Goal: Task Accomplishment & Management: Use online tool/utility

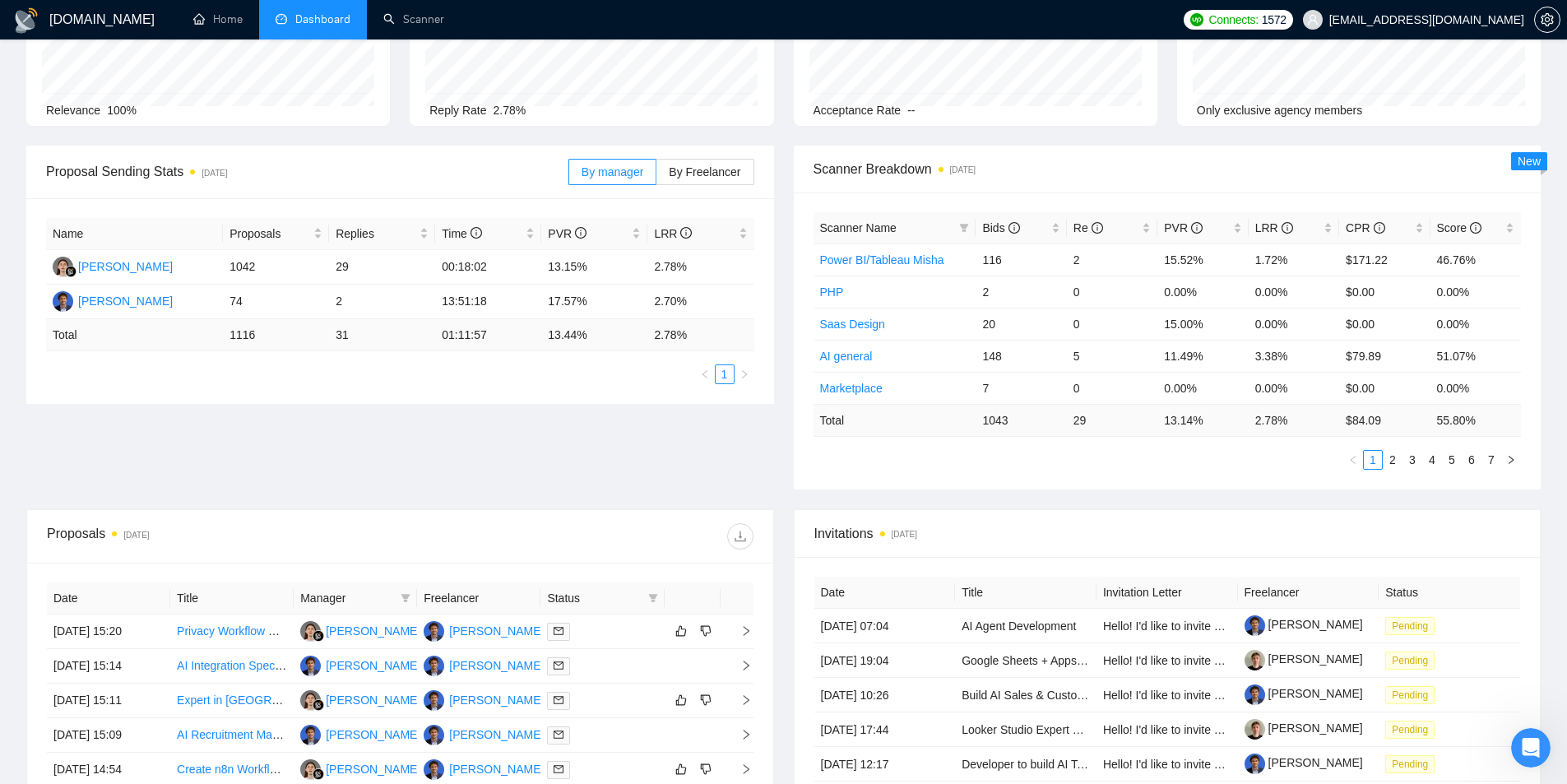
scroll to position [165, 0]
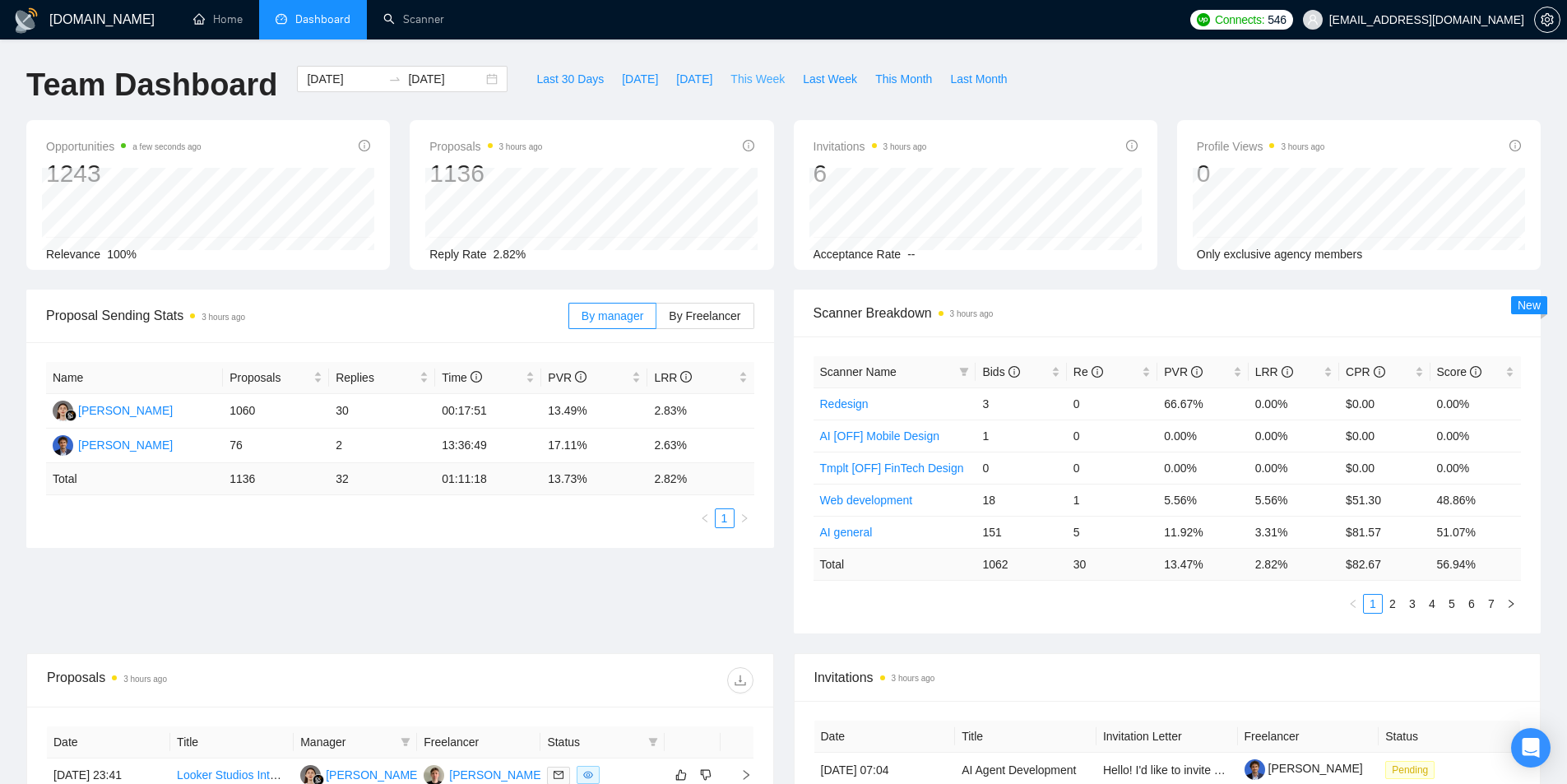
click at [745, 79] on span "This Week" at bounding box center [758, 79] width 54 height 18
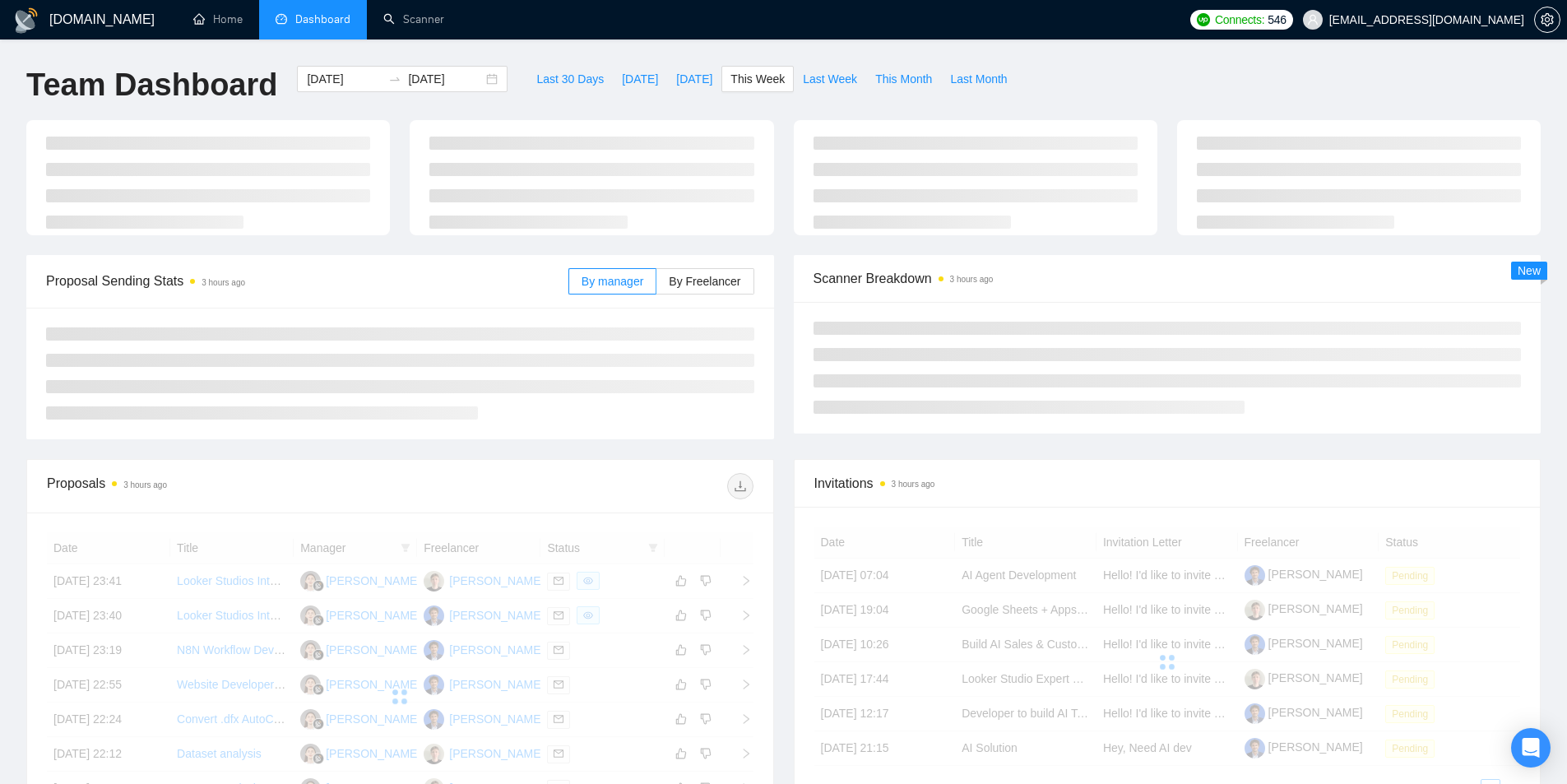
type input "[DATE]"
type input "2025-10-12"
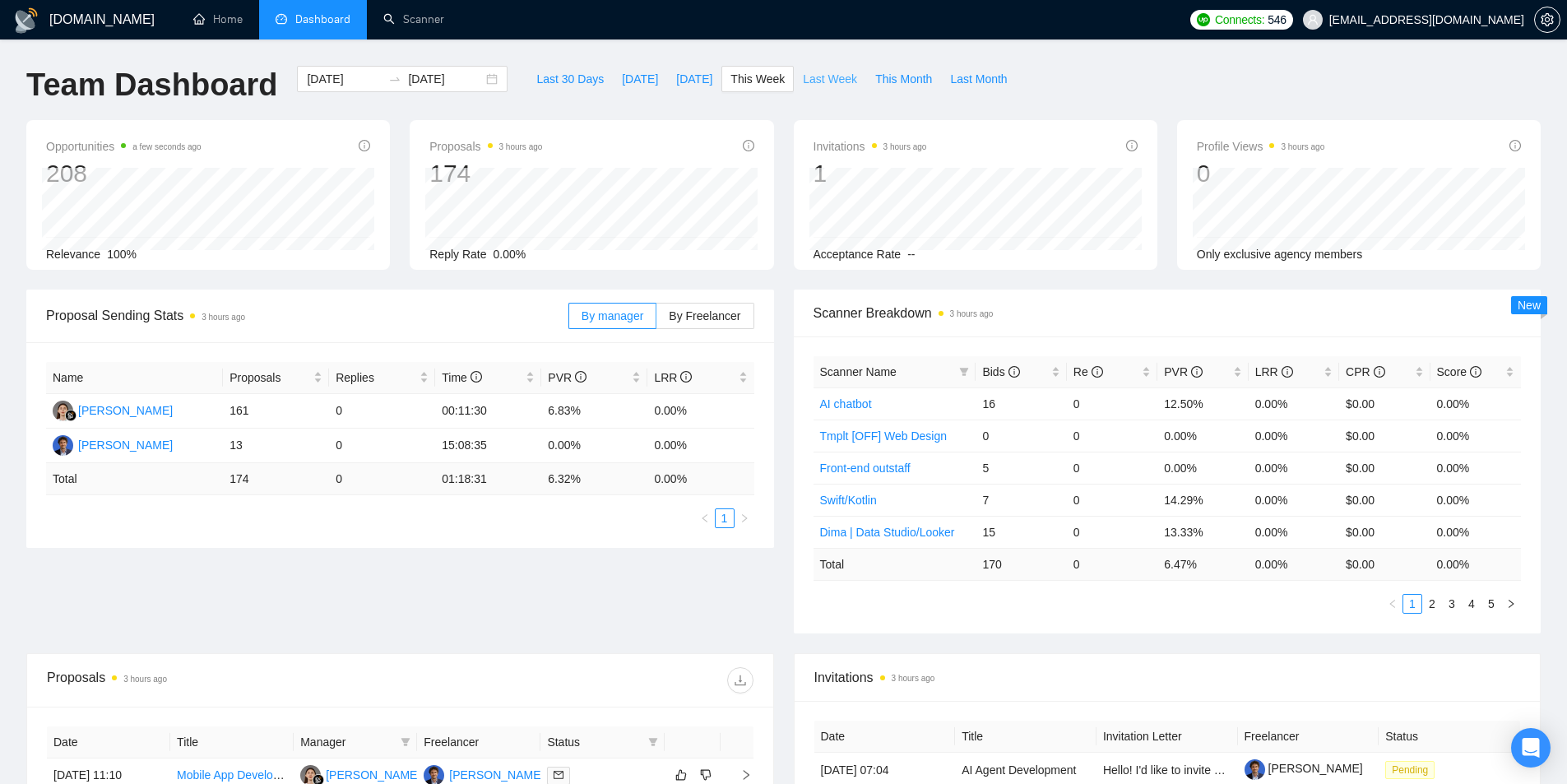
click at [819, 85] on span "Last Week" at bounding box center [830, 79] width 54 height 18
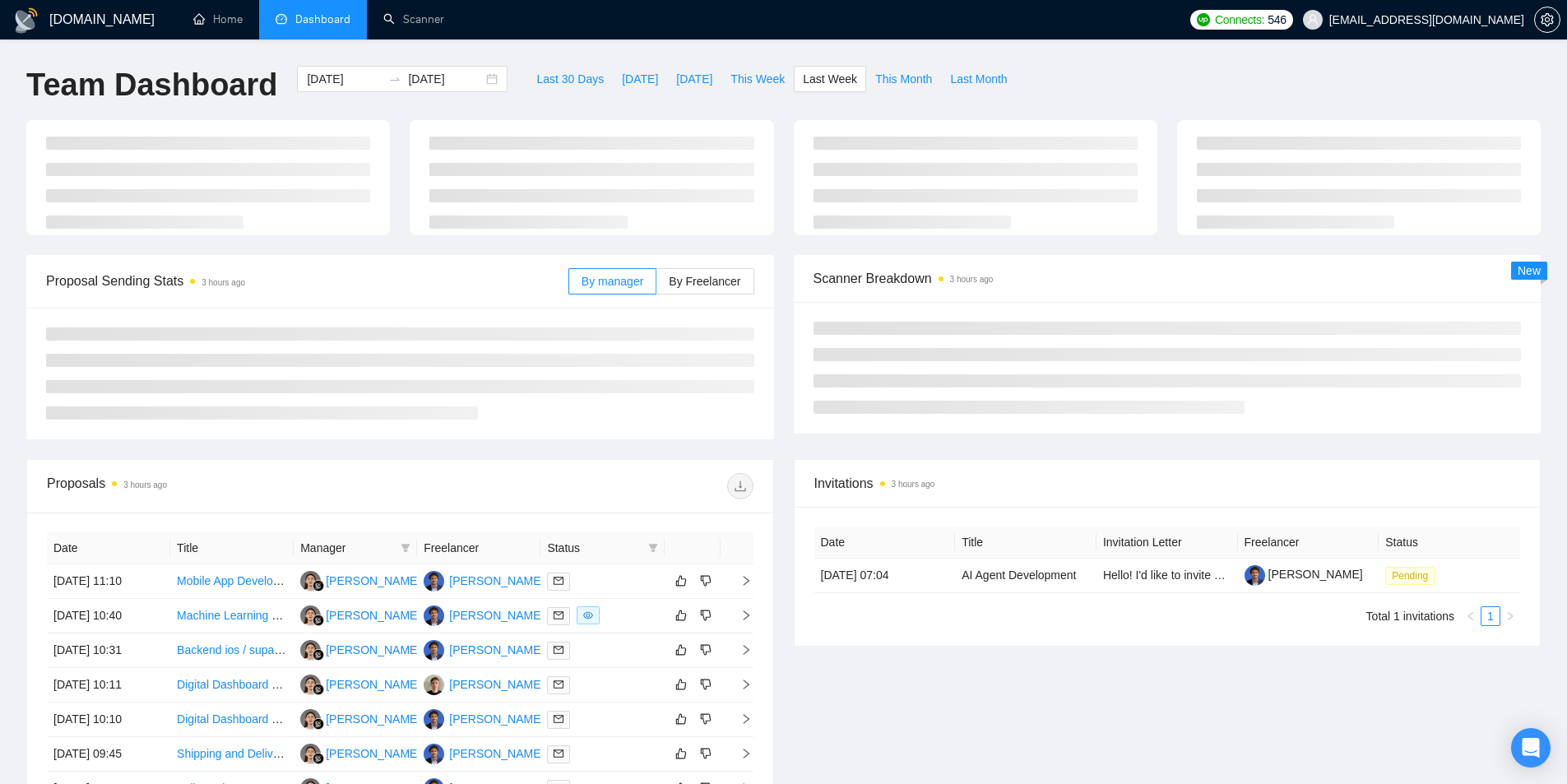
type input "2025-09-29"
type input "2025-10-05"
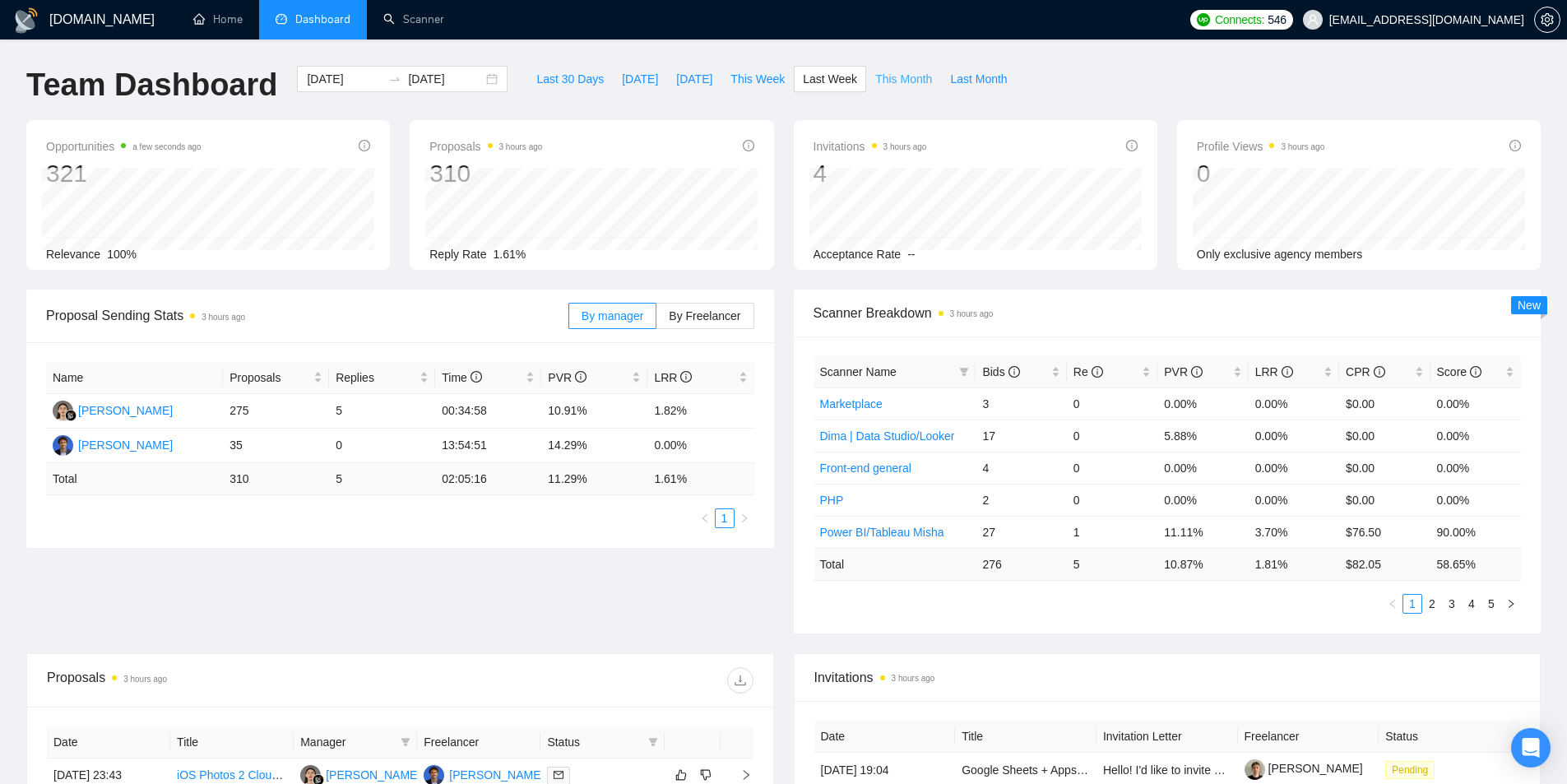
click at [876, 82] on span "This Month" at bounding box center [904, 79] width 57 height 18
type input "2025-10-01"
type input "2025-10-31"
click at [745, 77] on span "This Week" at bounding box center [758, 79] width 54 height 18
type input "[DATE]"
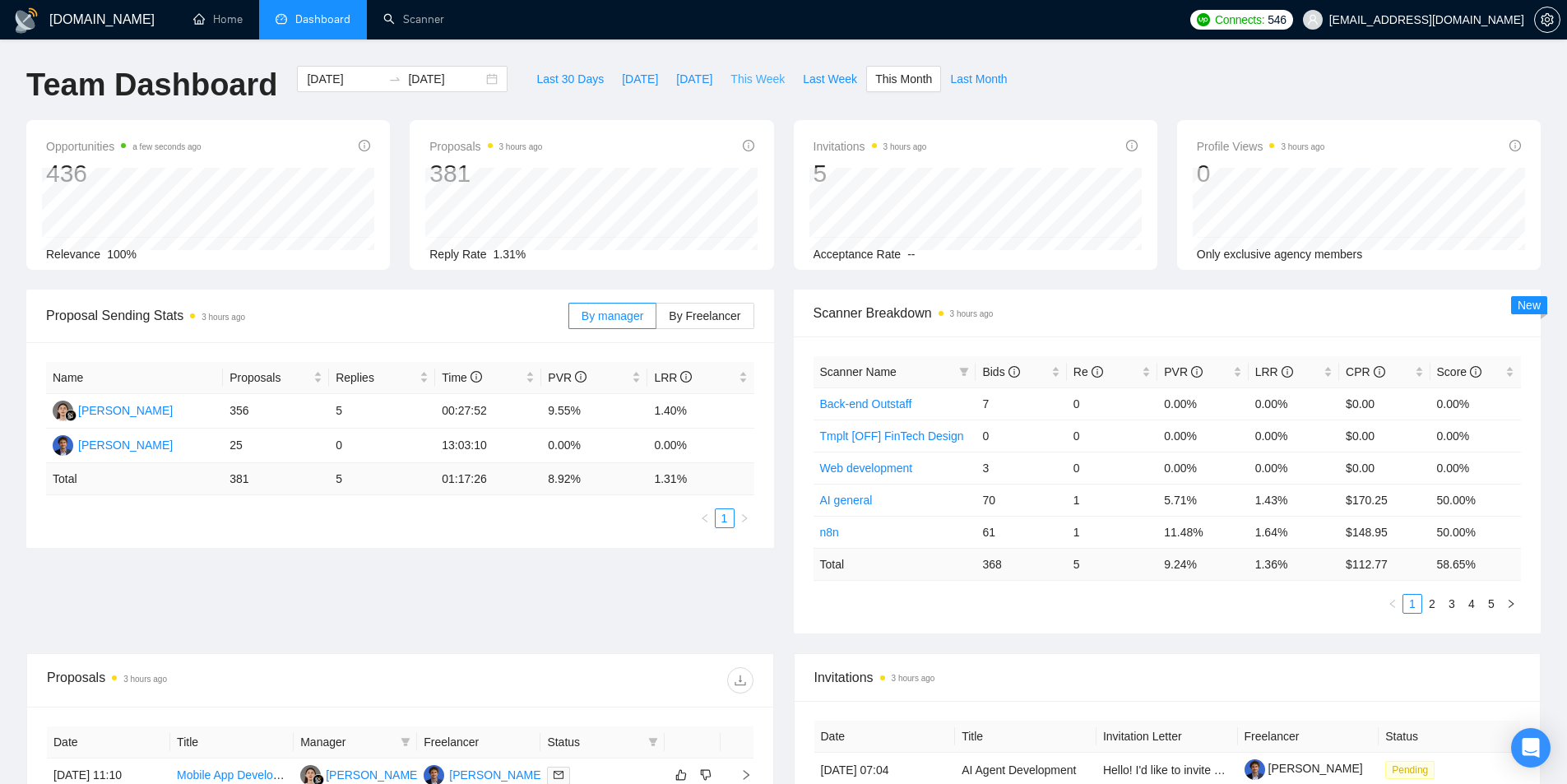
type input "2025-10-12"
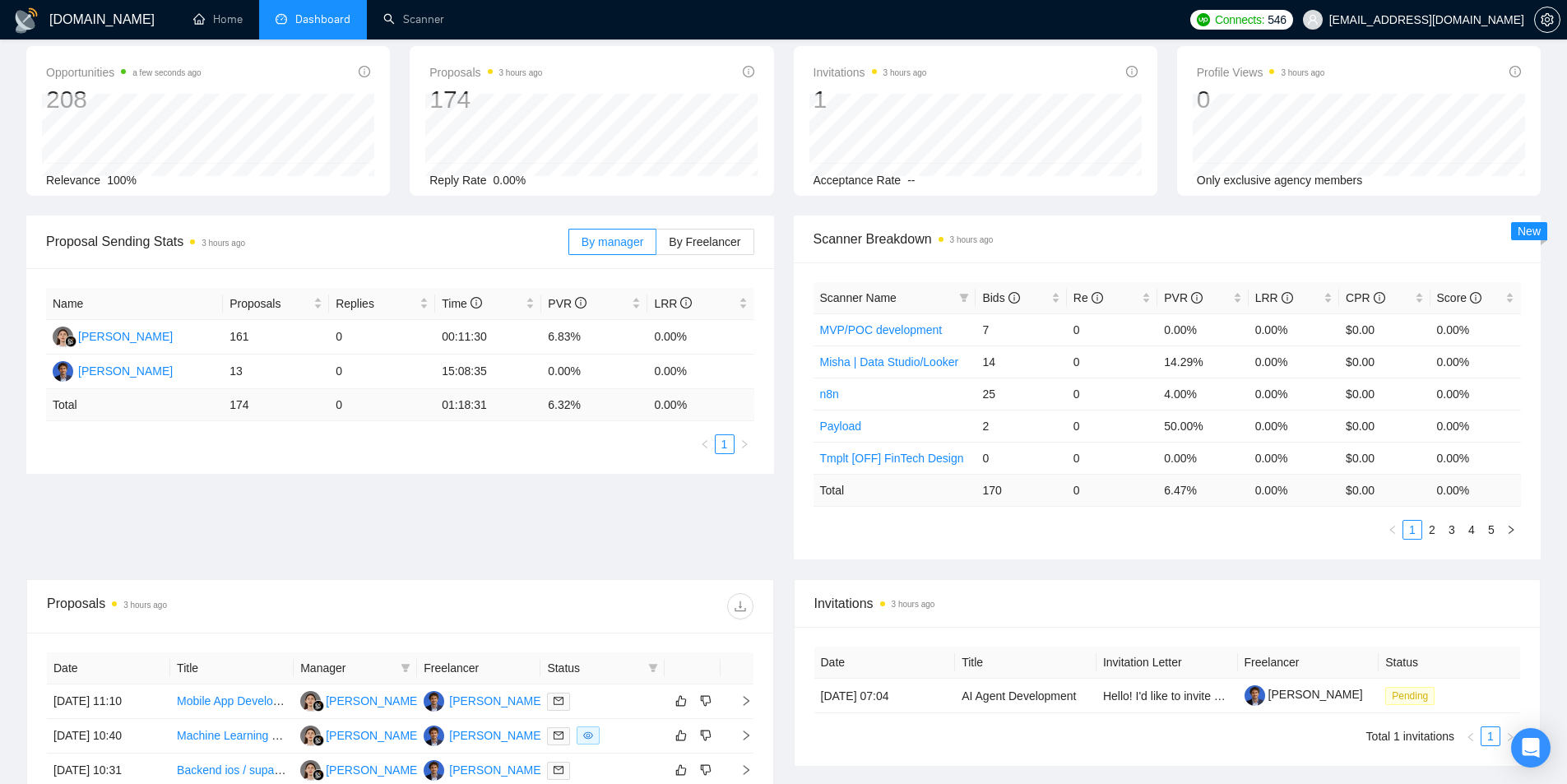
scroll to position [82, 0]
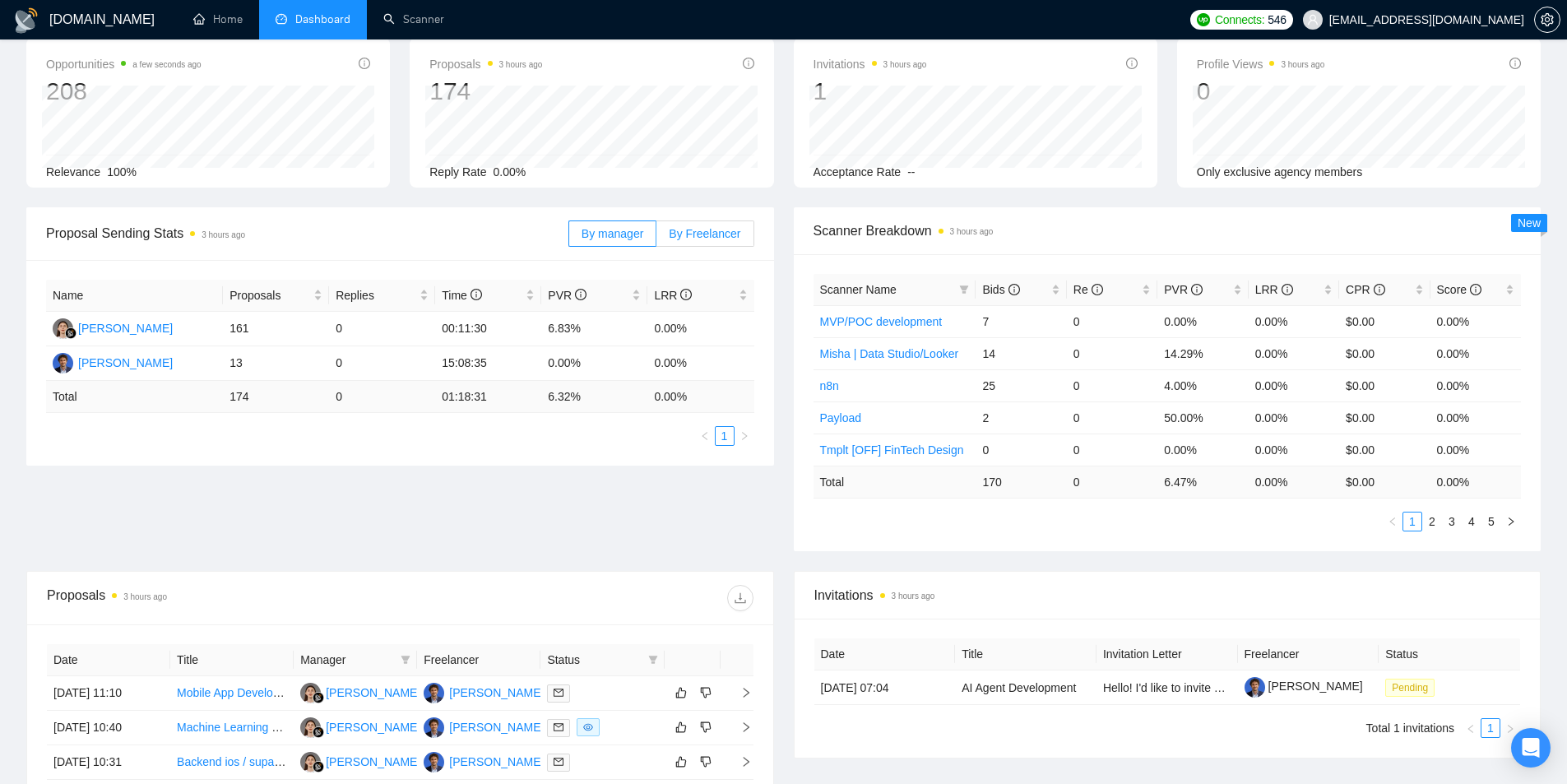
click at [708, 234] on span "By Freelancer" at bounding box center [705, 233] width 72 height 13
click at [656, 238] on input "By Freelancer" at bounding box center [656, 238] width 0 height 0
click at [642, 227] on span "By manager" at bounding box center [612, 233] width 61 height 13
click at [569, 238] on input "By manager" at bounding box center [569, 238] width 0 height 0
click at [718, 227] on span "By Freelancer" at bounding box center [705, 233] width 72 height 13
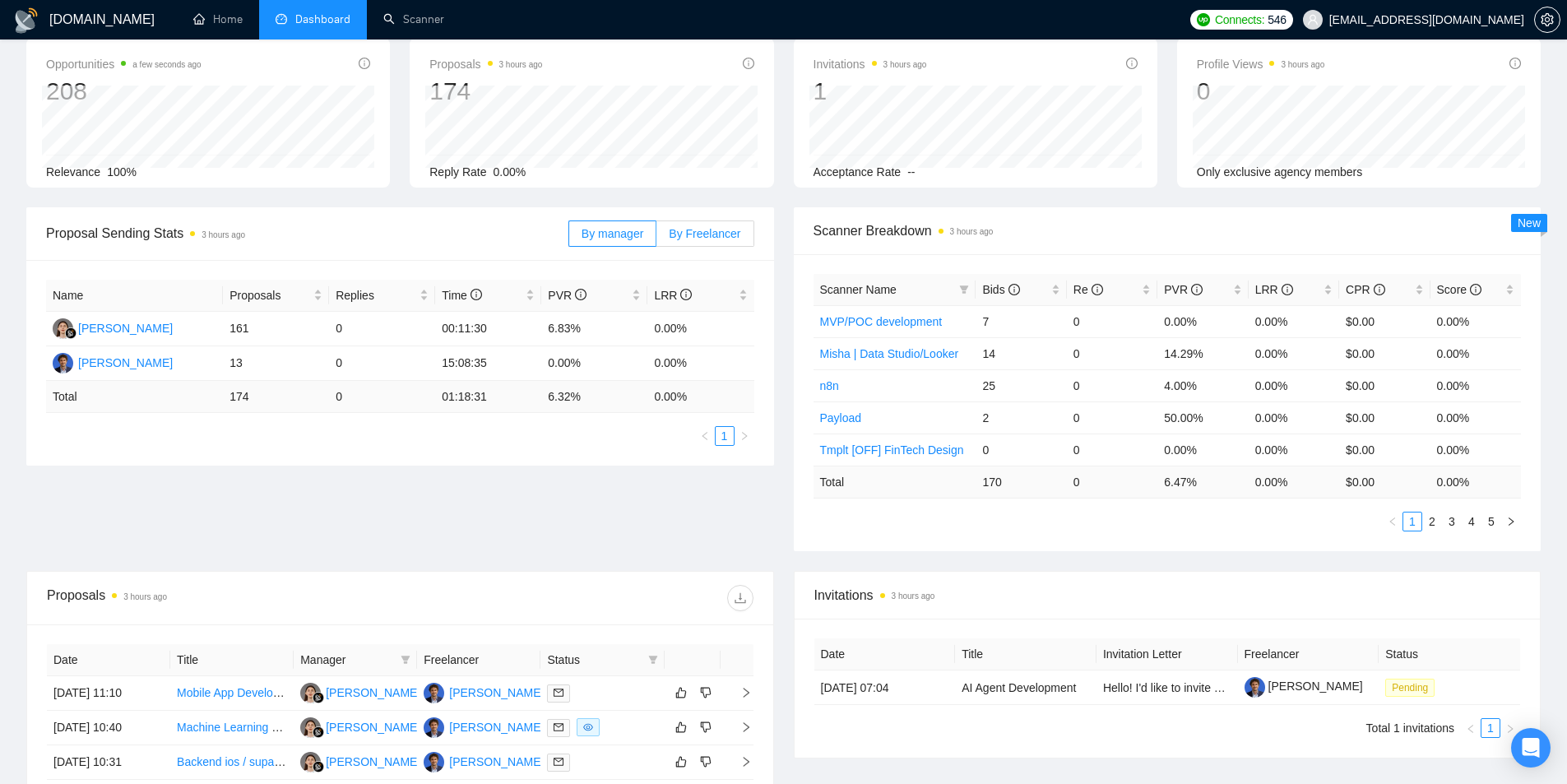
click at [656, 238] on input "By Freelancer" at bounding box center [656, 238] width 0 height 0
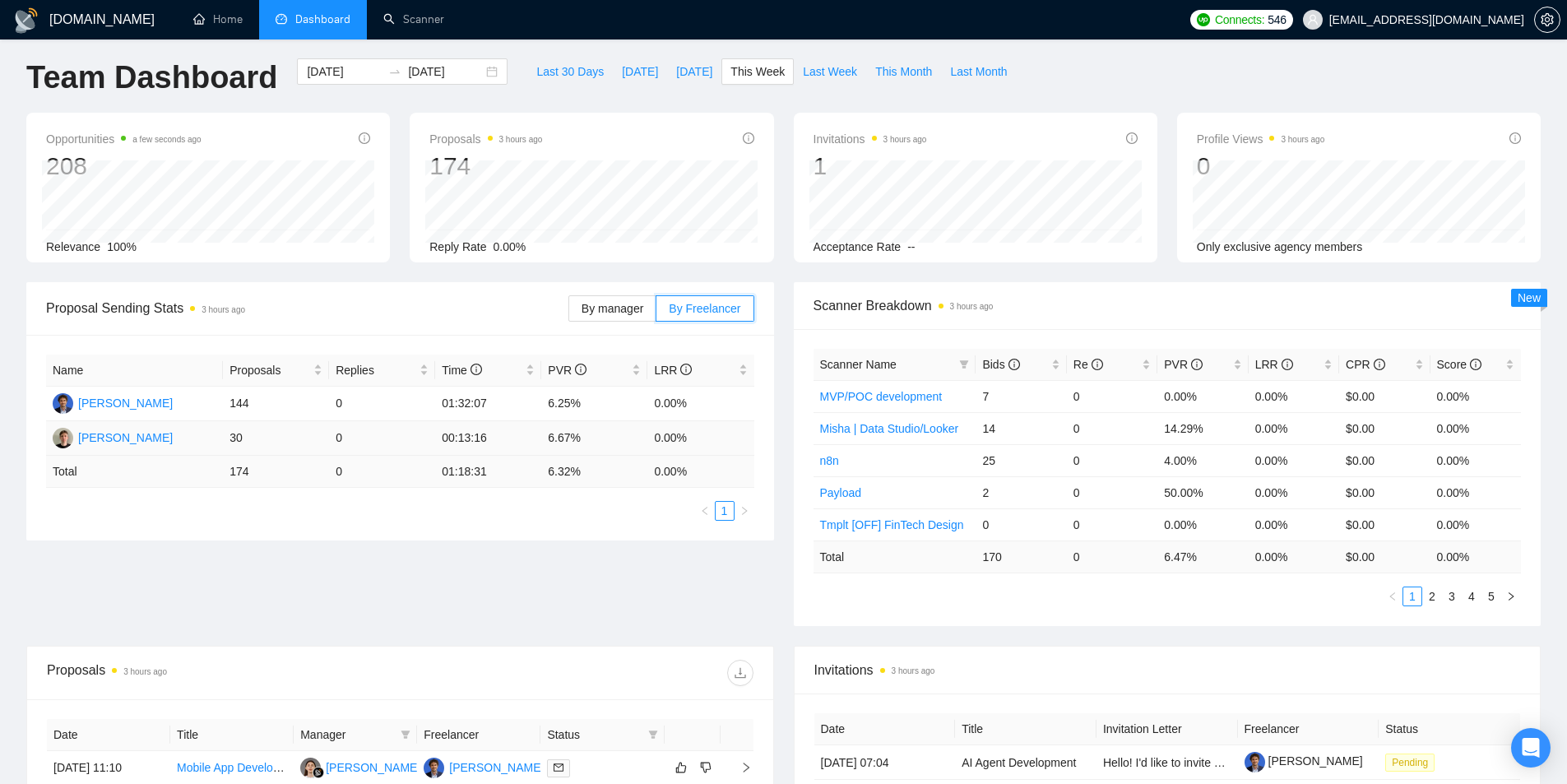
scroll to position [0, 0]
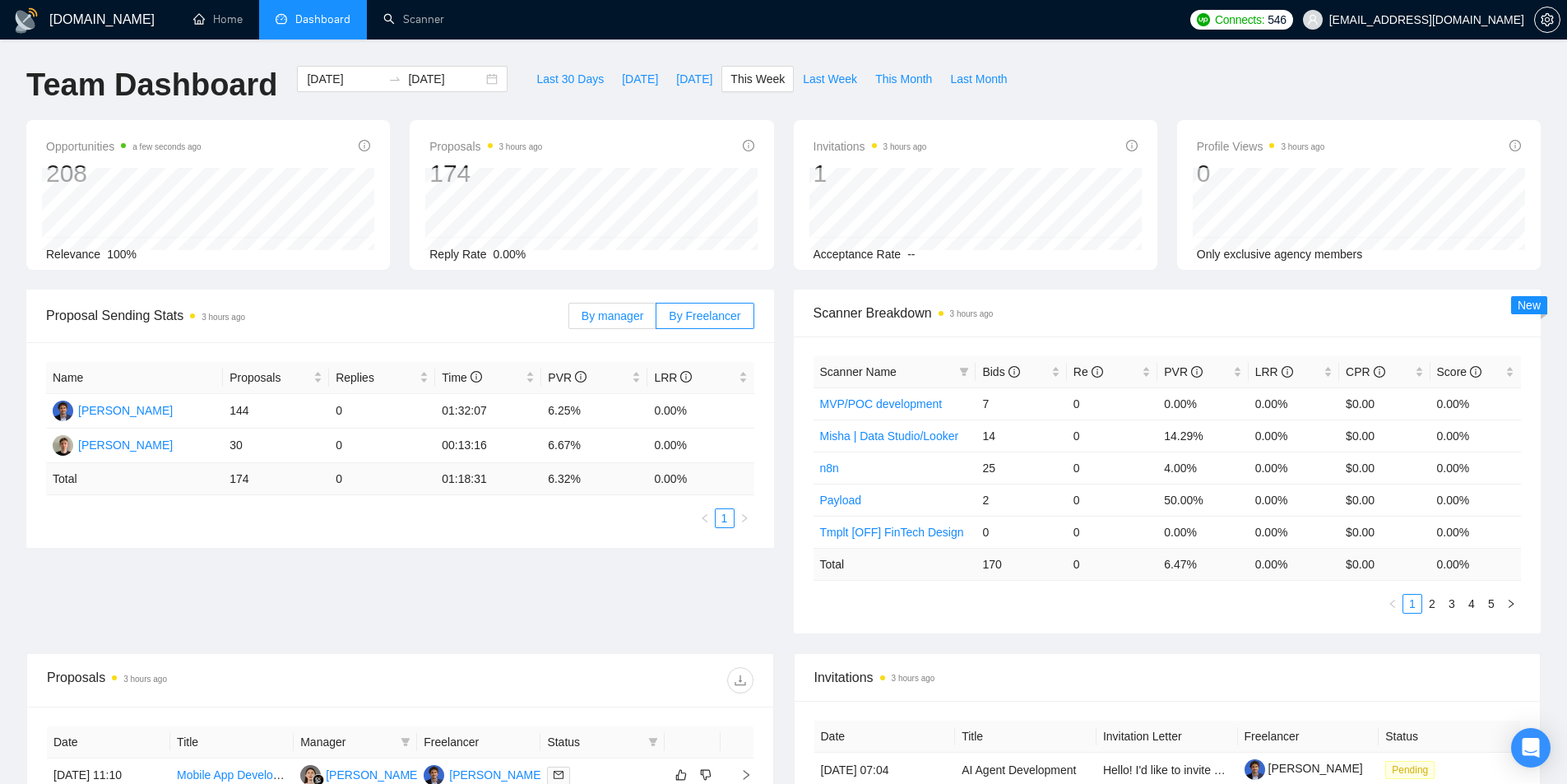
click at [622, 323] on label "By manager" at bounding box center [612, 316] width 88 height 26
click at [569, 320] on input "By manager" at bounding box center [569, 320] width 0 height 0
click at [719, 313] on span "By Freelancer" at bounding box center [705, 316] width 72 height 13
click at [656, 320] on input "By Freelancer" at bounding box center [656, 320] width 0 height 0
click at [606, 311] on span "By manager" at bounding box center [612, 316] width 61 height 13
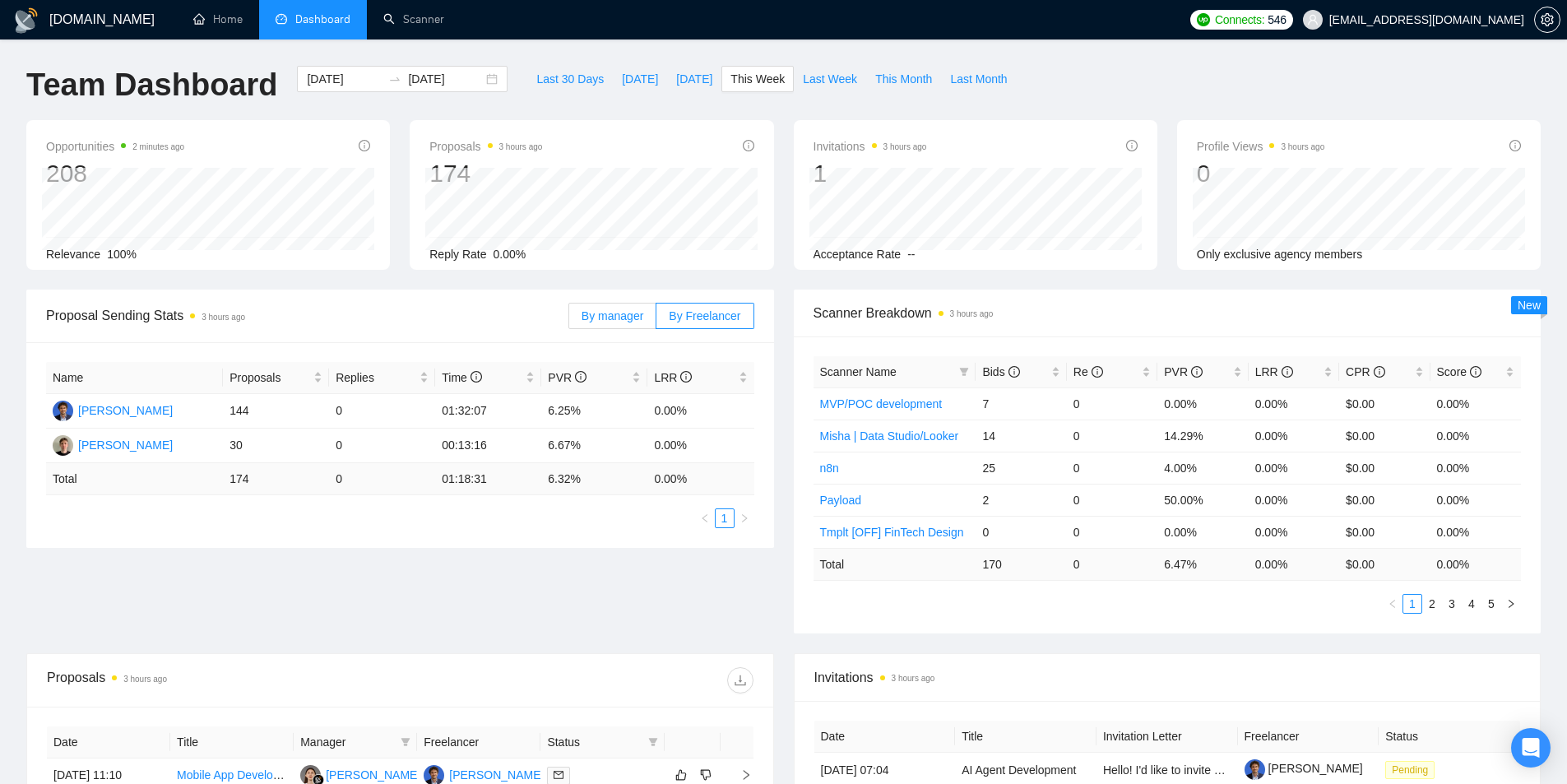
click at [569, 320] on input "By manager" at bounding box center [569, 320] width 0 height 0
click at [736, 318] on span "By Freelancer" at bounding box center [705, 316] width 72 height 13
click at [656, 320] on input "By Freelancer" at bounding box center [656, 320] width 0 height 0
click at [619, 310] on span "By manager" at bounding box center [612, 316] width 61 height 13
click at [569, 320] on input "By manager" at bounding box center [569, 320] width 0 height 0
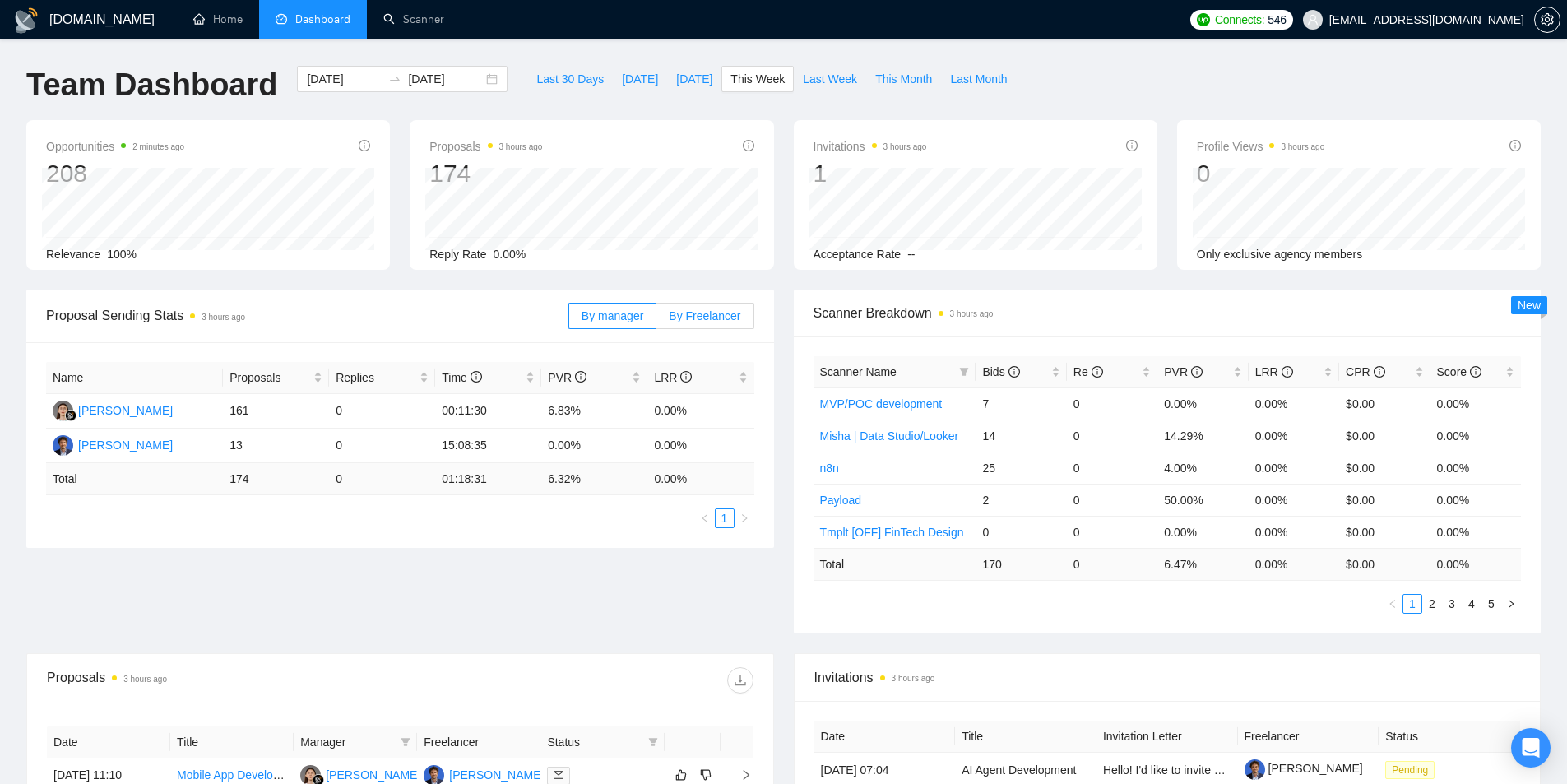
click at [708, 317] on span "By Freelancer" at bounding box center [705, 316] width 72 height 13
click at [656, 320] on input "By Freelancer" at bounding box center [656, 320] width 0 height 0
click at [628, 311] on span "By manager" at bounding box center [612, 316] width 61 height 13
click at [569, 320] on input "By manager" at bounding box center [569, 320] width 0 height 0
click at [697, 316] on span "By Freelancer" at bounding box center [705, 316] width 72 height 13
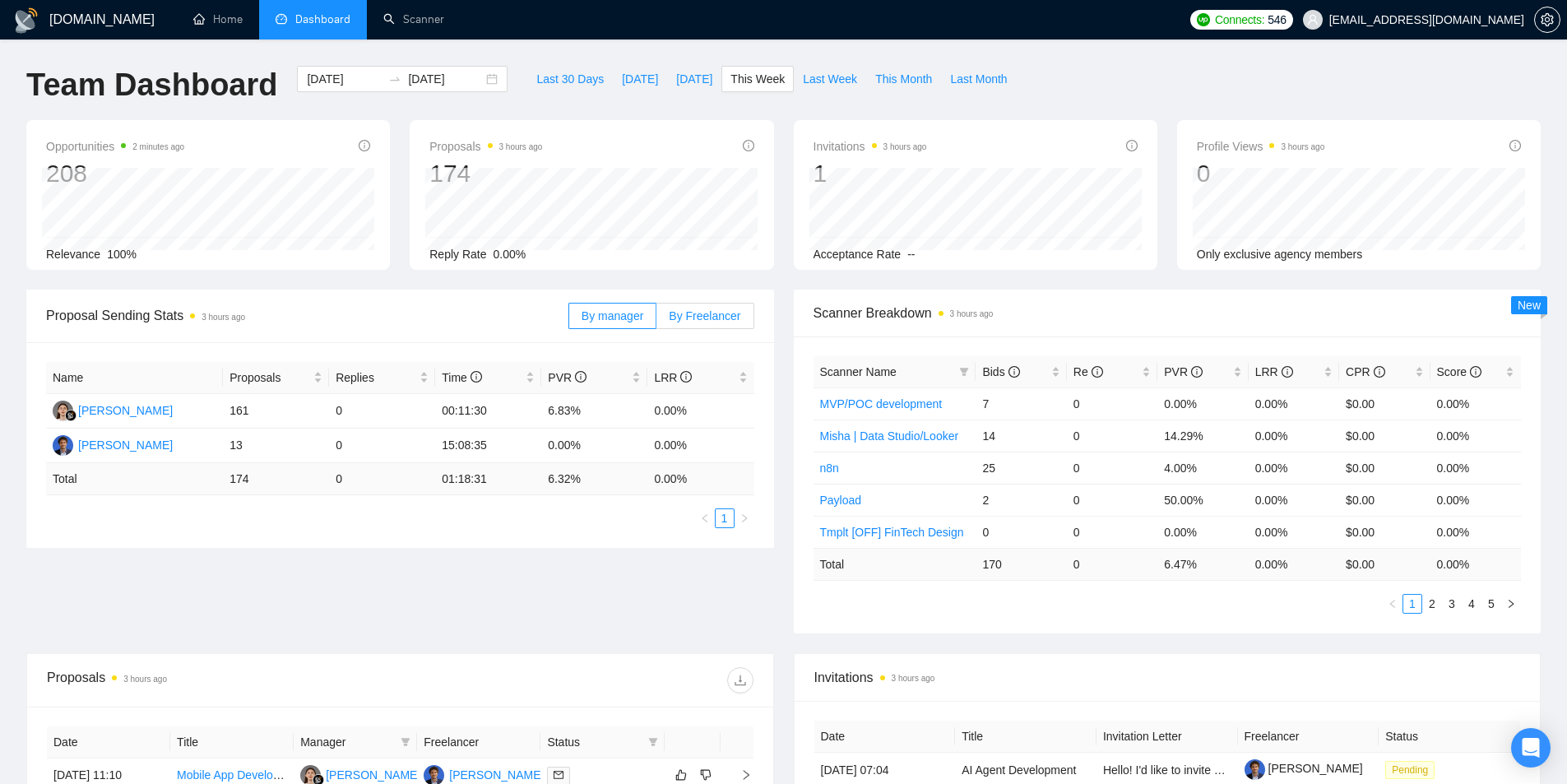
click at [656, 320] on input "By Freelancer" at bounding box center [656, 320] width 0 height 0
click at [622, 315] on span "By manager" at bounding box center [612, 316] width 61 height 13
click at [569, 320] on input "By manager" at bounding box center [569, 320] width 0 height 0
click at [689, 315] on span "By Freelancer" at bounding box center [705, 316] width 72 height 13
click at [656, 320] on input "By Freelancer" at bounding box center [656, 320] width 0 height 0
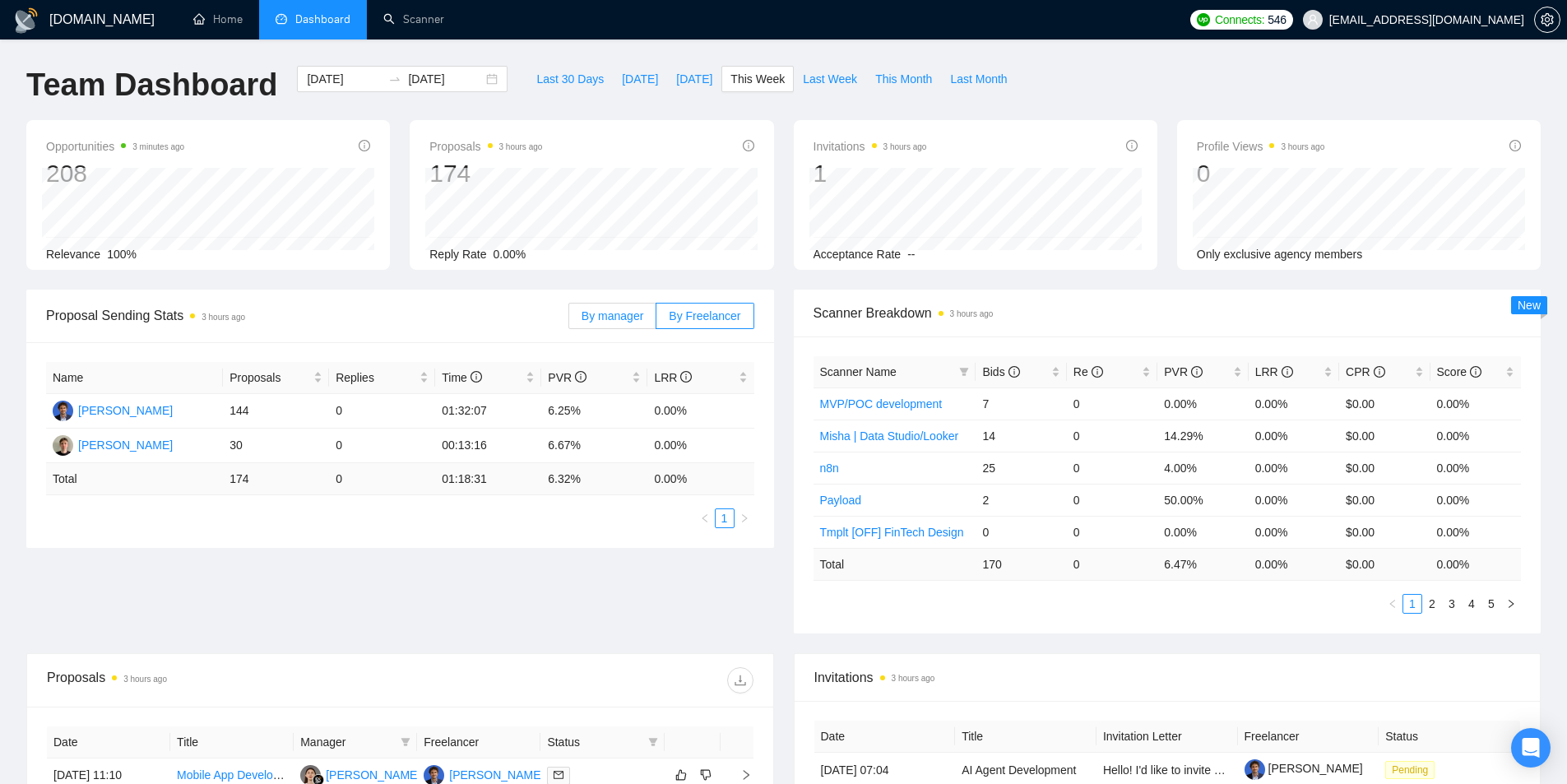
click at [591, 311] on span "By manager" at bounding box center [612, 316] width 61 height 13
click at [569, 320] on input "By manager" at bounding box center [569, 320] width 0 height 0
click at [706, 311] on span "By Freelancer" at bounding box center [705, 316] width 72 height 13
click at [656, 320] on input "By Freelancer" at bounding box center [656, 320] width 0 height 0
click at [619, 317] on span "By manager" at bounding box center [612, 316] width 61 height 13
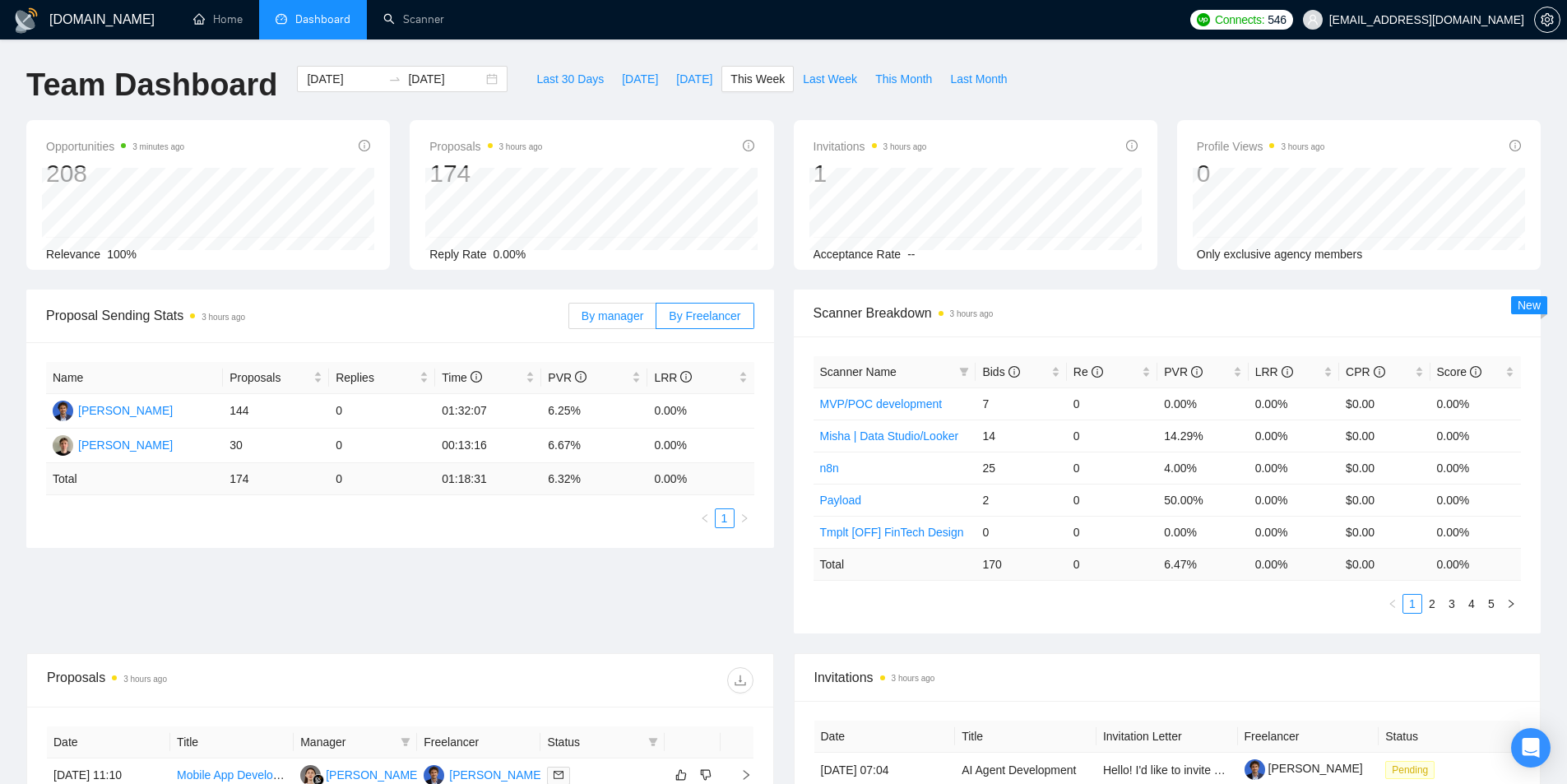
click at [569, 320] on input "By manager" at bounding box center [569, 320] width 0 height 0
click at [718, 321] on span "By Freelancer" at bounding box center [705, 316] width 72 height 13
click at [656, 320] on input "By Freelancer" at bounding box center [656, 320] width 0 height 0
click at [615, 296] on div "By manager By Freelancer" at bounding box center [662, 316] width 186 height 53
click at [609, 317] on span "By manager" at bounding box center [612, 316] width 61 height 13
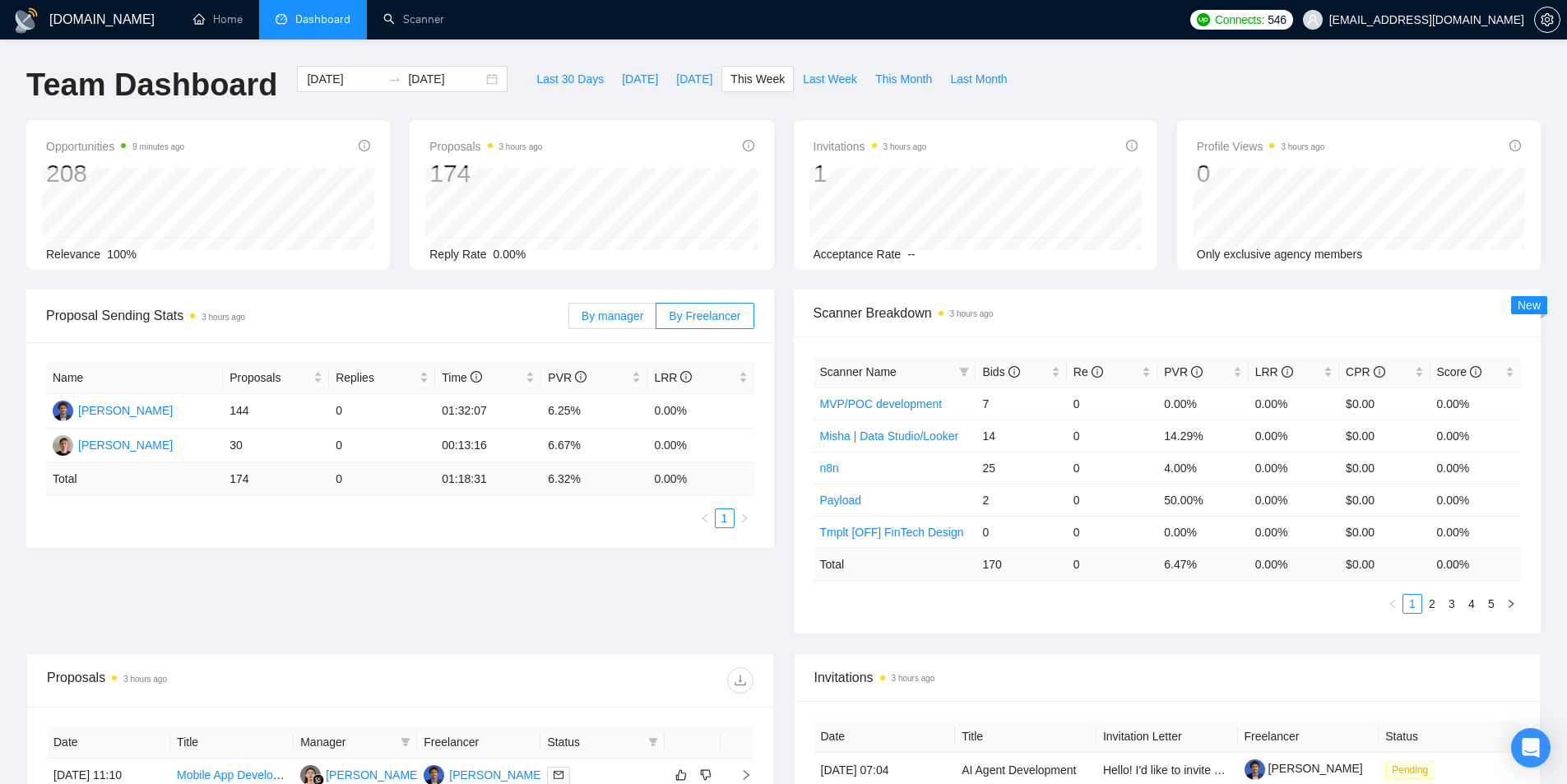
click at [569, 320] on input "By manager" at bounding box center [569, 320] width 0 height 0
click at [440, 16] on link "Scanner" at bounding box center [413, 19] width 61 height 14
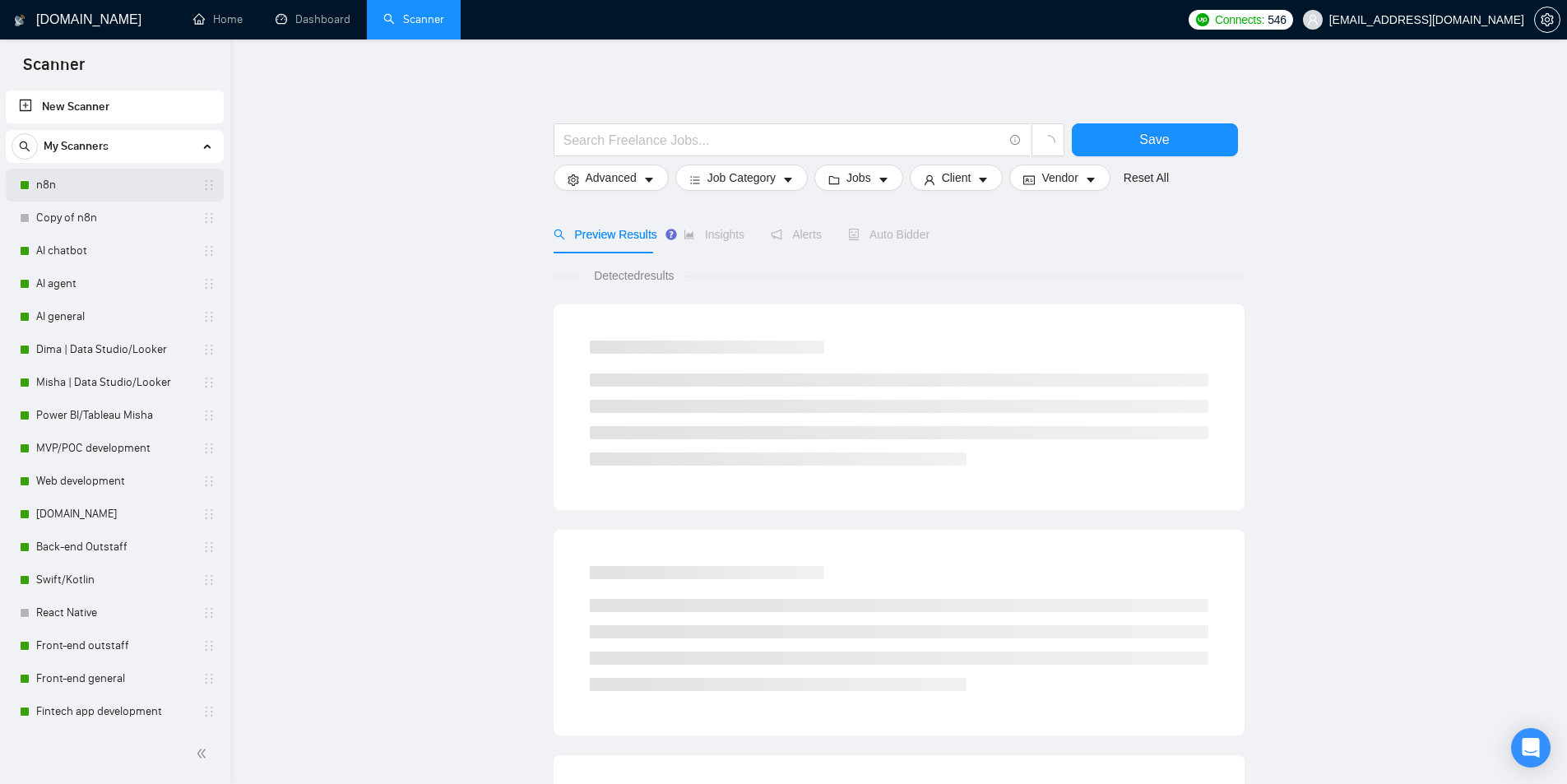
click at [125, 176] on link "n8n" at bounding box center [114, 185] width 156 height 33
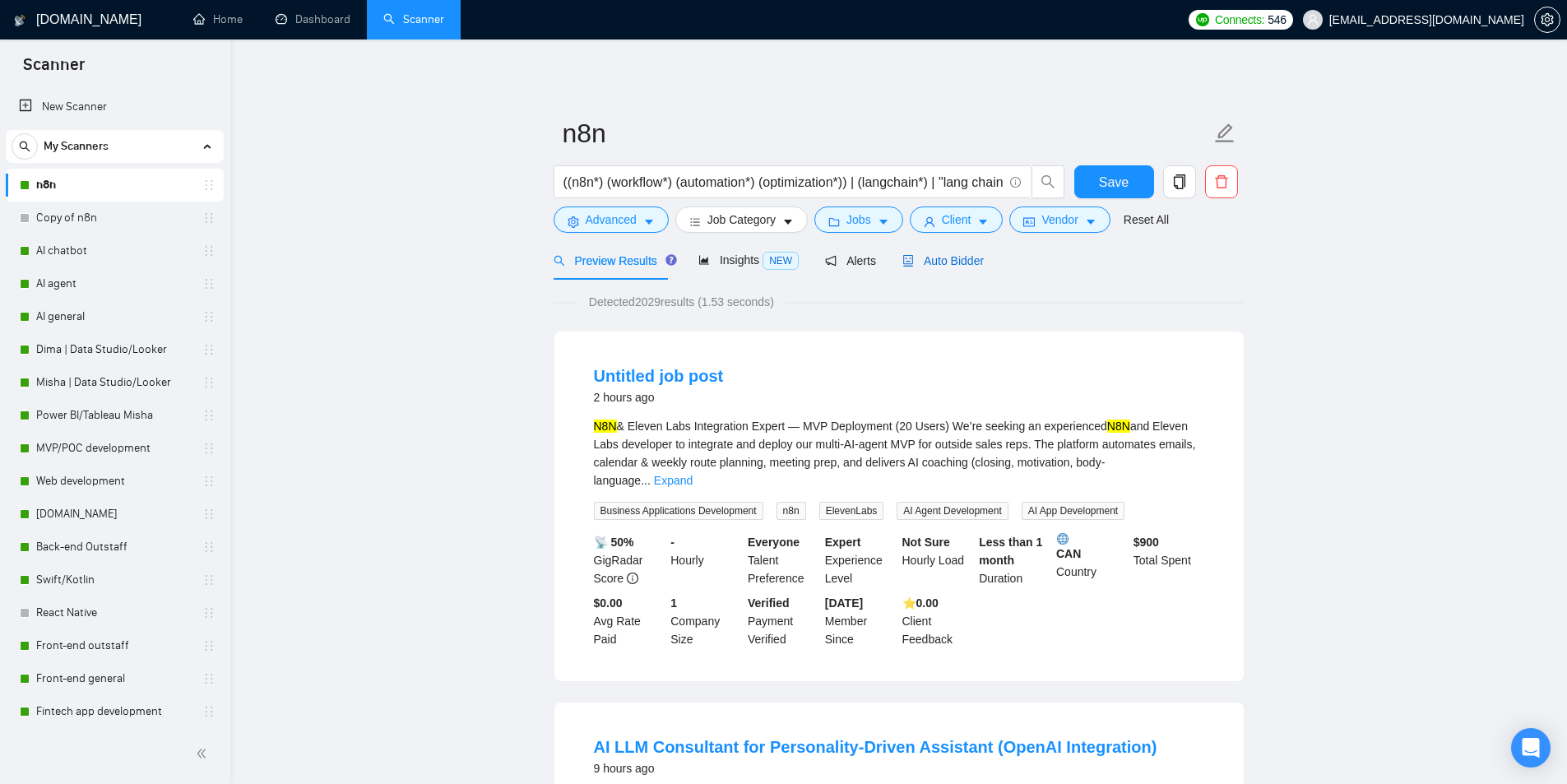
click at [930, 267] on span "Auto Bidder" at bounding box center [943, 260] width 82 height 13
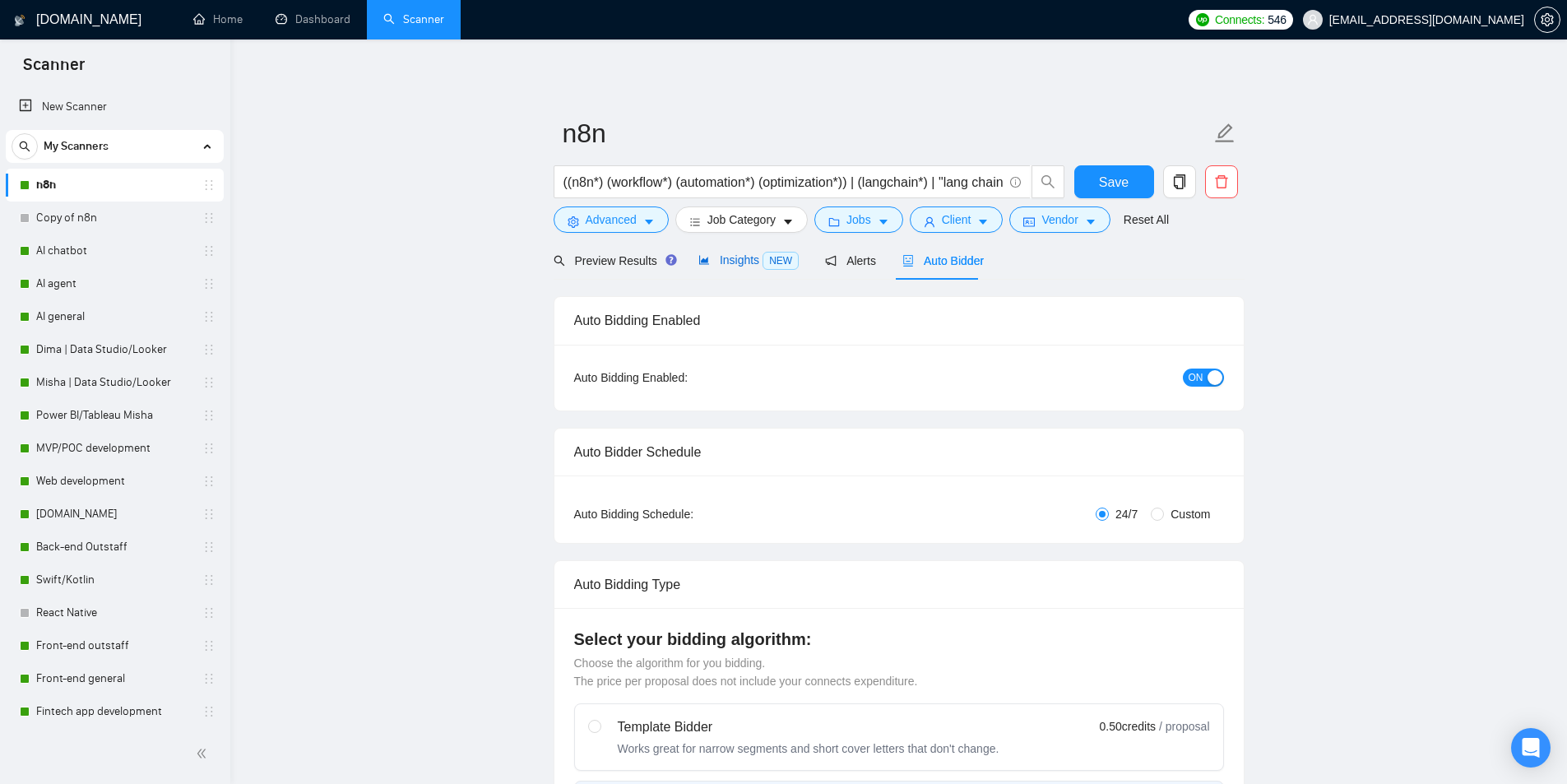
click at [751, 267] on span "Insights NEW" at bounding box center [748, 260] width 100 height 13
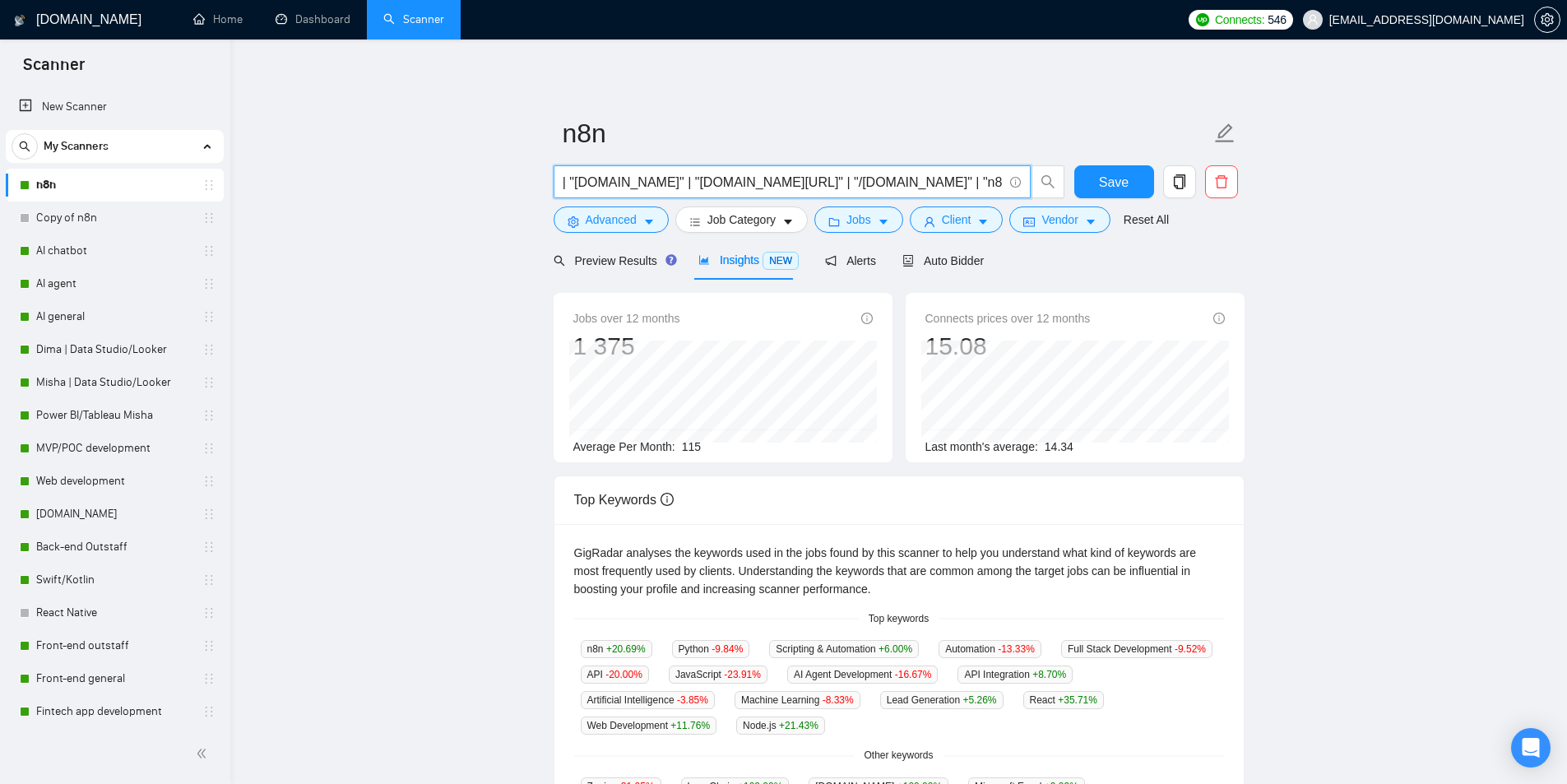
scroll to position [0, 970]
drag, startPoint x: 882, startPoint y: 182, endPoint x: 937, endPoint y: 178, distance: 55.1
click at [937, 178] on input "((n8n*) (workflow*) (automation*) (optimization*)) | (langchain*) | "lang chain…" at bounding box center [783, 182] width 440 height 20
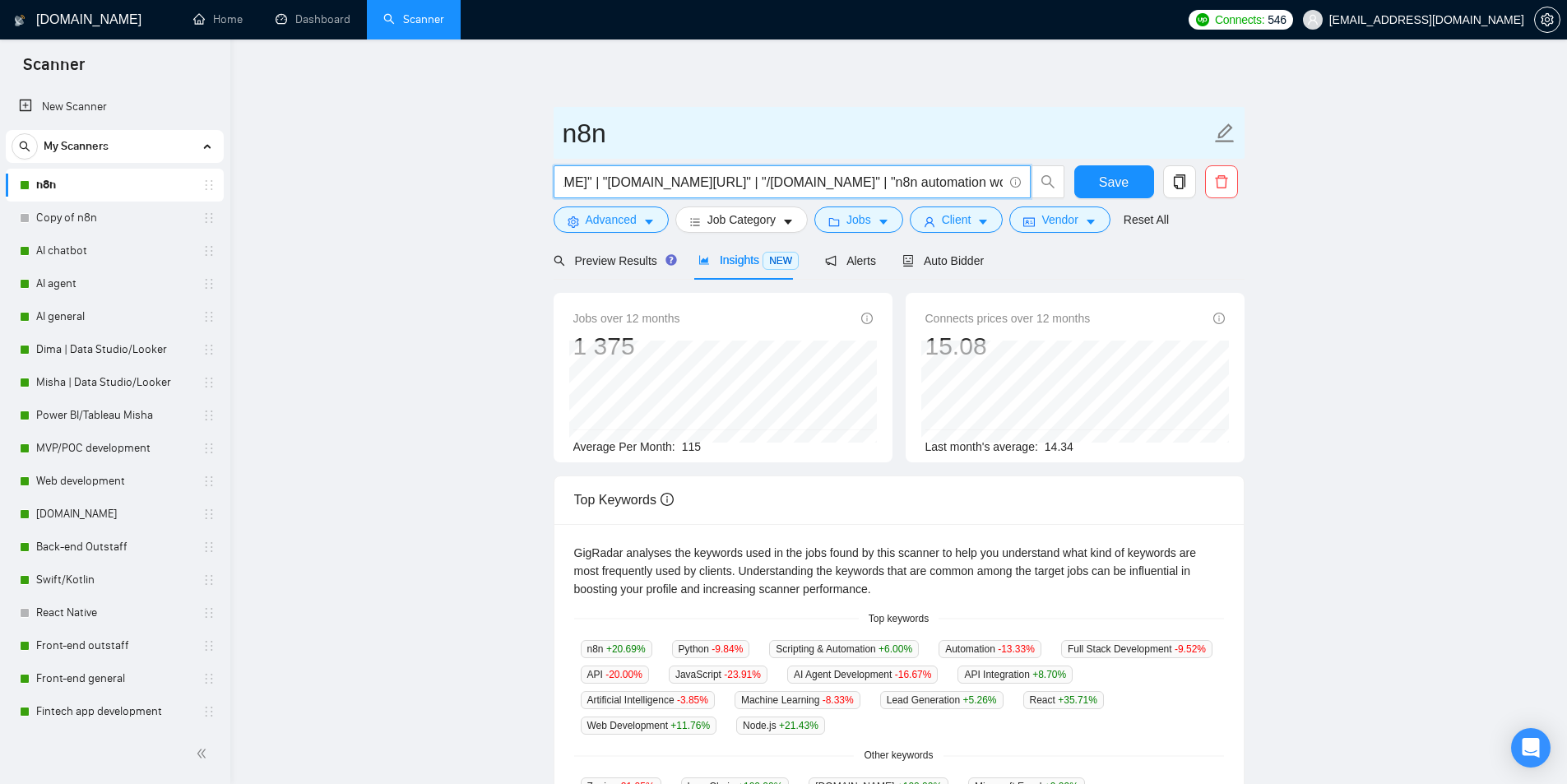
scroll to position [0, 0]
click at [845, 135] on input "n8n" at bounding box center [886, 132] width 648 height 41
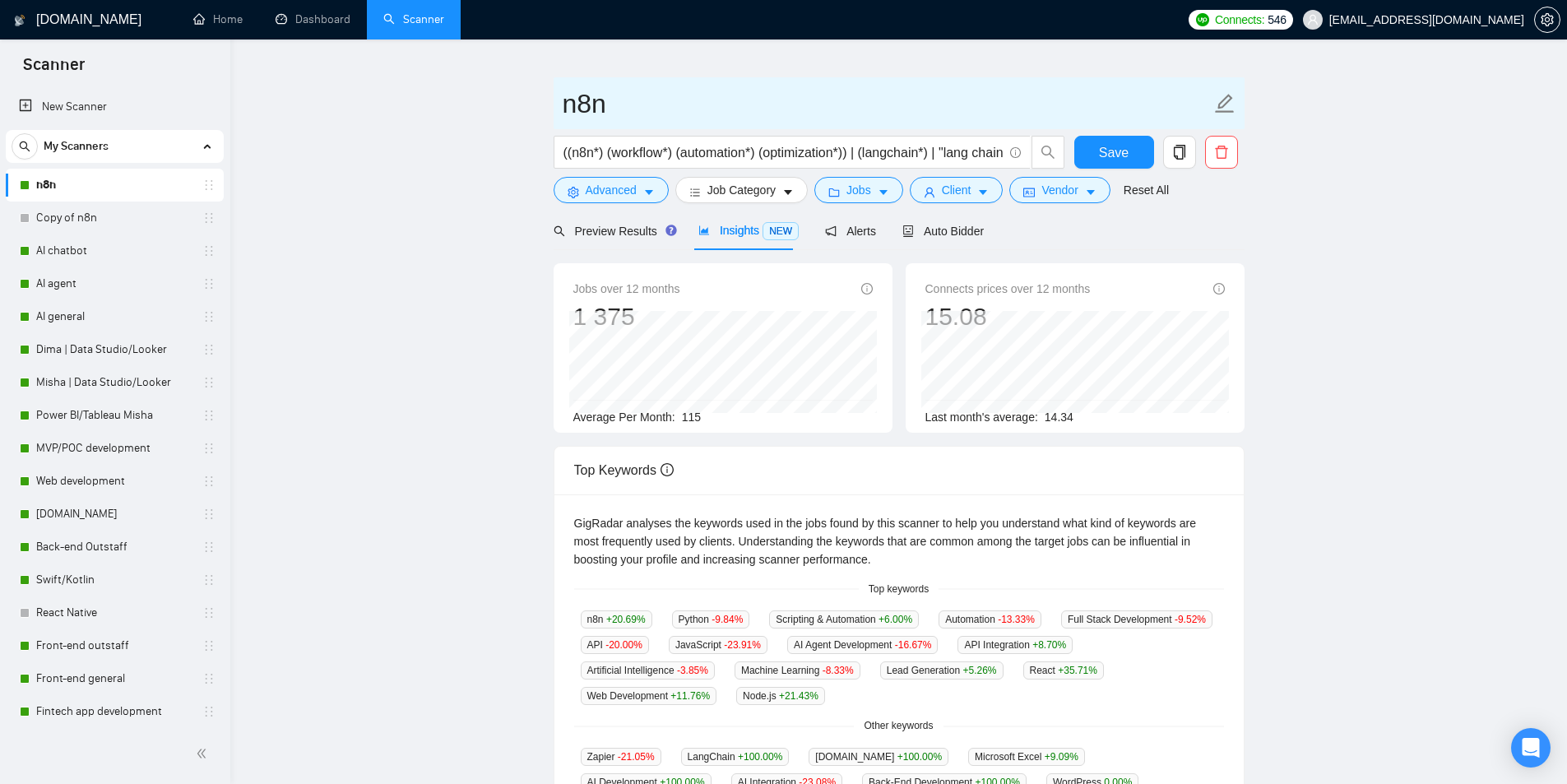
scroll to position [82, 0]
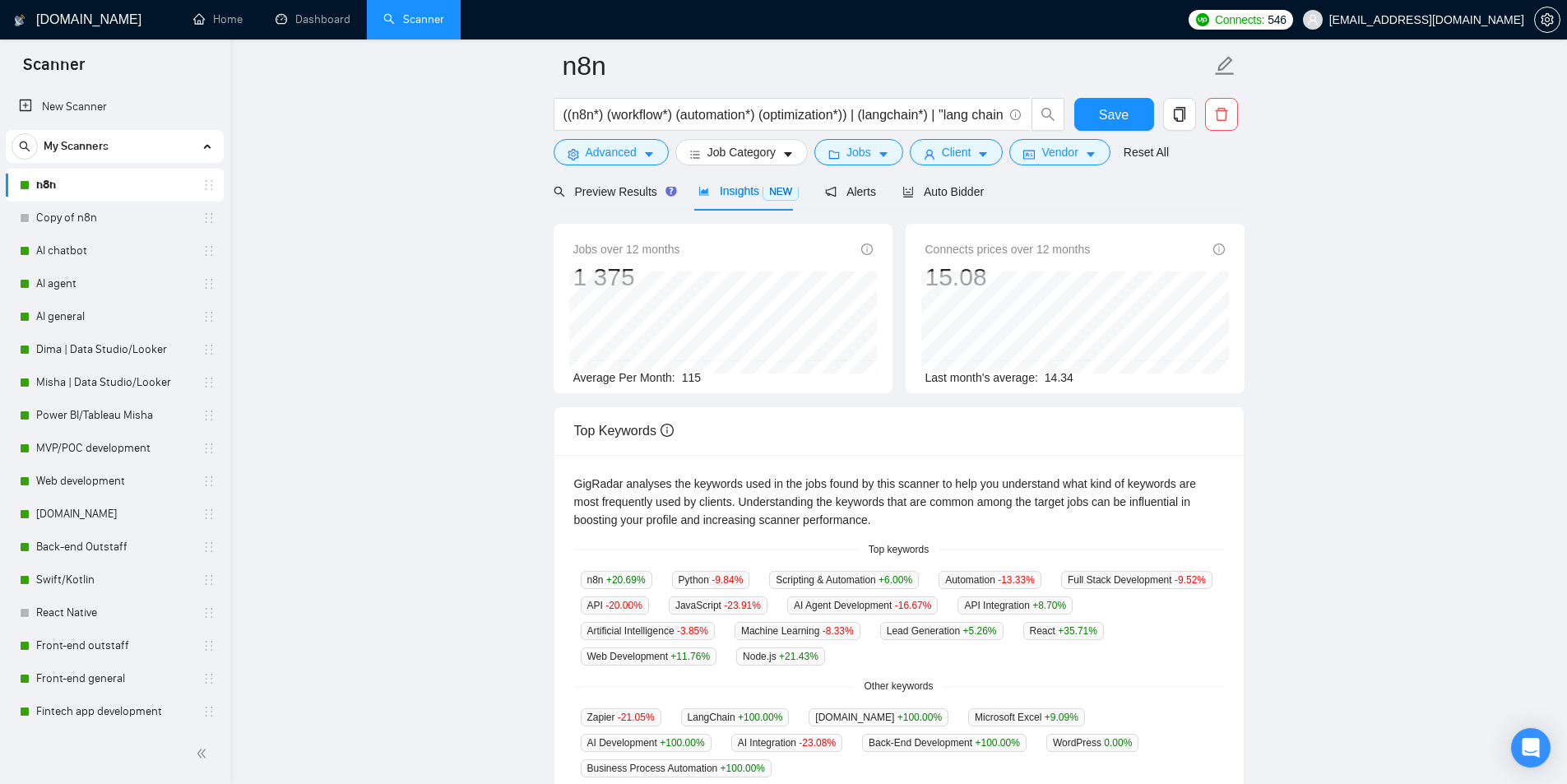
click at [481, 248] on main "n8n ((n8n*) (workflow*) (automation*) (optimization*)) | (langchain*) | "lang c…" at bounding box center [899, 553] width 1284 height 1141
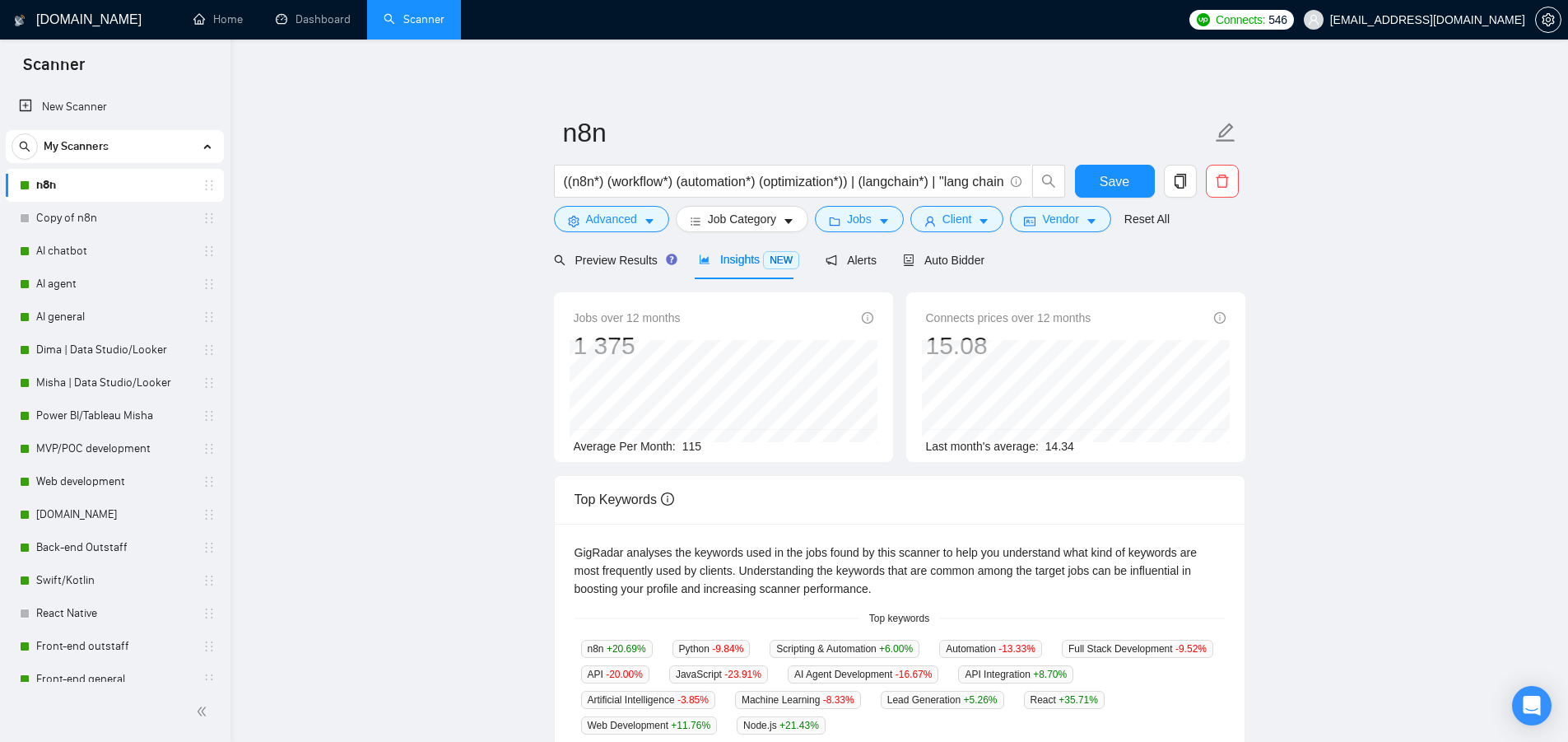
scroll to position [0, 0]
click at [855, 263] on span "Alerts" at bounding box center [851, 261] width 51 height 13
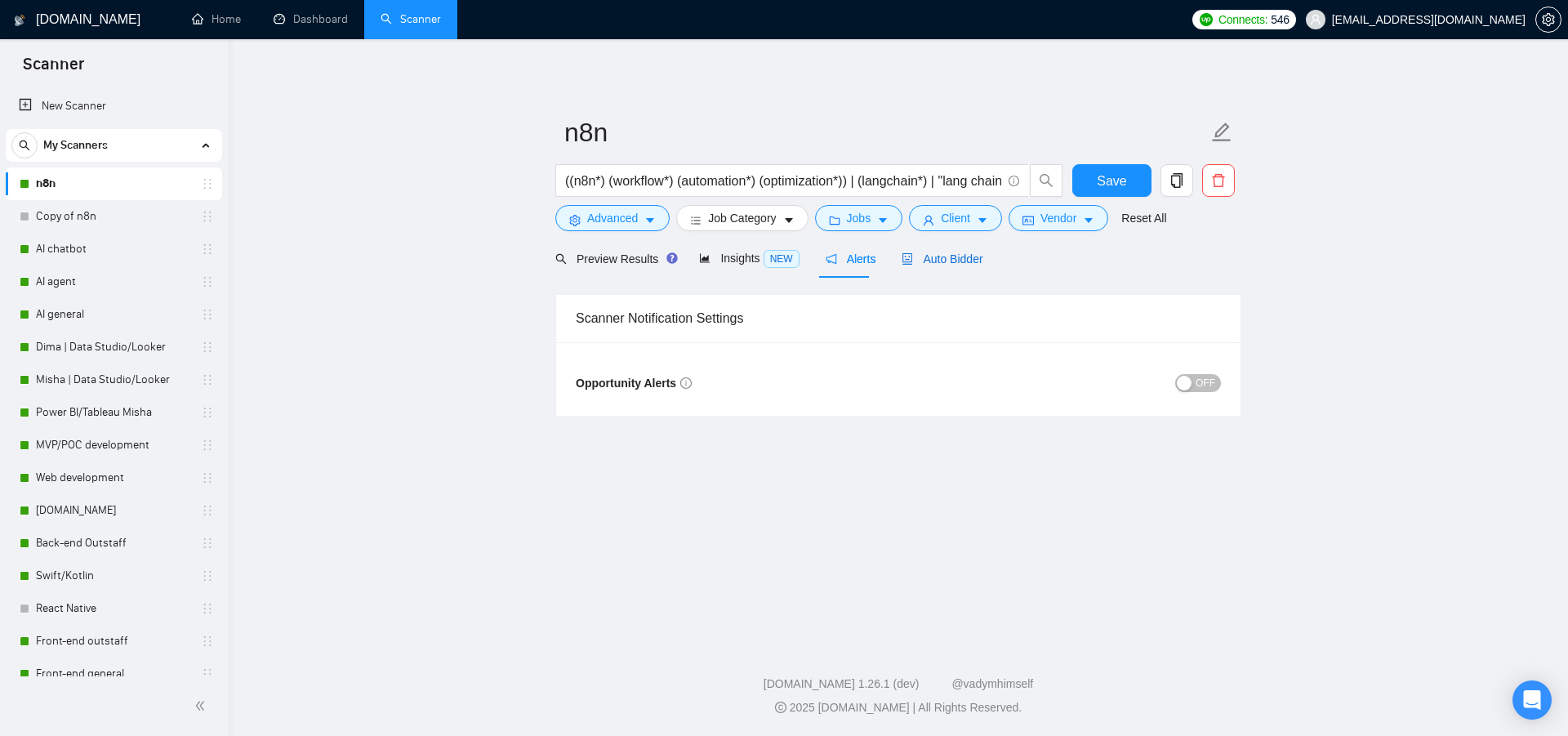
click at [921, 259] on span "Auto Bidder" at bounding box center [942, 259] width 81 height 13
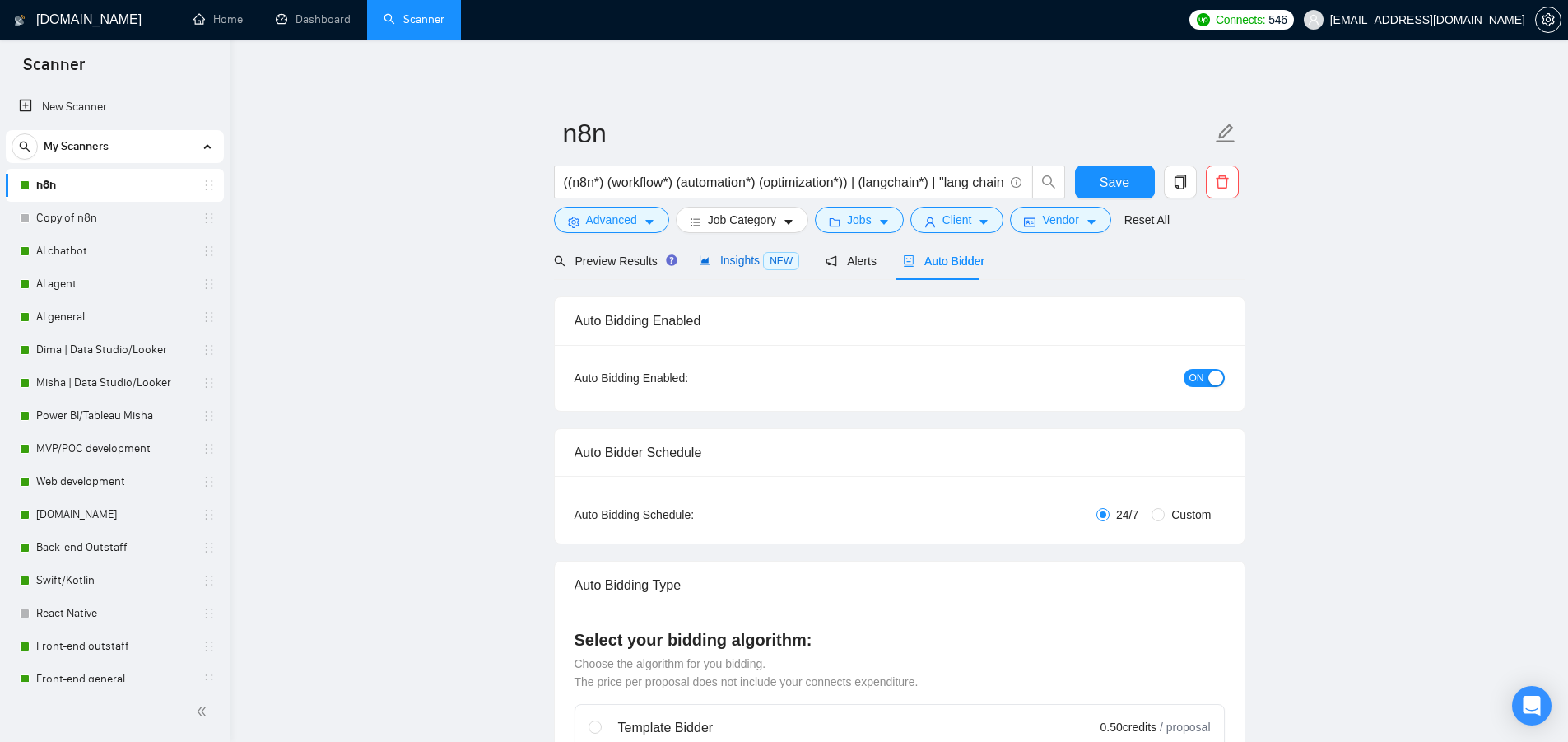
click at [748, 264] on span "Insights NEW" at bounding box center [749, 260] width 100 height 13
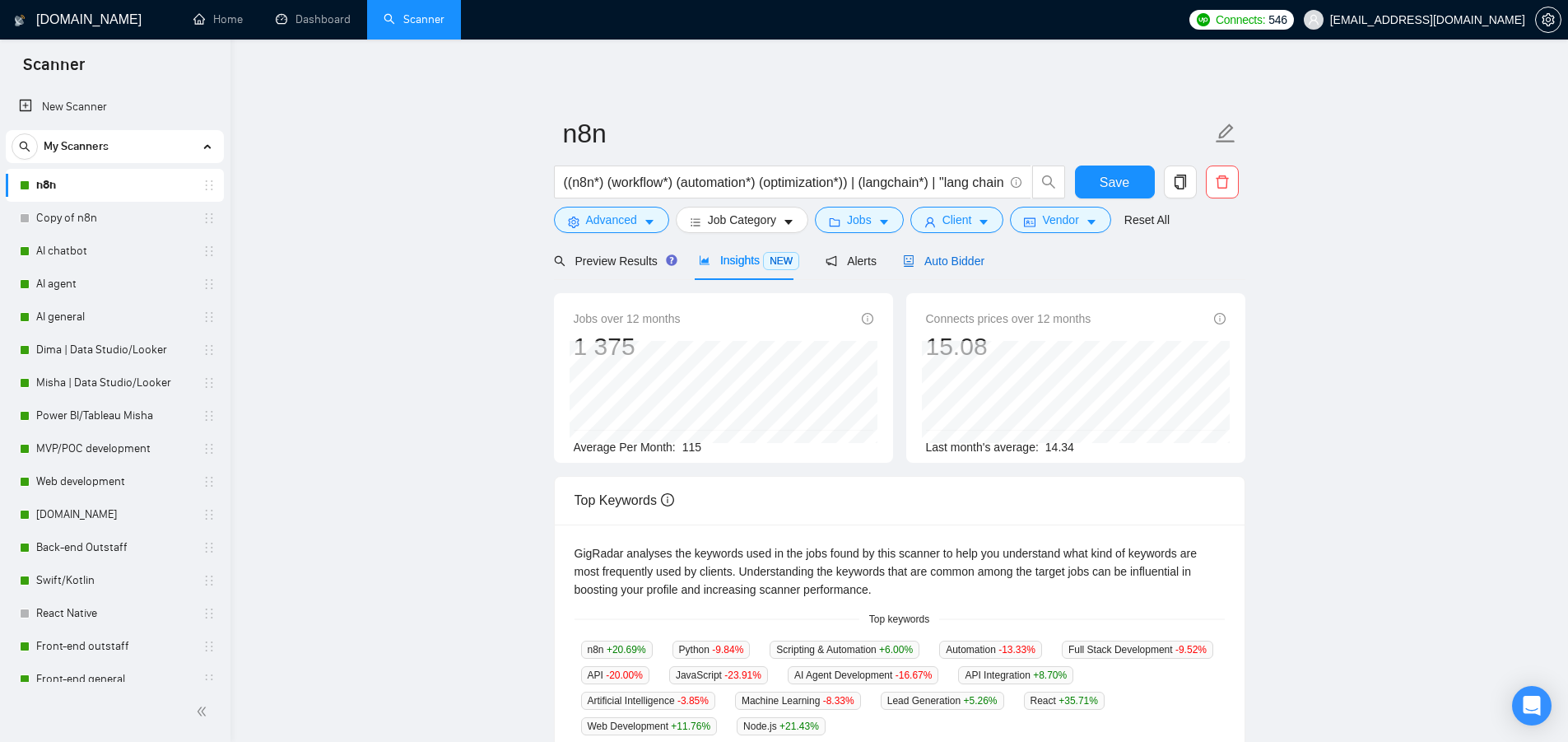
click at [921, 260] on span "Auto Bidder" at bounding box center [944, 261] width 82 height 13
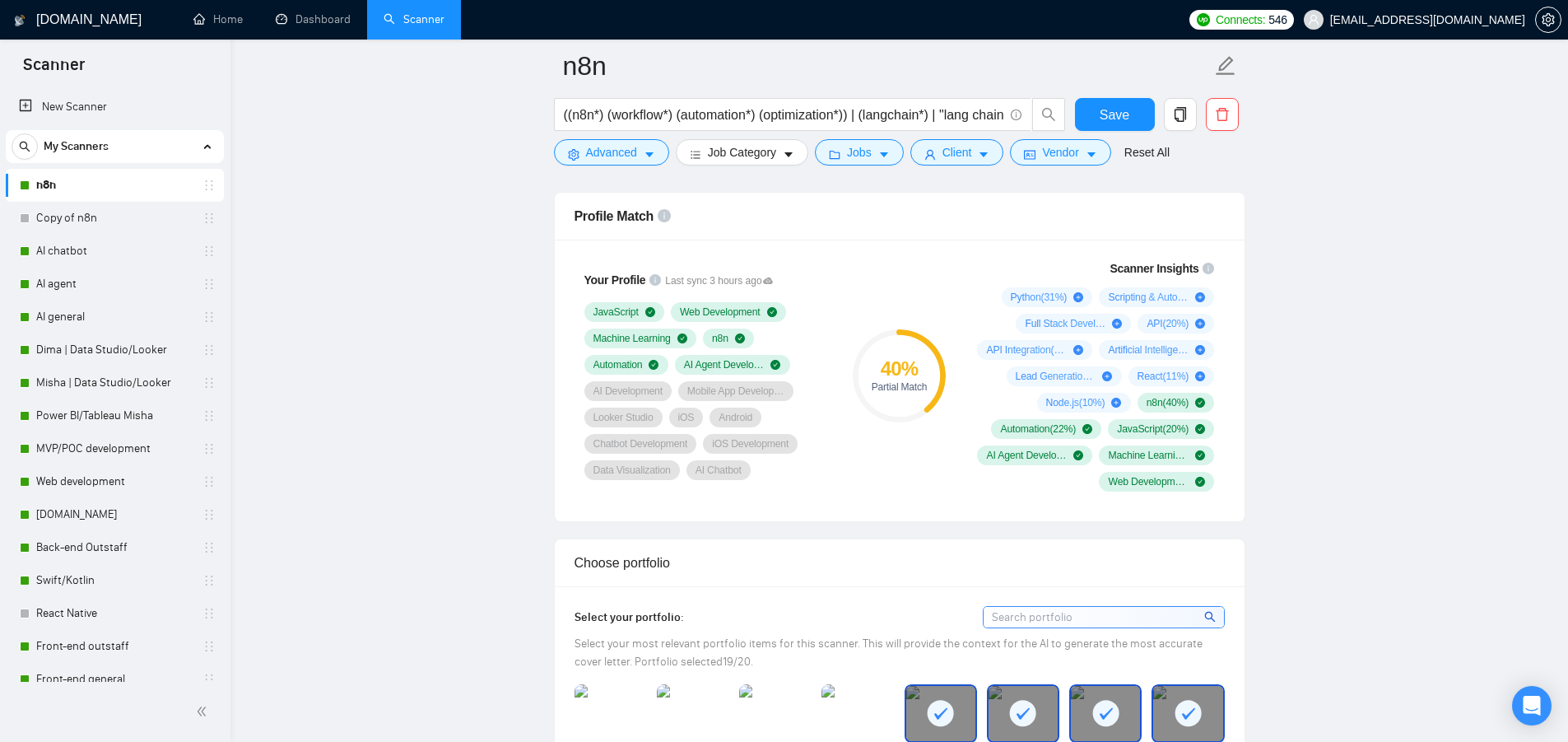
scroll to position [988, 0]
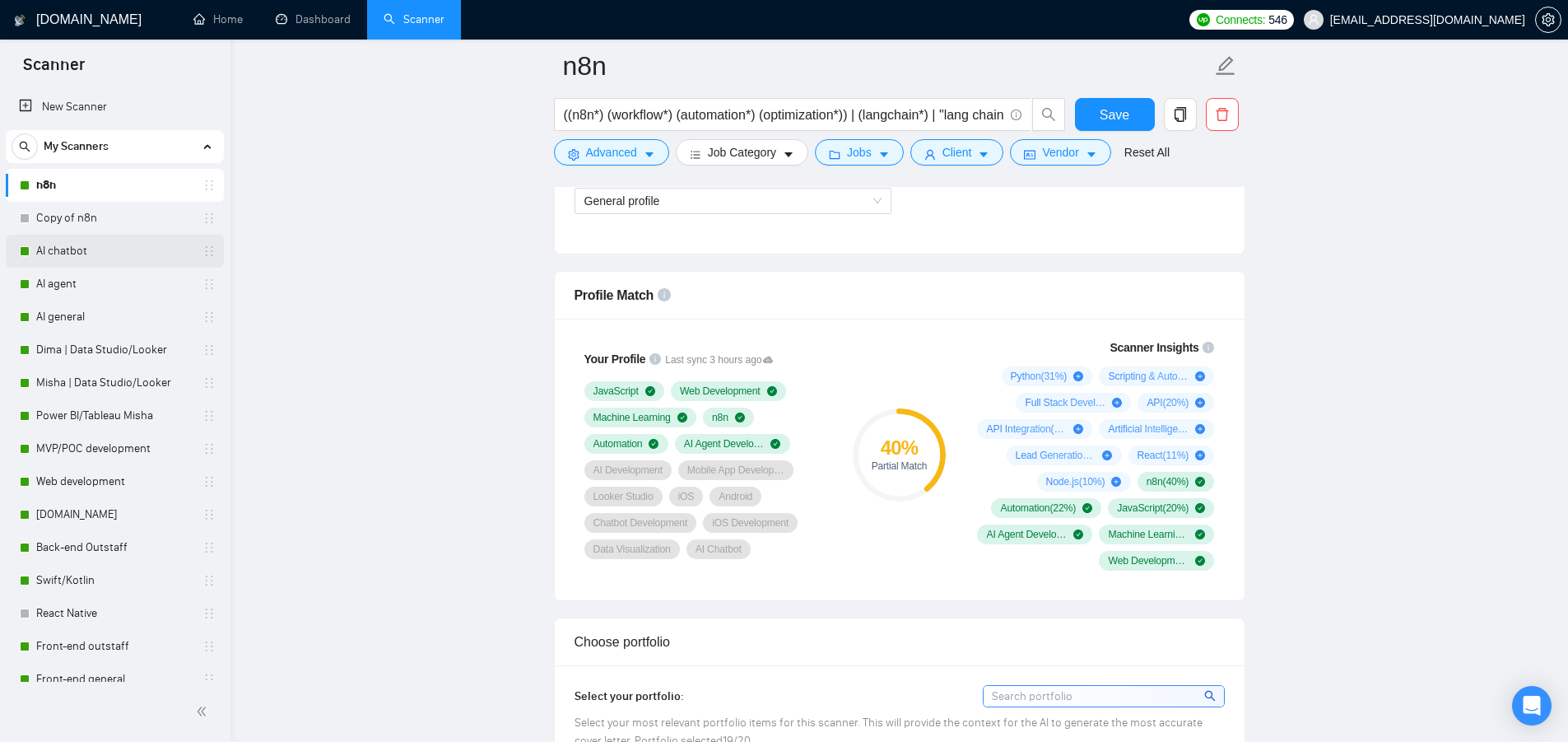
click at [87, 263] on link "AI chatbot" at bounding box center [114, 251] width 156 height 33
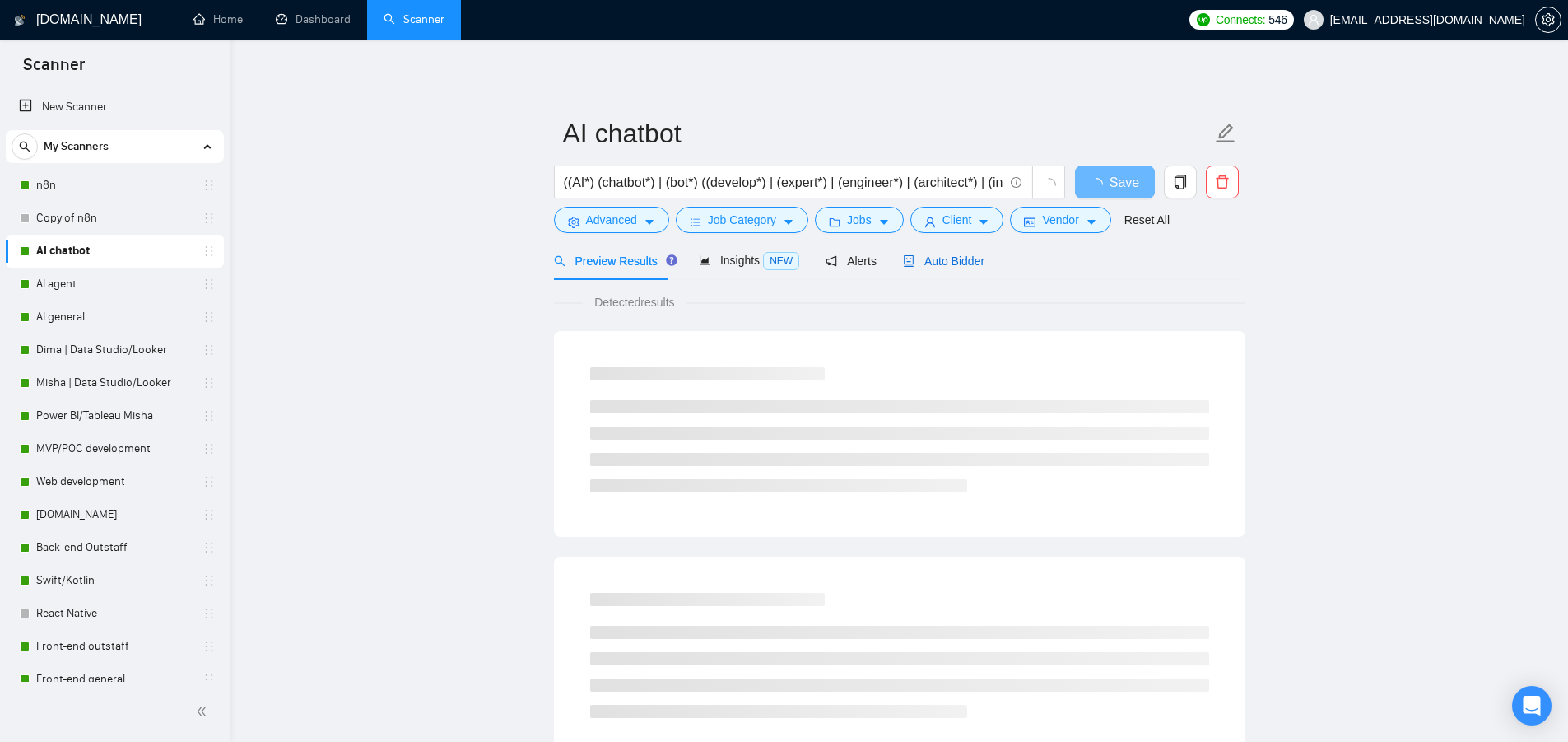
click at [927, 270] on div "Auto Bidder" at bounding box center [944, 261] width 82 height 18
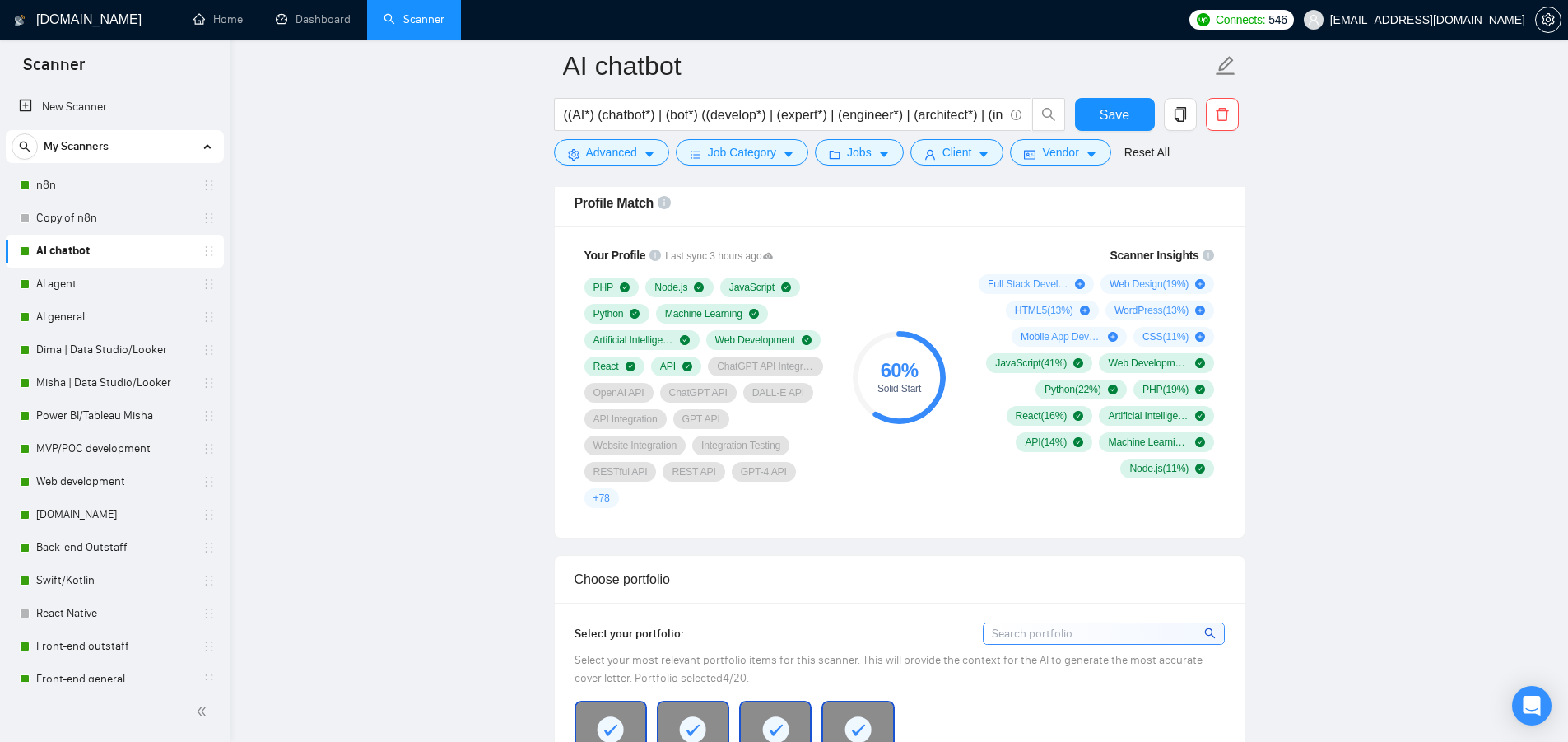
scroll to position [988, 0]
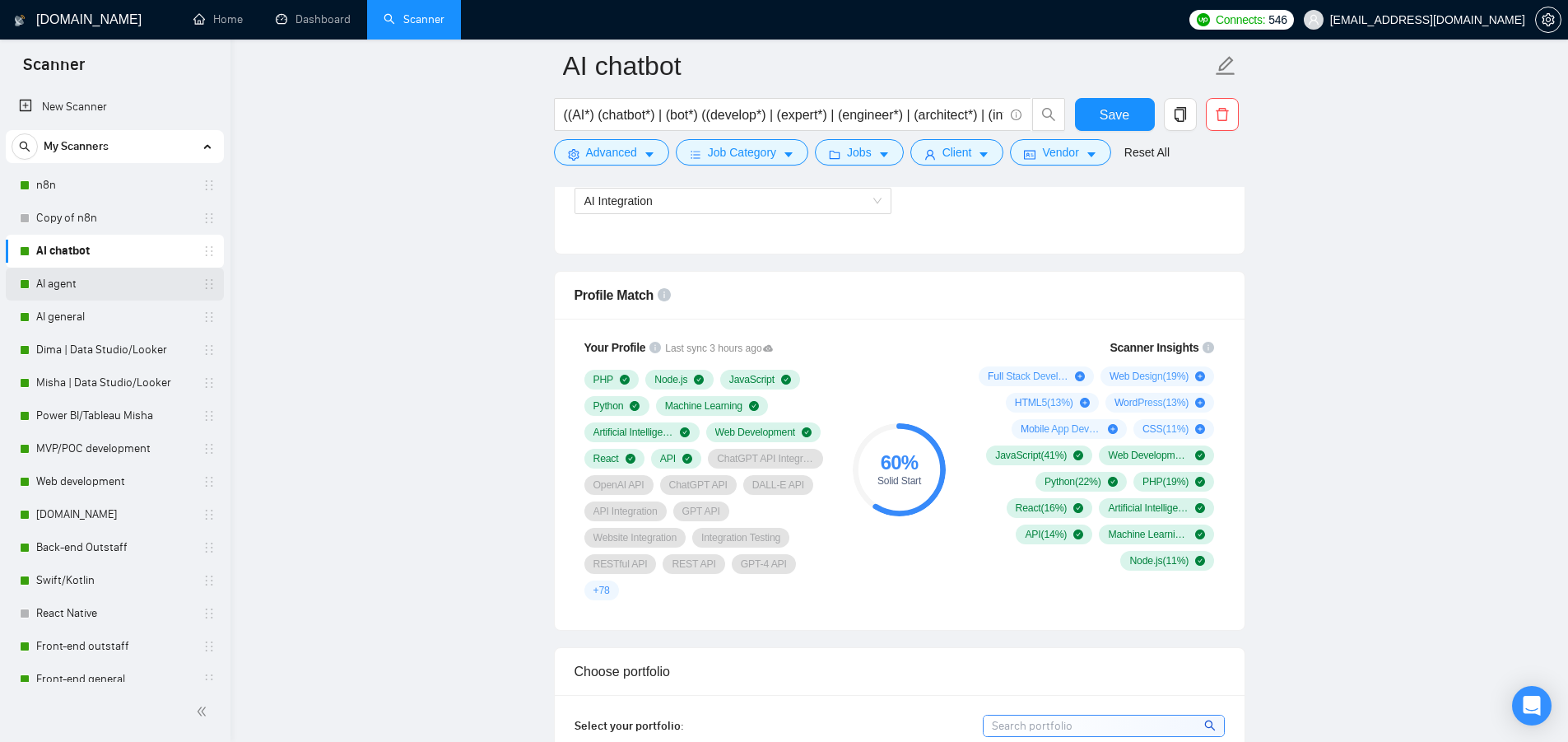
click at [116, 290] on link "AI agent" at bounding box center [114, 285] width 156 height 33
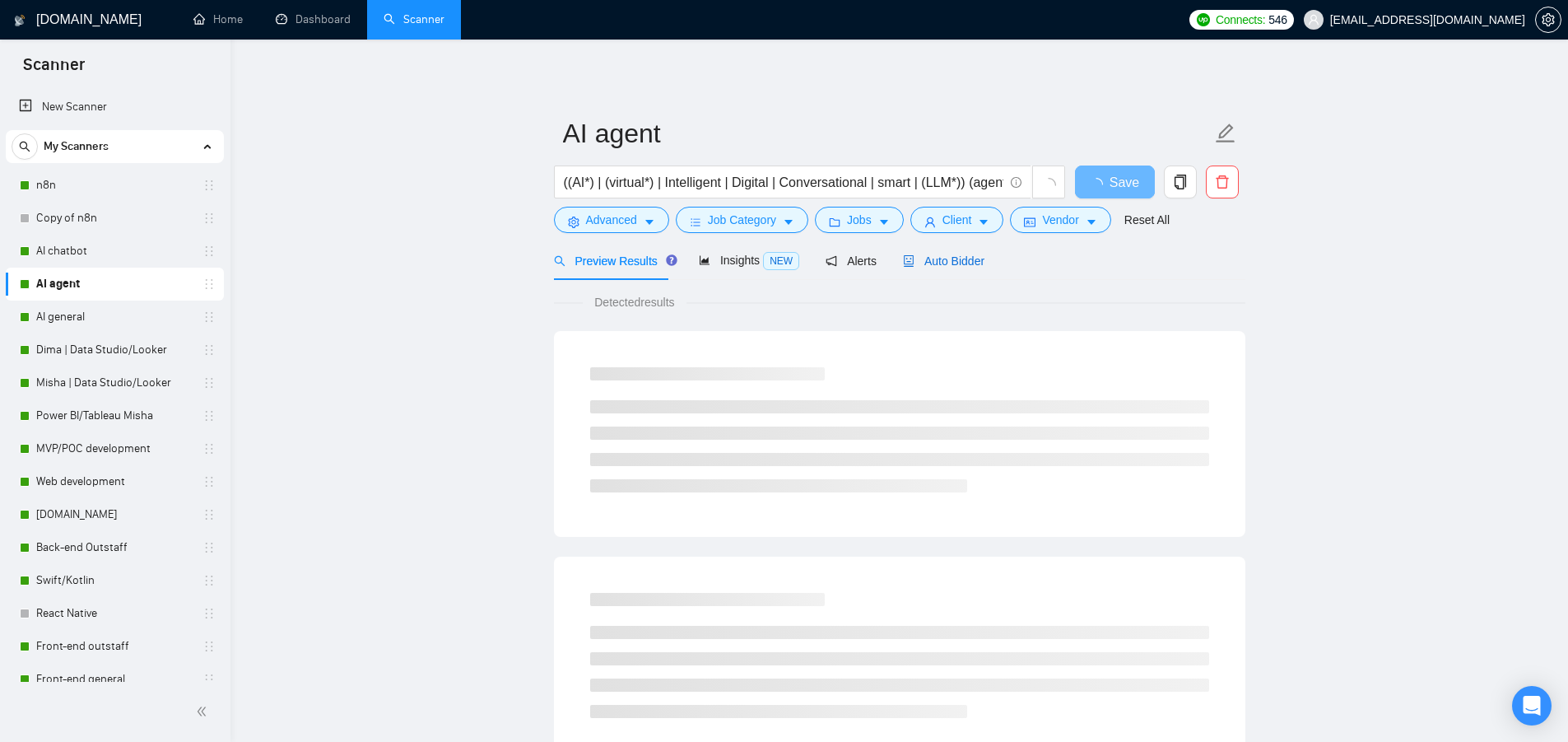
click at [937, 263] on span "Auto Bidder" at bounding box center [944, 261] width 82 height 13
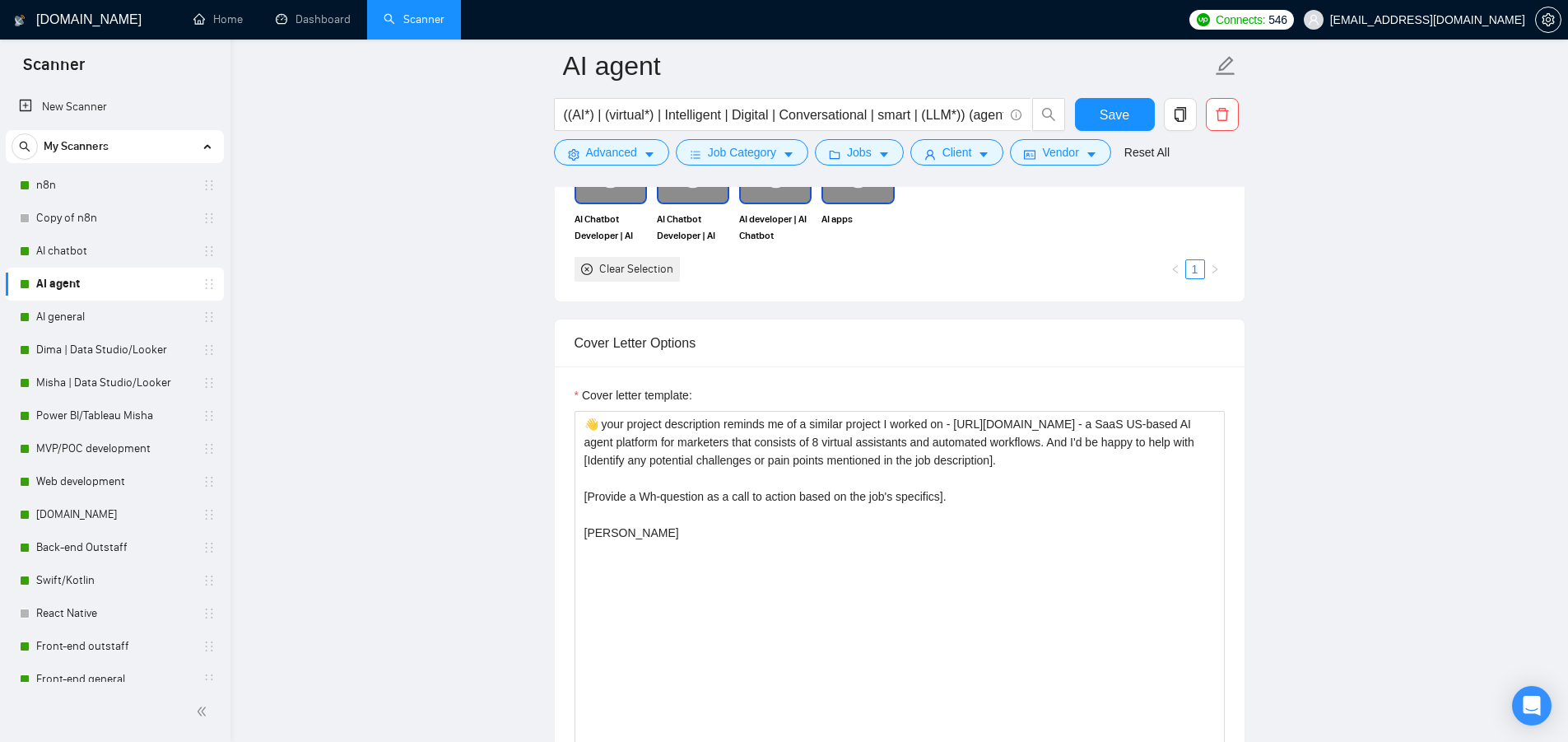
scroll to position [1646, 0]
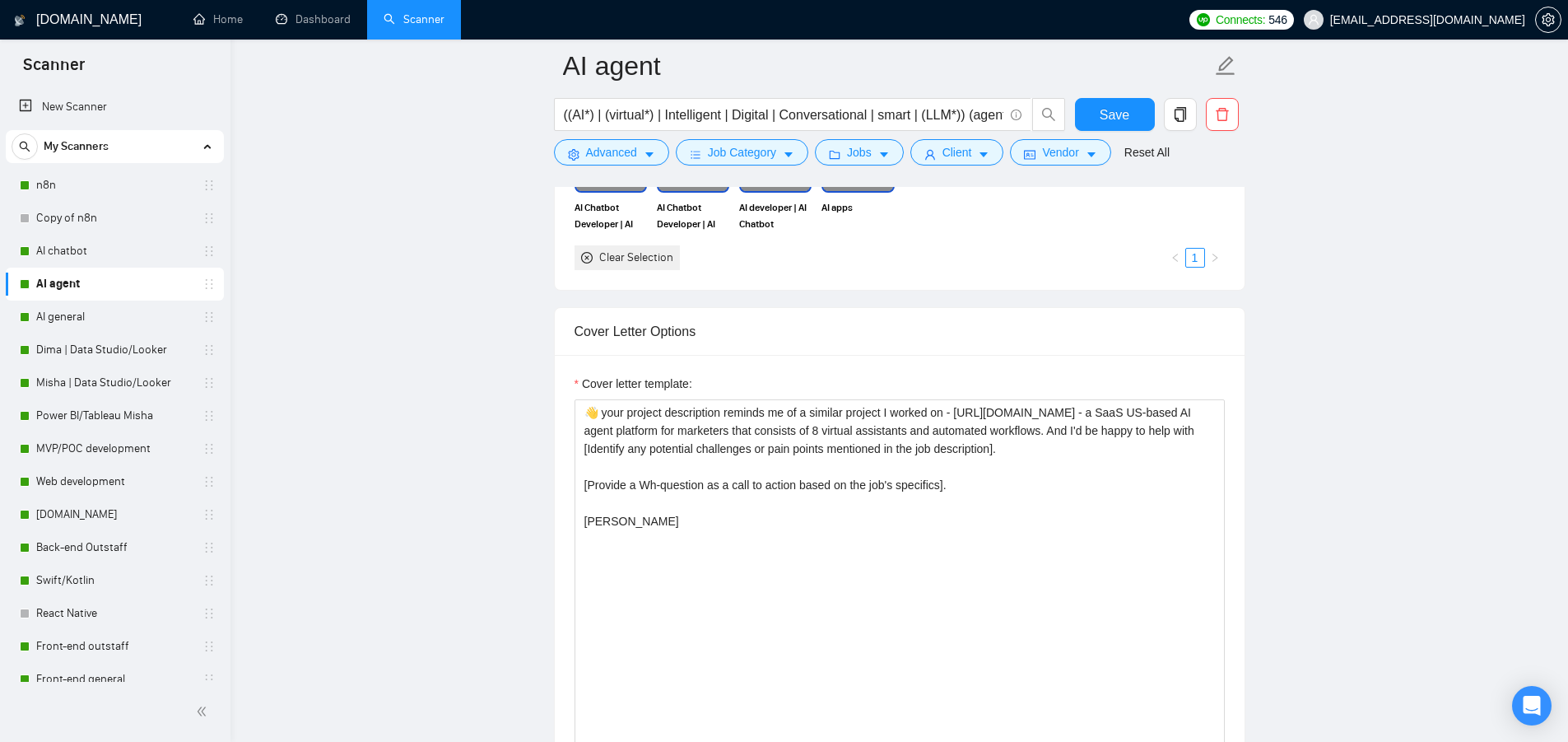
click at [108, 141] on span "My Scanners" at bounding box center [76, 147] width 65 height 33
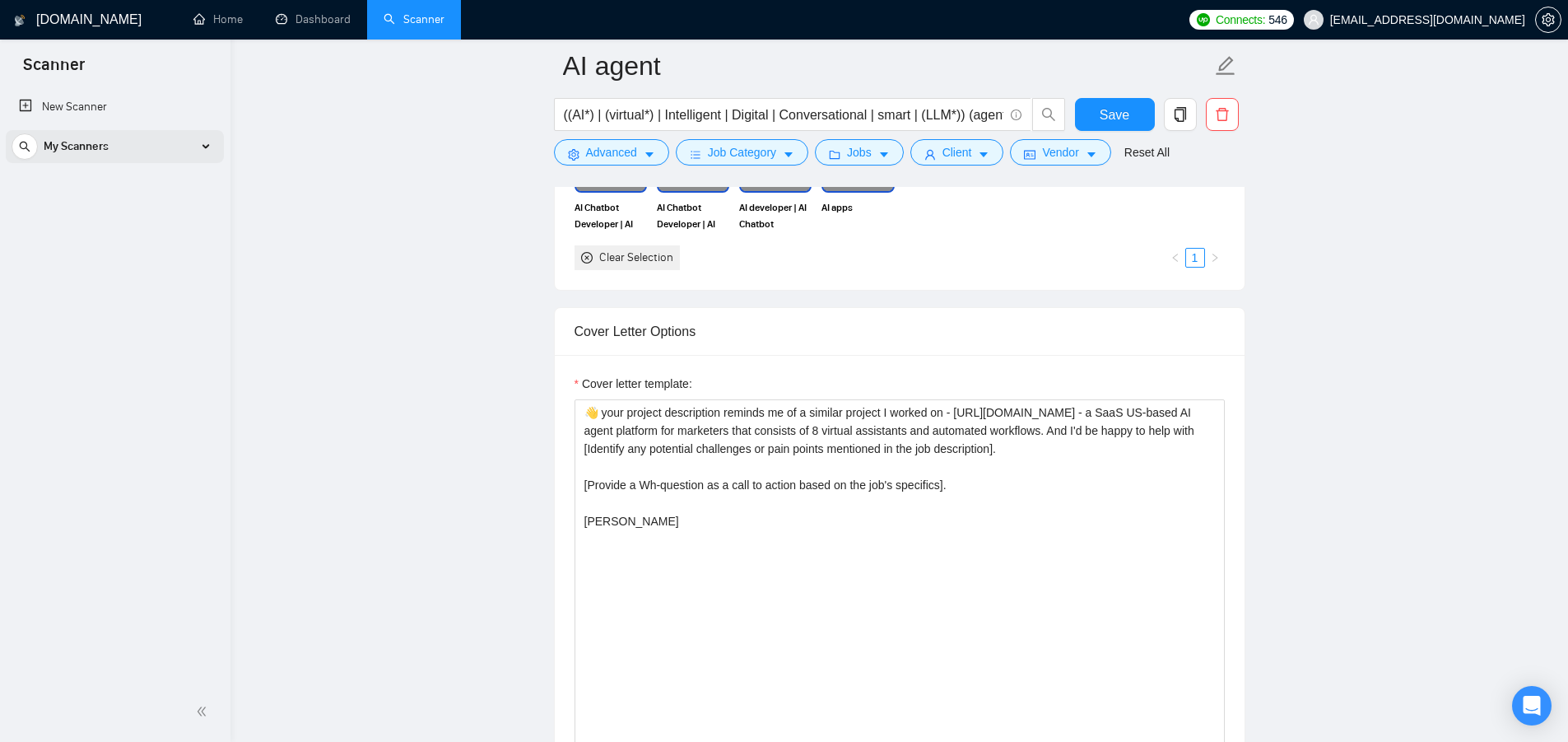
click at [109, 145] on span "My Scanners" at bounding box center [76, 147] width 65 height 33
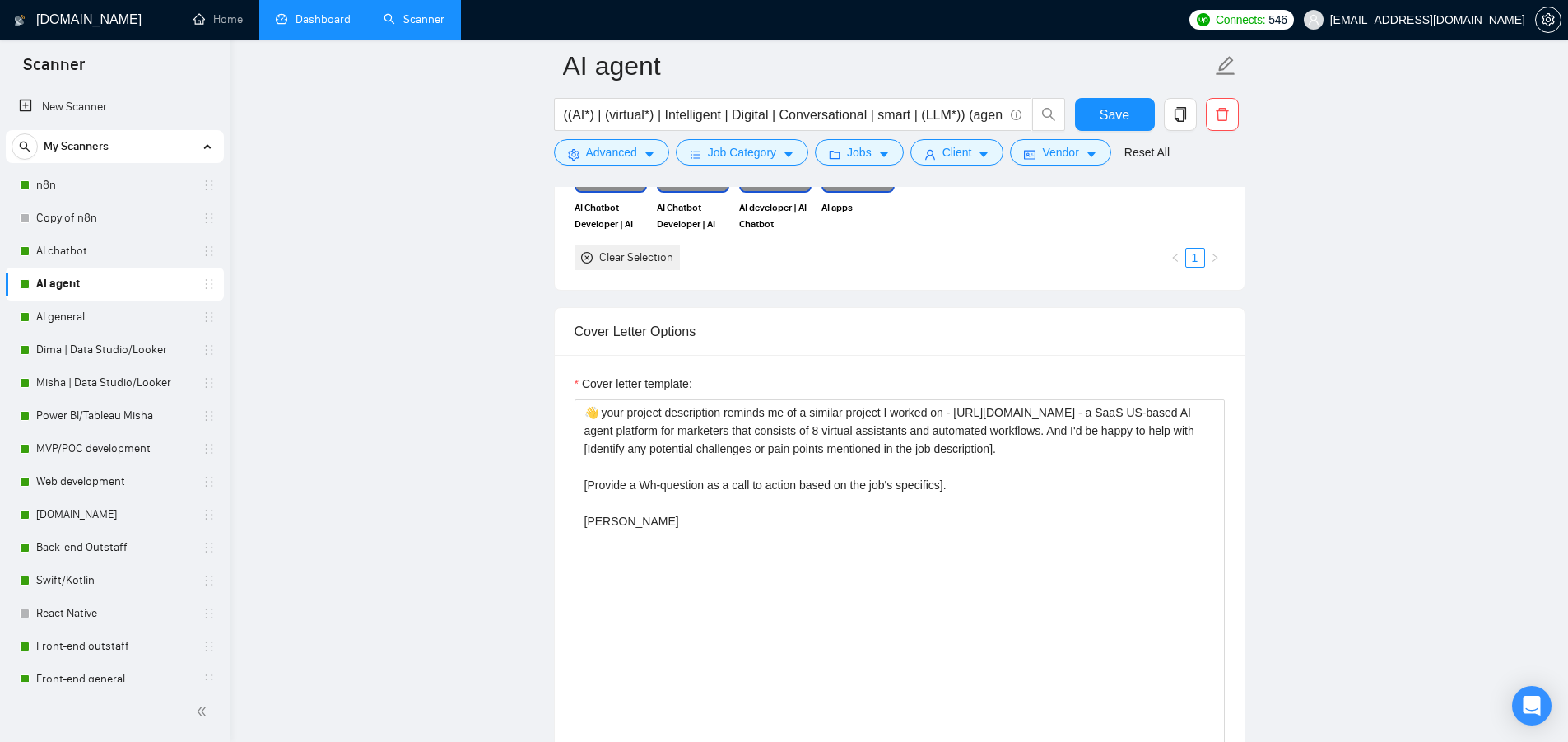
click at [302, 24] on link "Dashboard" at bounding box center [313, 19] width 75 height 14
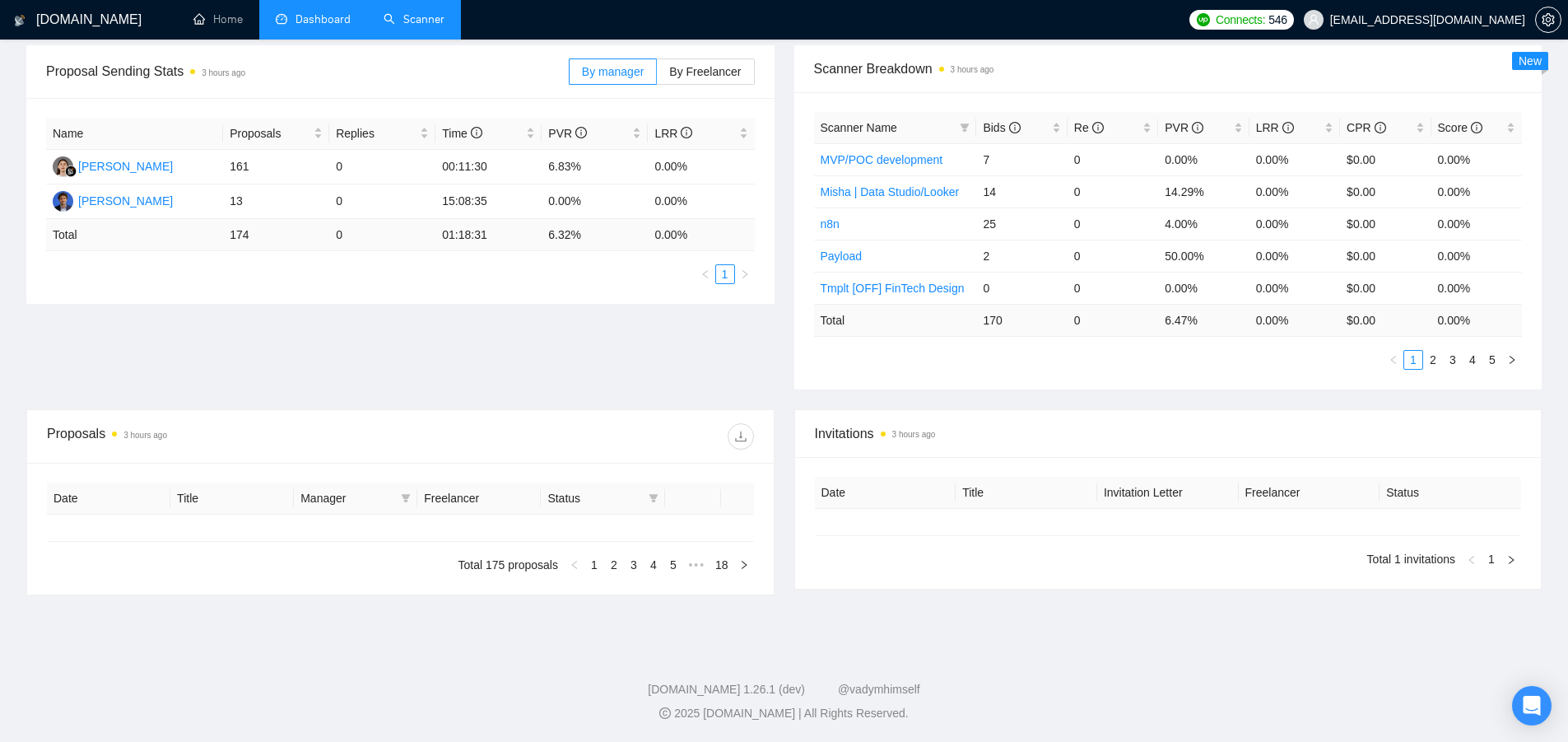
type input "2025-09-09"
type input "2025-10-09"
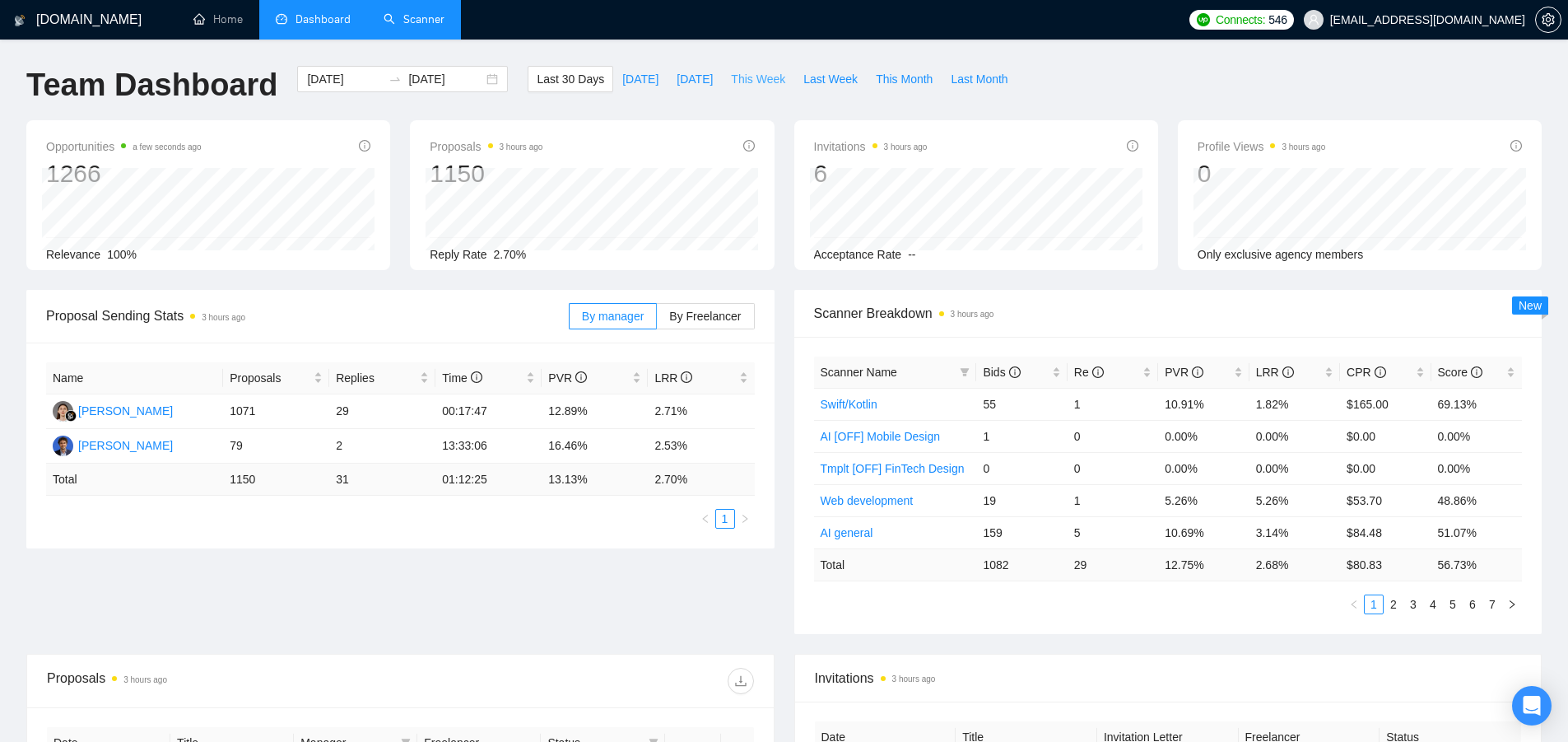
click at [759, 77] on span "This Week" at bounding box center [759, 79] width 54 height 18
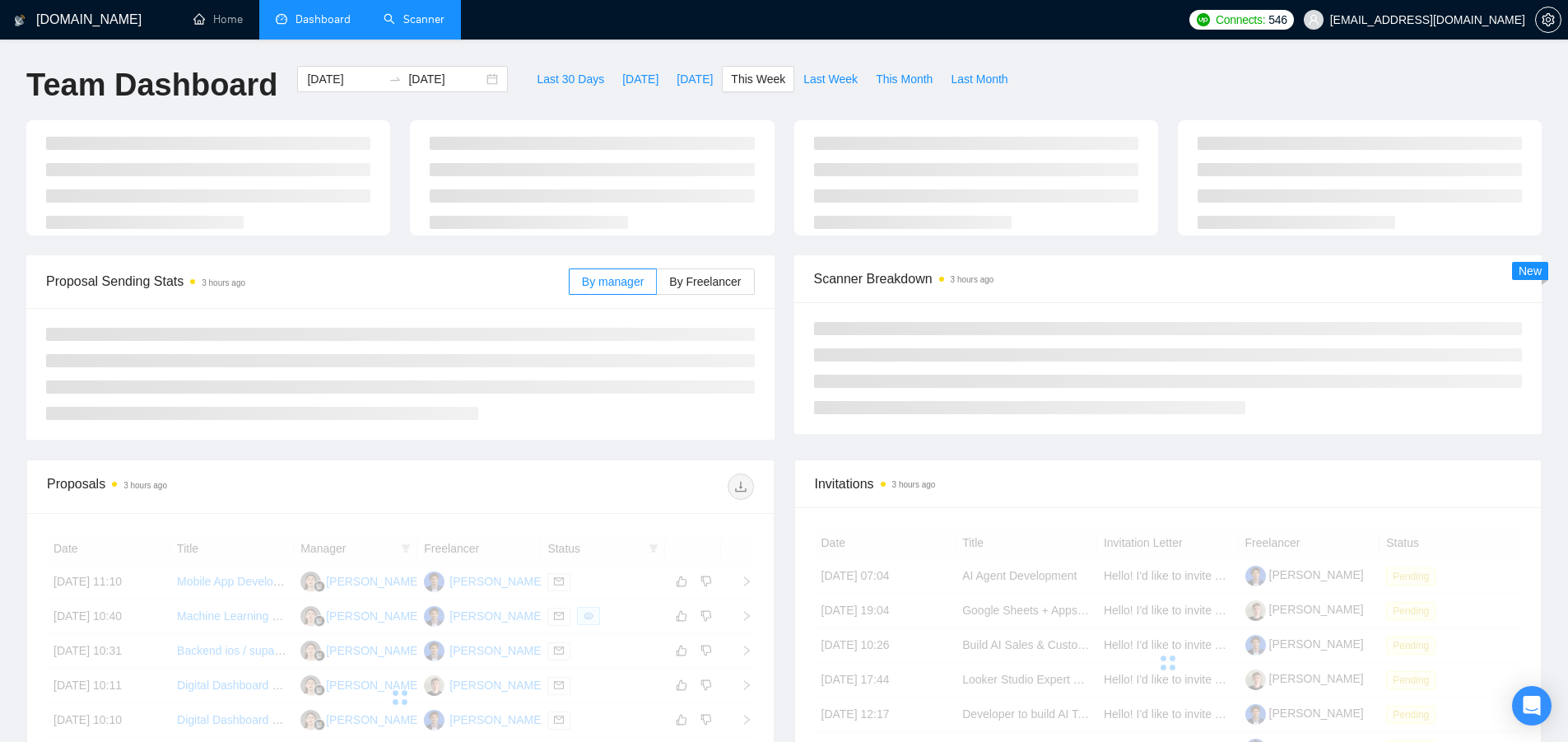
type input "[DATE]"
type input "2025-10-12"
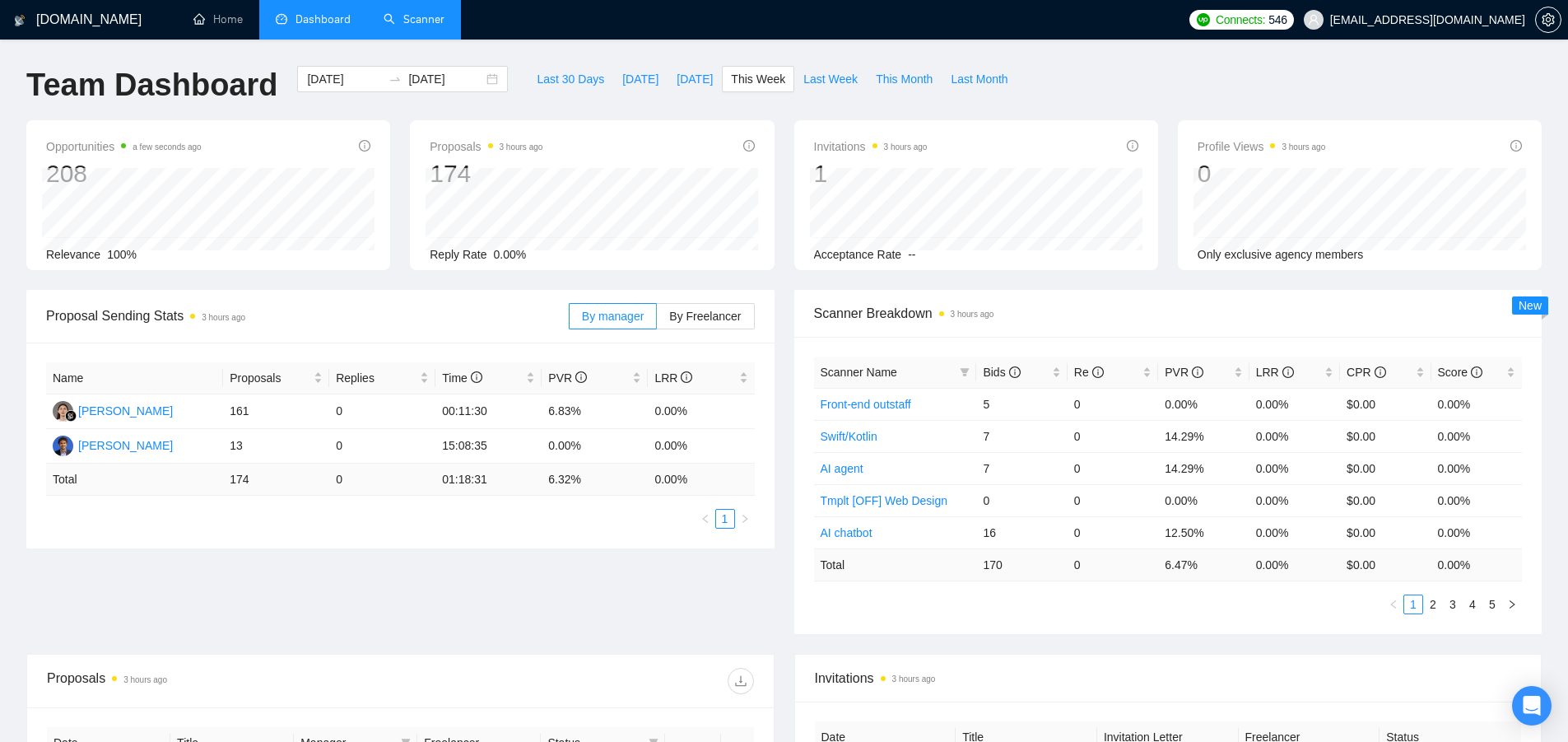
click at [432, 12] on link "Scanner" at bounding box center [414, 19] width 61 height 14
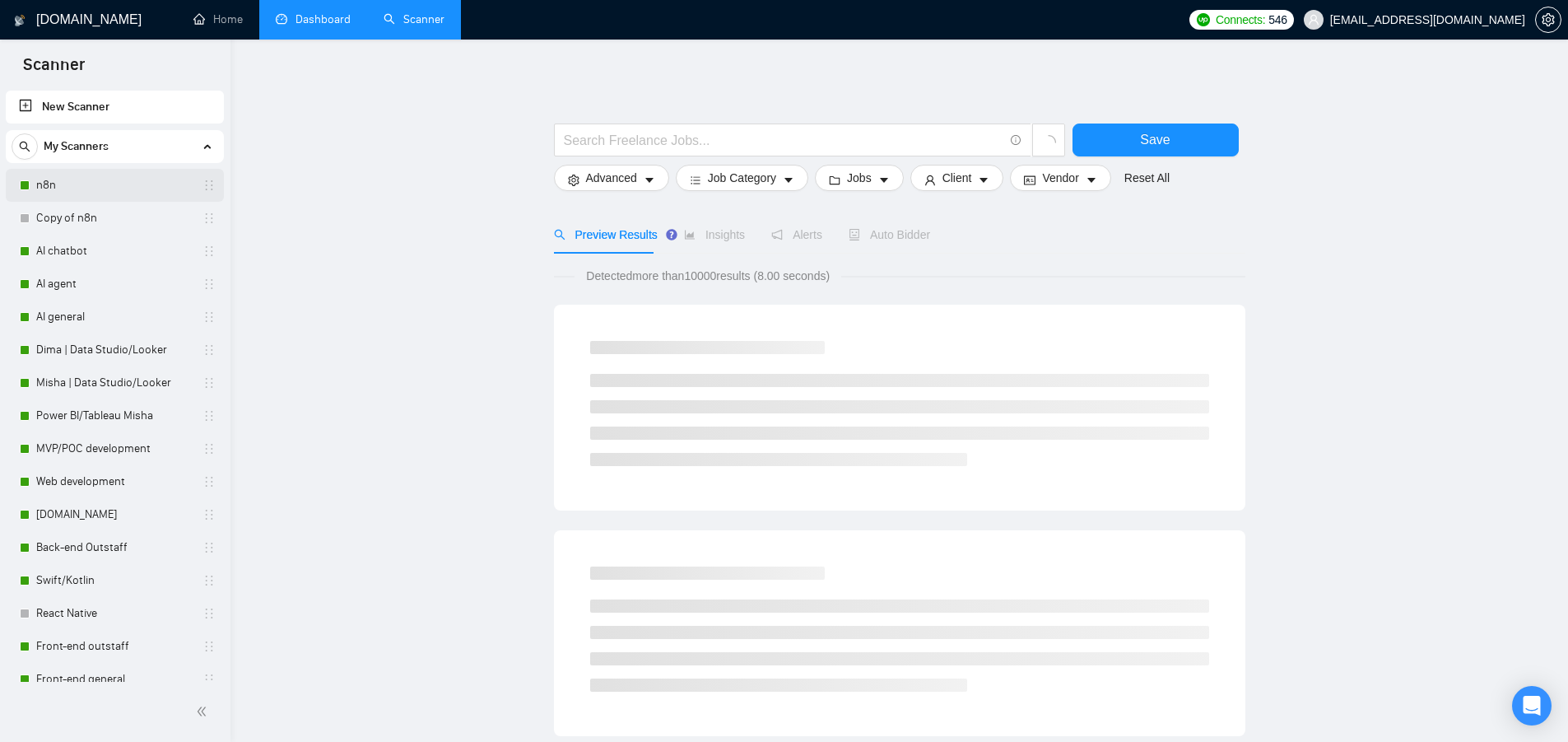
click at [99, 186] on link "n8n" at bounding box center [114, 185] width 156 height 33
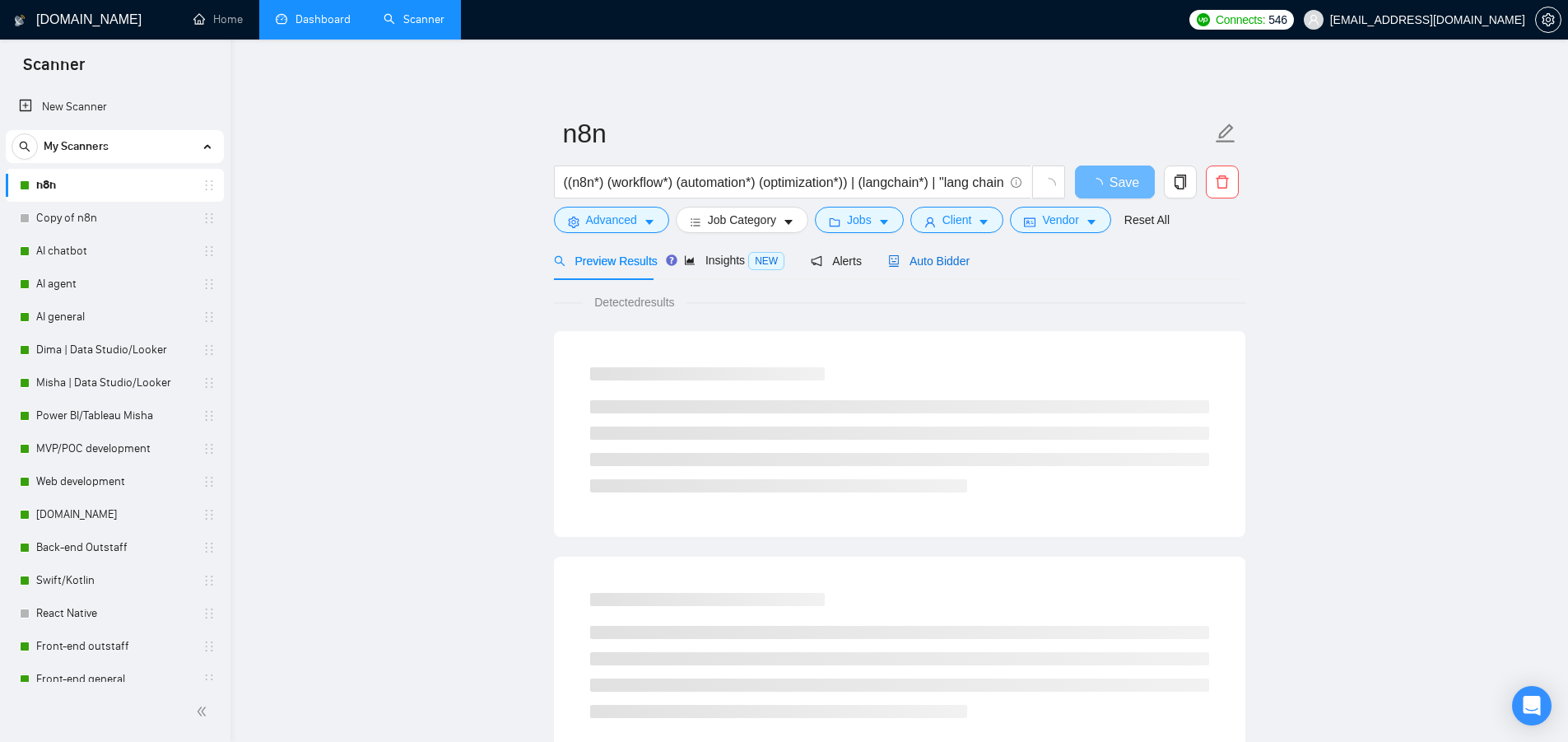
click at [928, 264] on span "Auto Bidder" at bounding box center [929, 261] width 82 height 13
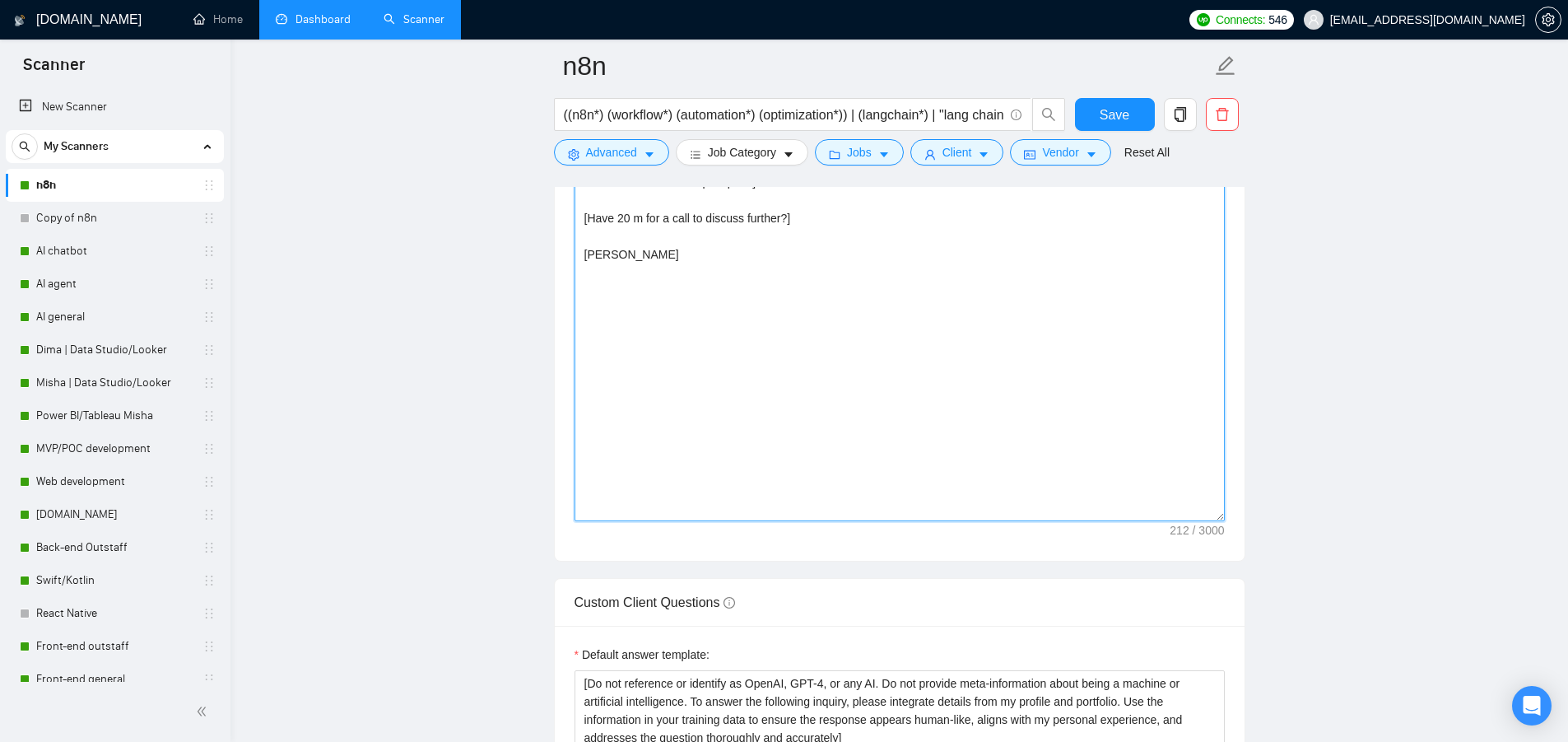
click at [650, 259] on textarea "👋 I can start right away working on [specify the task described in the vacancy …" at bounding box center [899, 336] width 651 height 371
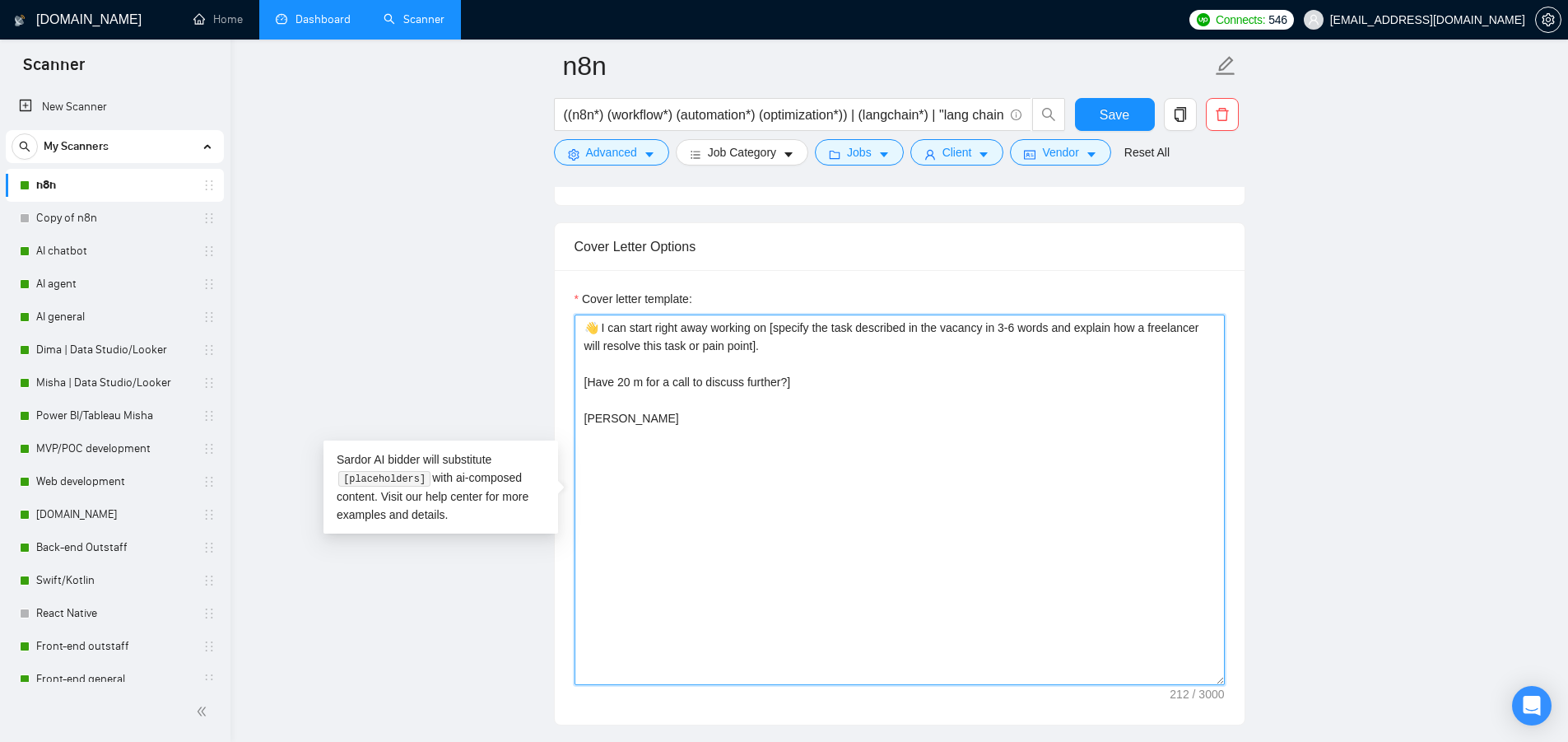
scroll to position [1812, 0]
click at [637, 351] on textarea "👋 I can start right away working on [specify the task described in the vacancy …" at bounding box center [899, 501] width 651 height 371
click at [631, 328] on textarea "👋 I can start right away working on [specify the task described in the vacancy …" at bounding box center [899, 501] width 651 height 371
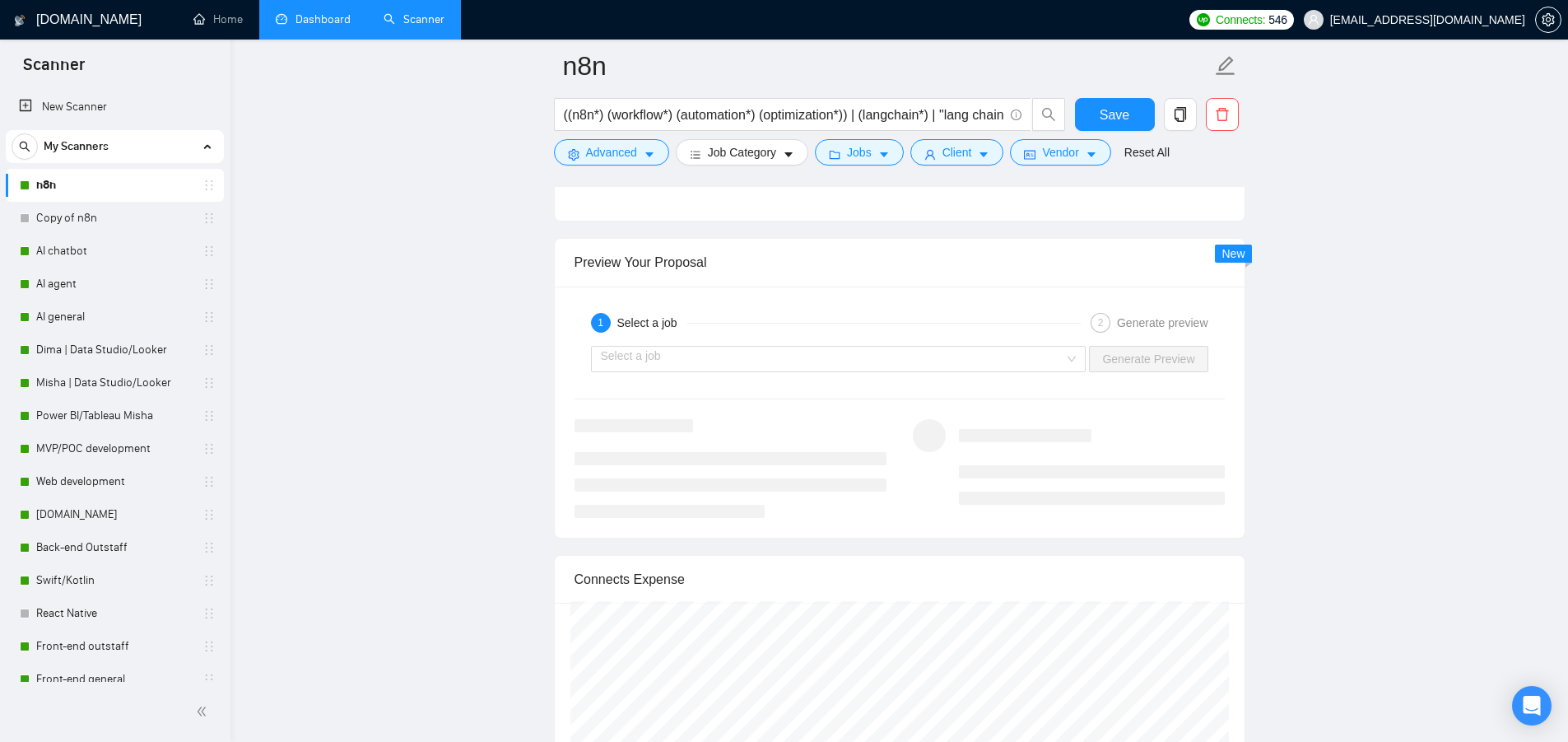
scroll to position [3129, 0]
click at [805, 353] on input "search" at bounding box center [832, 350] width 464 height 25
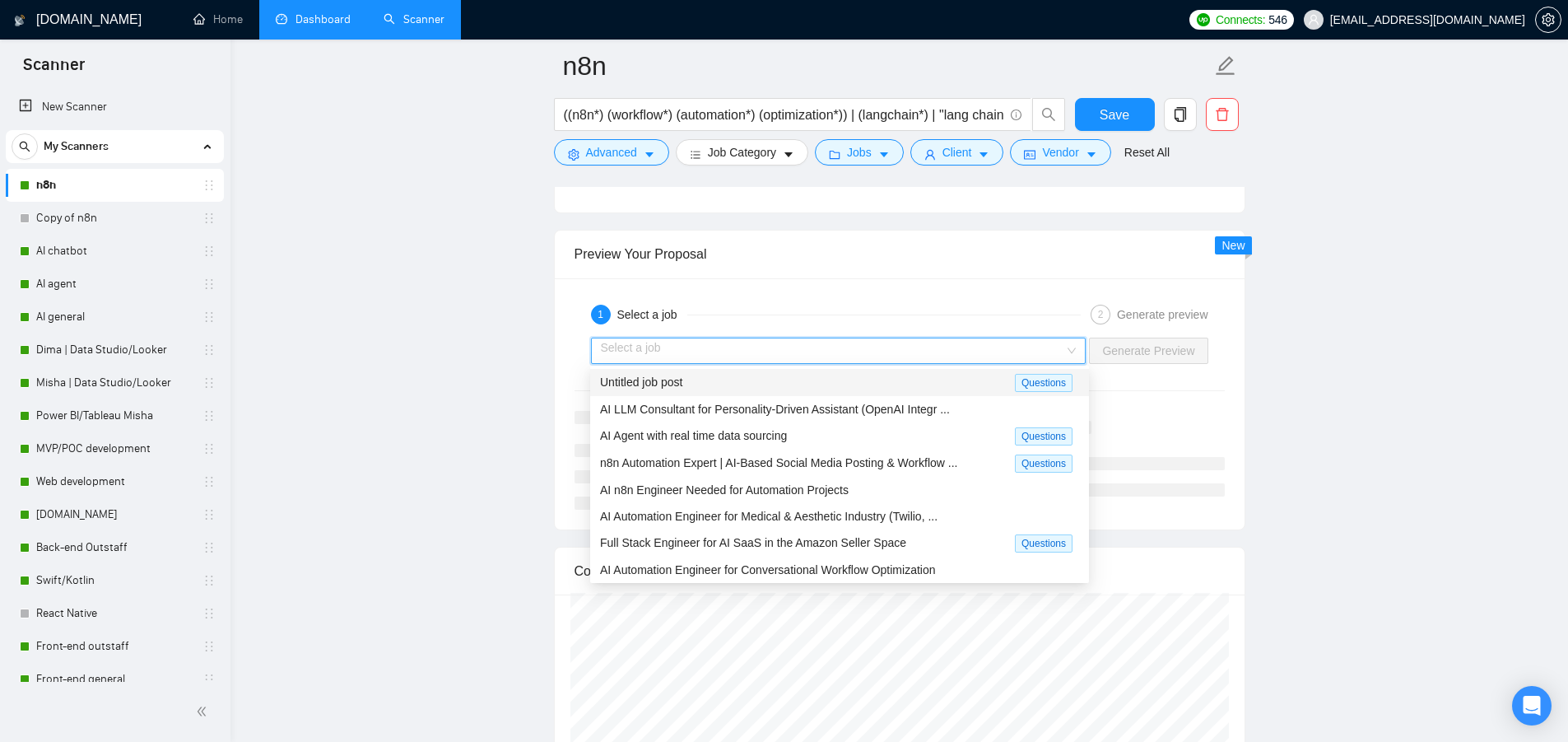
click at [805, 353] on input "search" at bounding box center [832, 350] width 464 height 25
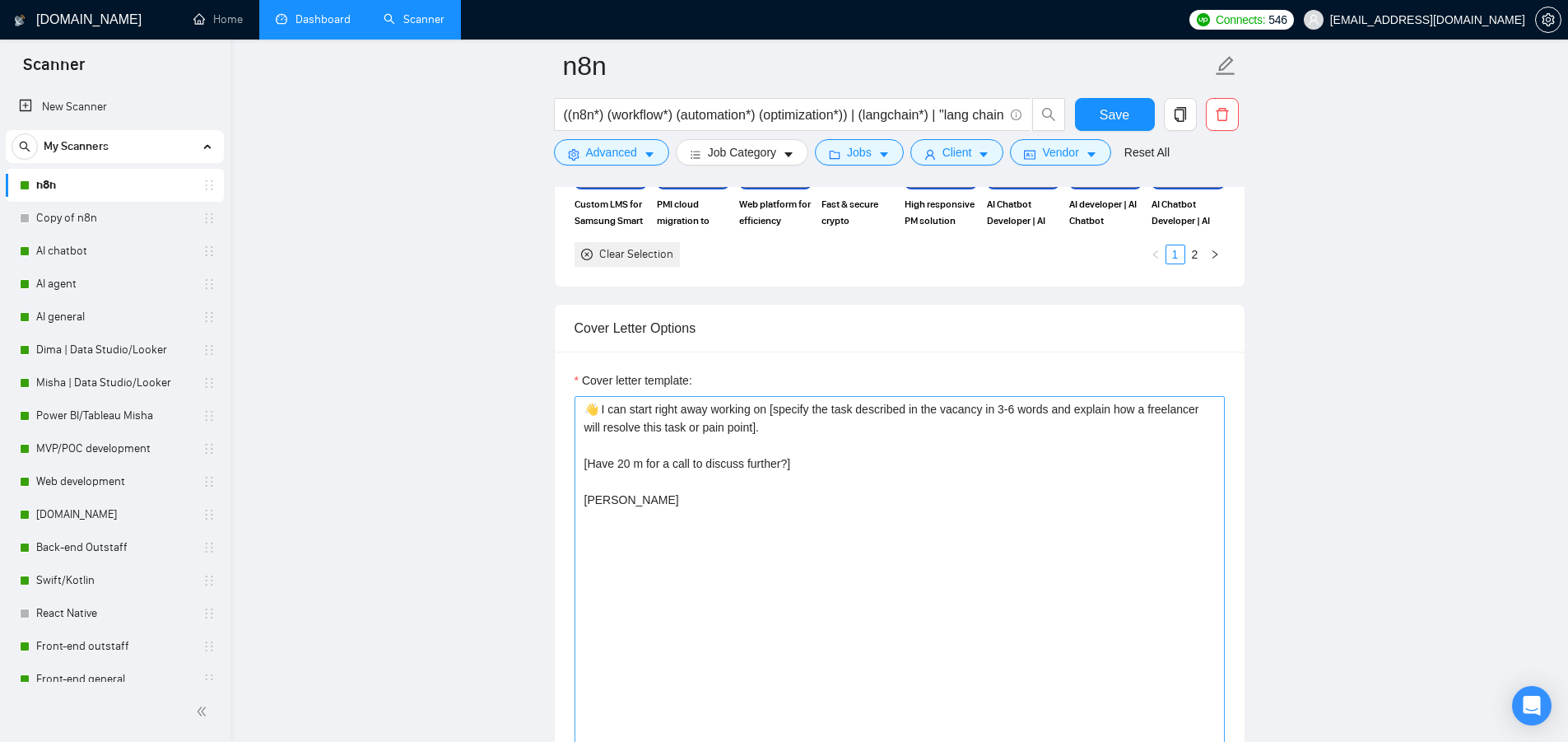
scroll to position [1729, 0]
drag, startPoint x: 591, startPoint y: 370, endPoint x: 586, endPoint y: 348, distance: 22.6
click at [582, 346] on div "Cover Letter Options Cover letter template: 👋 I can start right away working on…" at bounding box center [900, 557] width 692 height 503
click at [654, 429] on textarea "👋 I can start right away working on [specify the task described in the vacancy …" at bounding box center [899, 583] width 651 height 371
click at [645, 505] on textarea "👋 I can start right away working on [specify the task described in the vacancy …" at bounding box center [899, 583] width 651 height 371
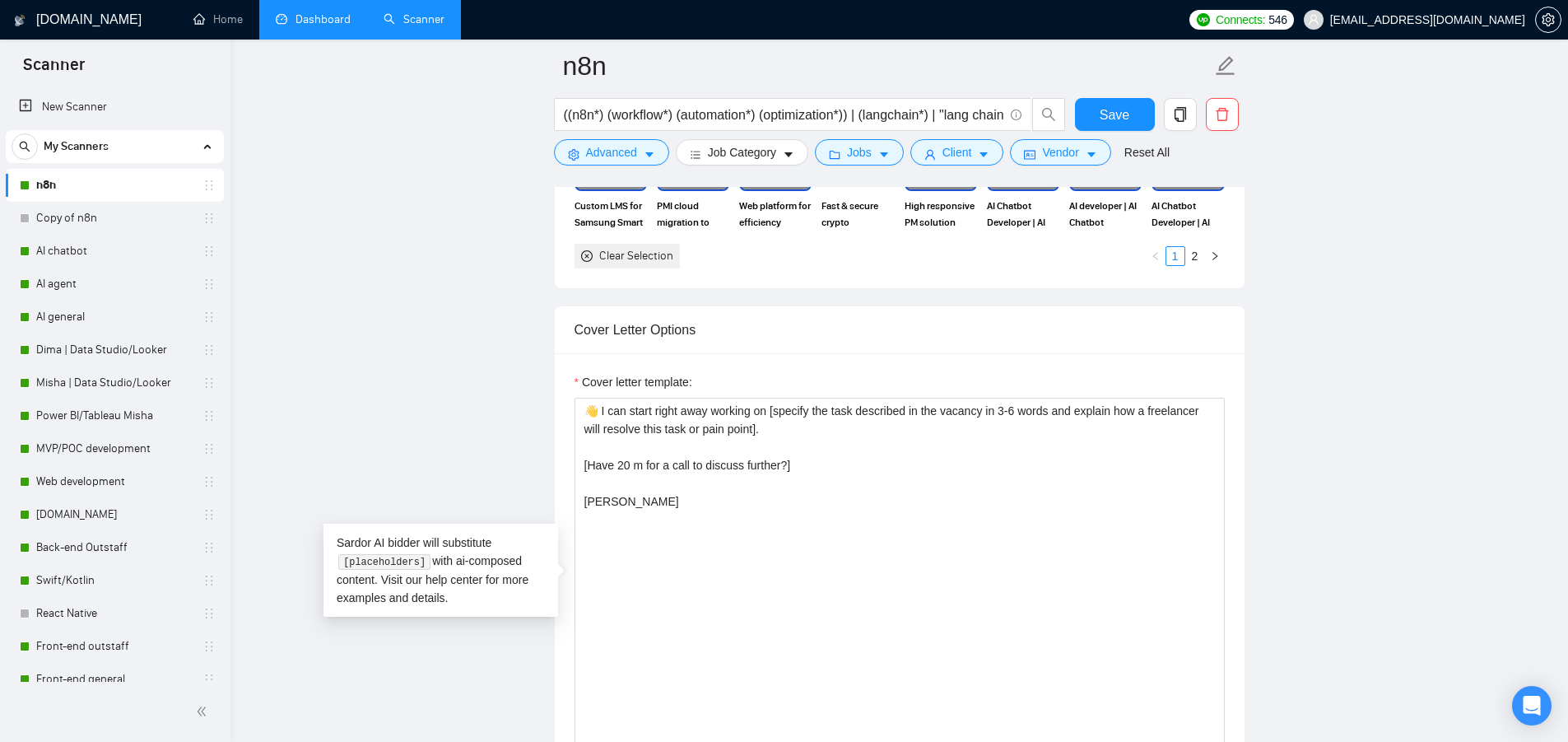
click at [681, 350] on div "Cover Letter Options" at bounding box center [899, 329] width 651 height 47
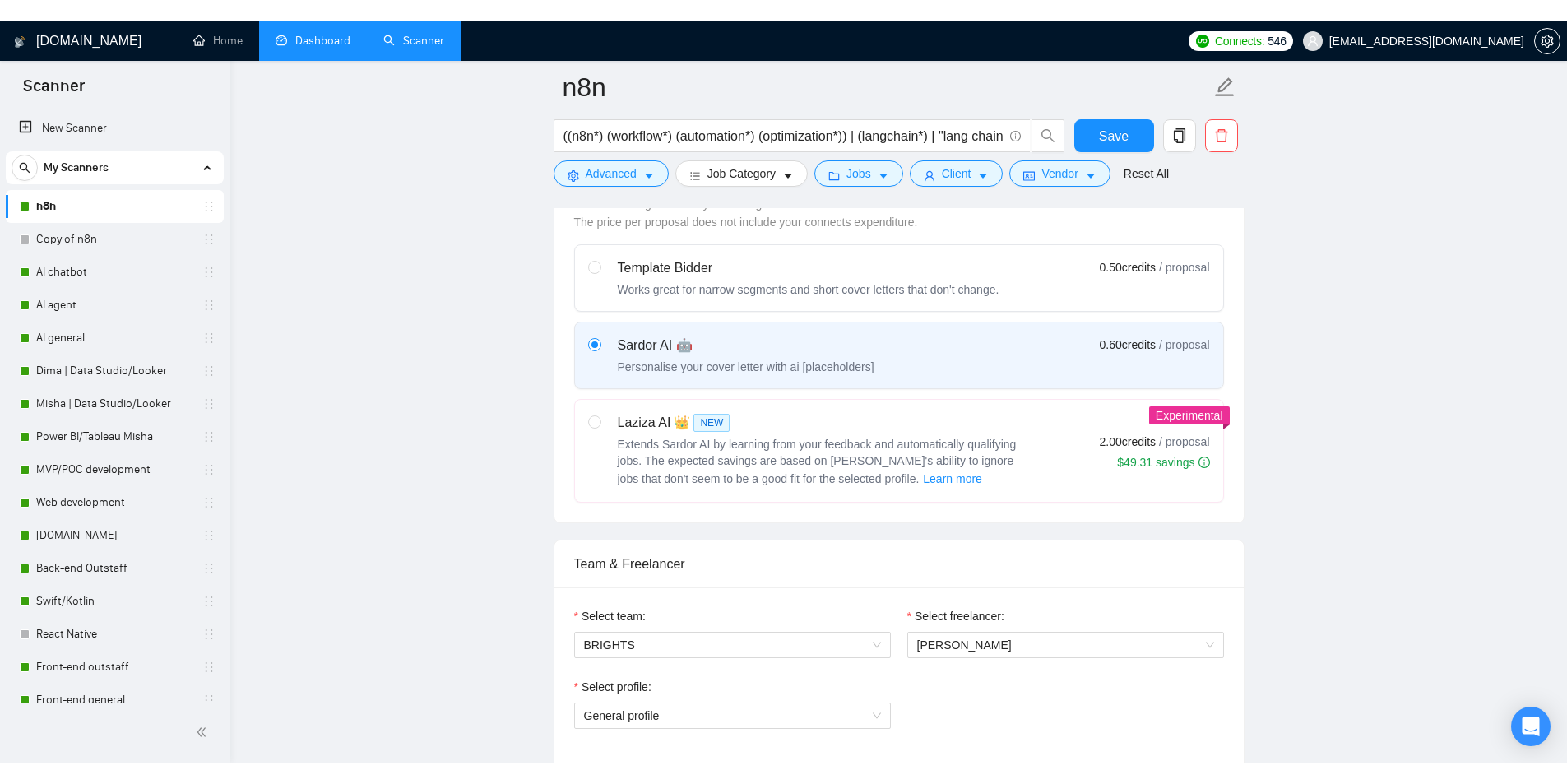
scroll to position [987, 0]
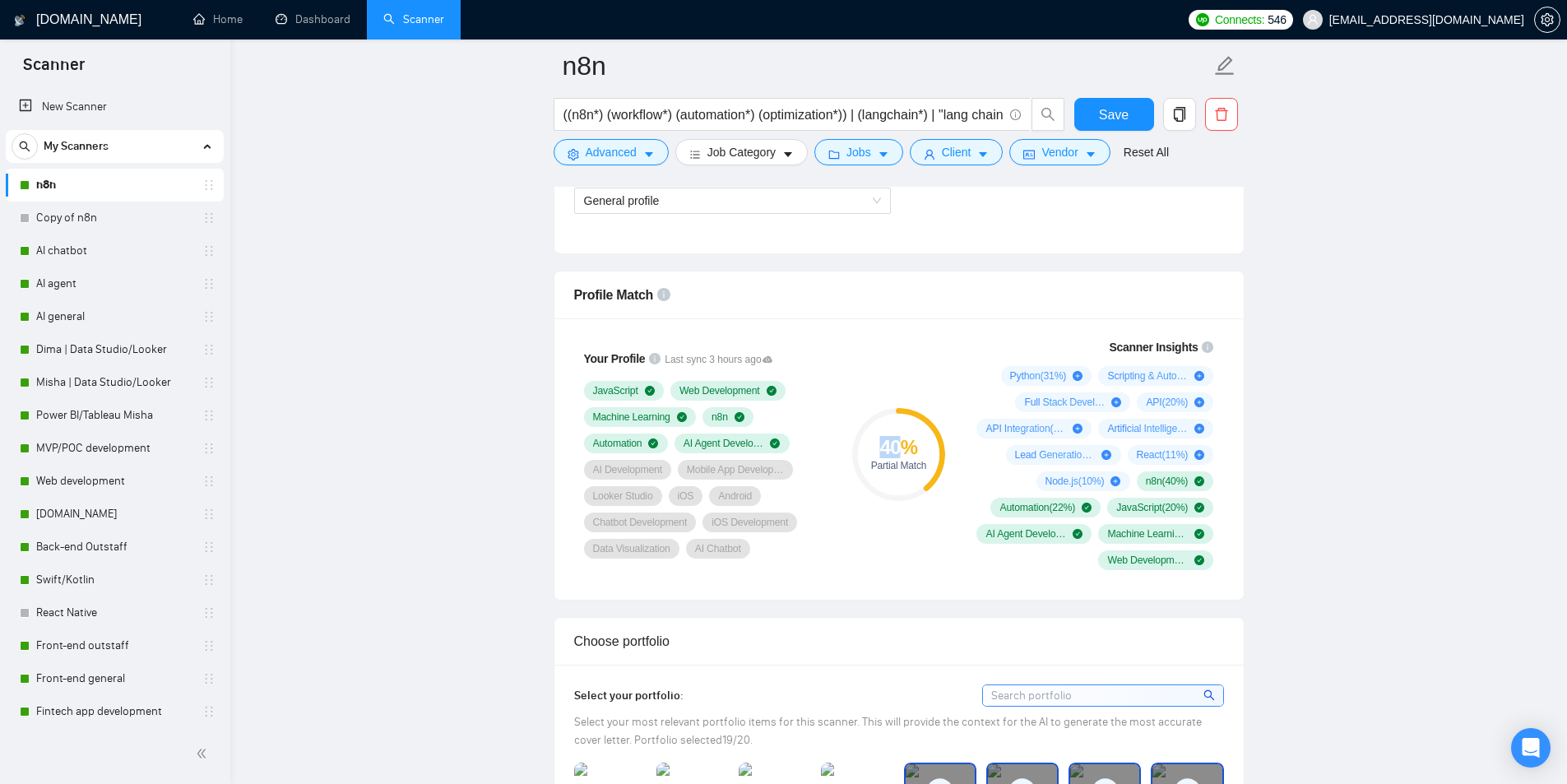
drag, startPoint x: 877, startPoint y: 448, endPoint x: 911, endPoint y: 448, distance: 34.0
click at [910, 448] on div "40 %" at bounding box center [898, 447] width 93 height 20
click at [908, 453] on div "40 %" at bounding box center [898, 447] width 93 height 20
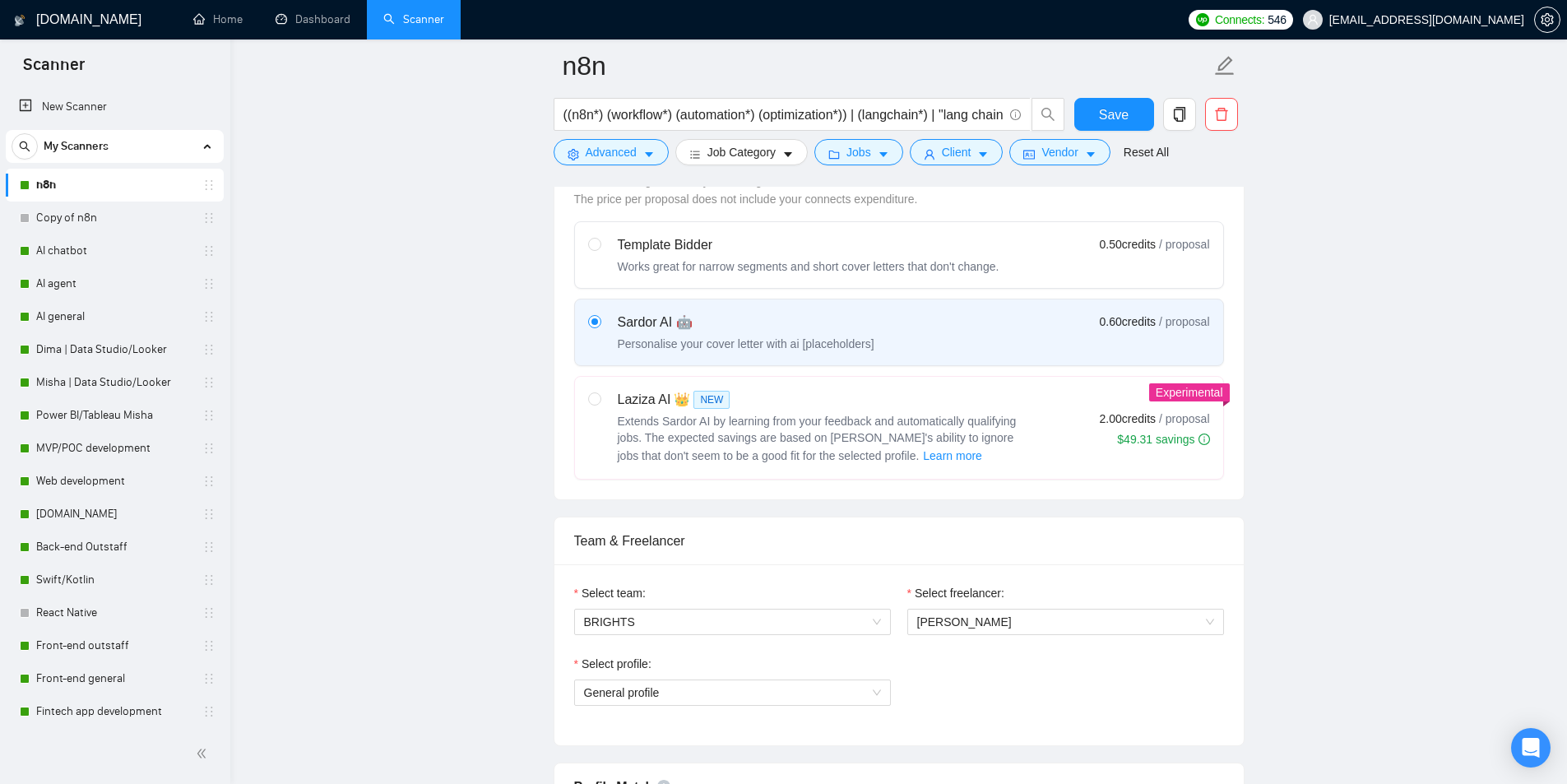
scroll to position [494, 0]
click at [1077, 158] on button "Vendor" at bounding box center [1059, 152] width 100 height 26
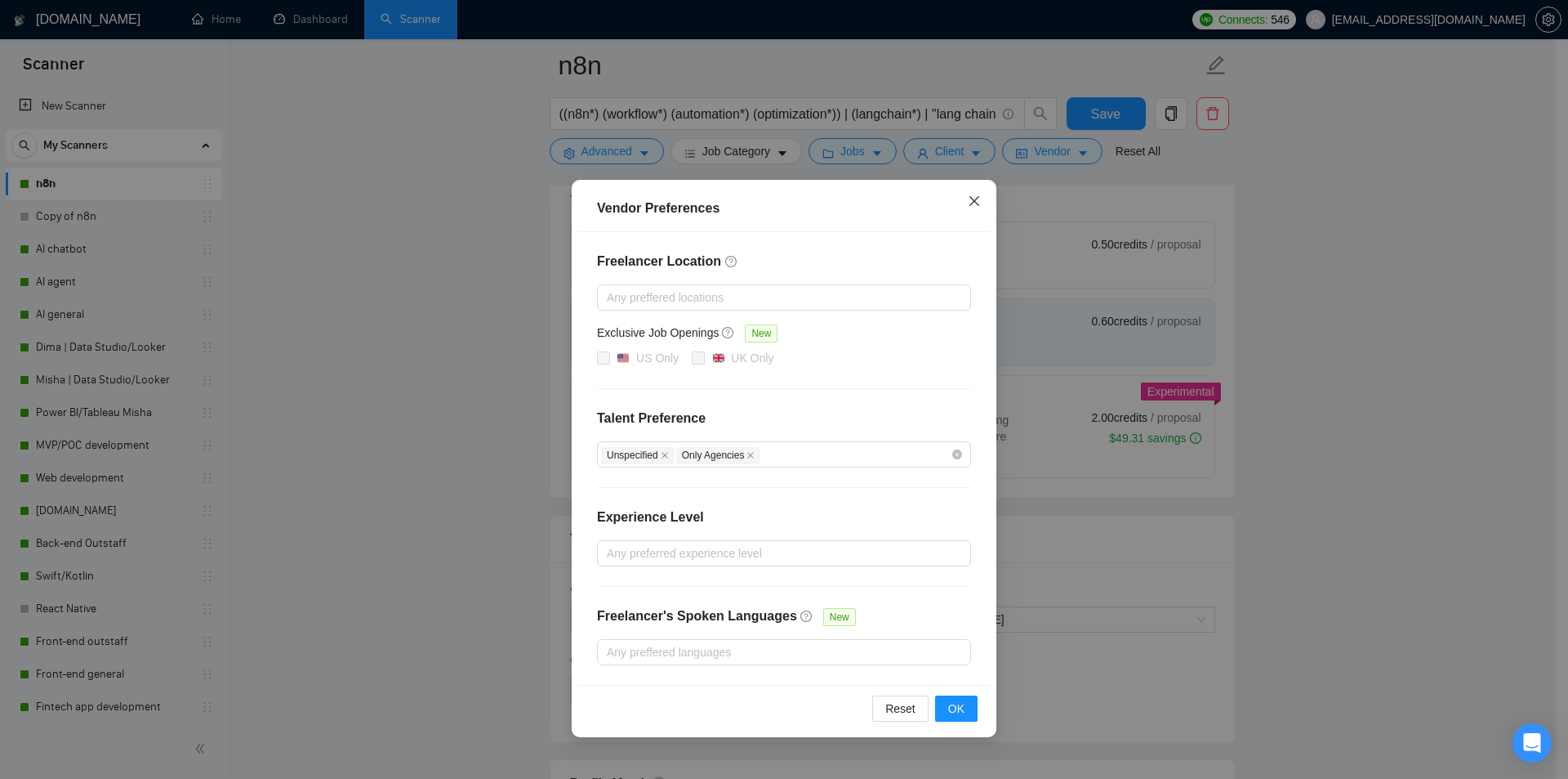
click at [967, 192] on span "Close" at bounding box center [974, 201] width 44 height 44
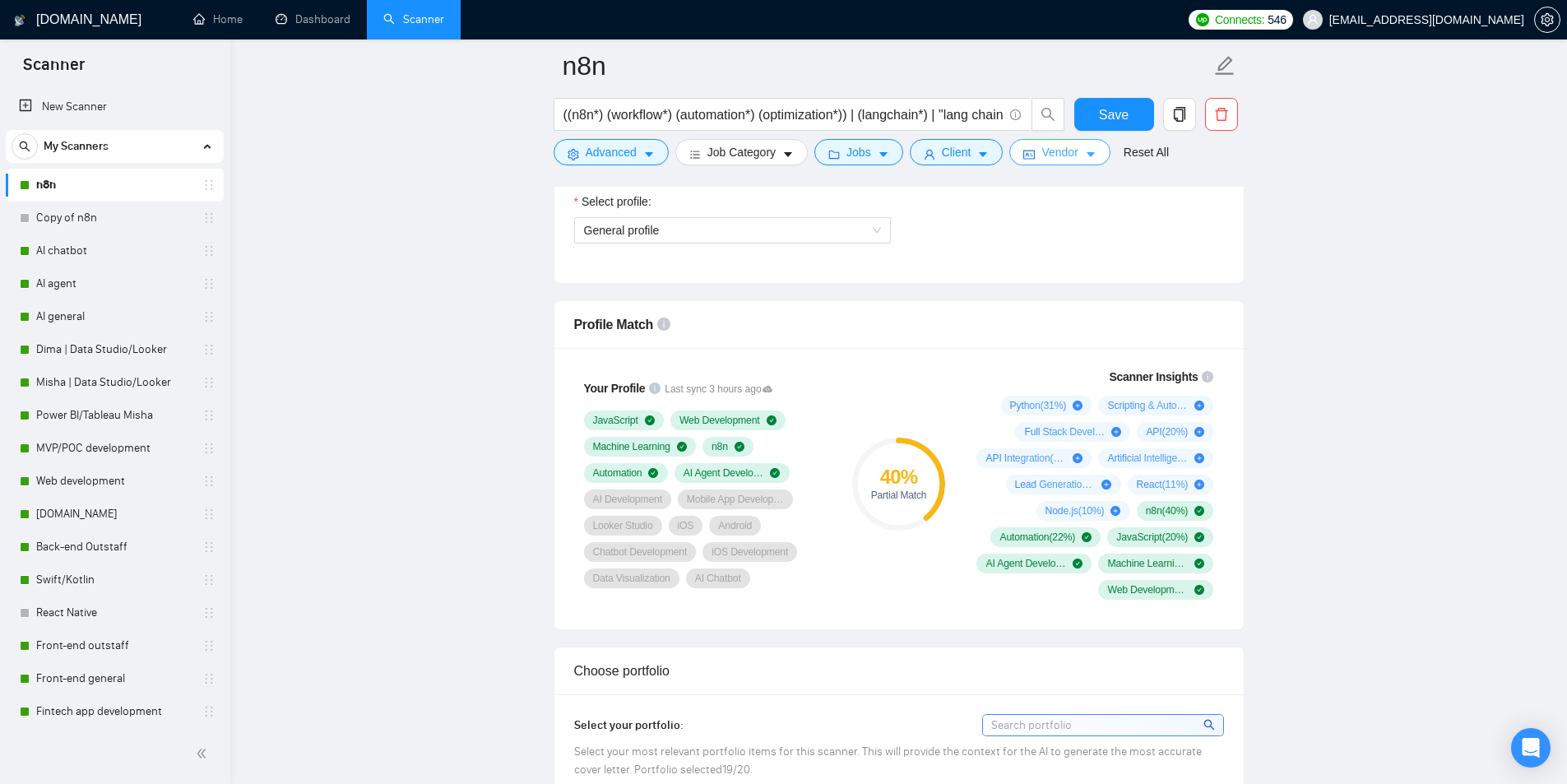
scroll to position [904, 0]
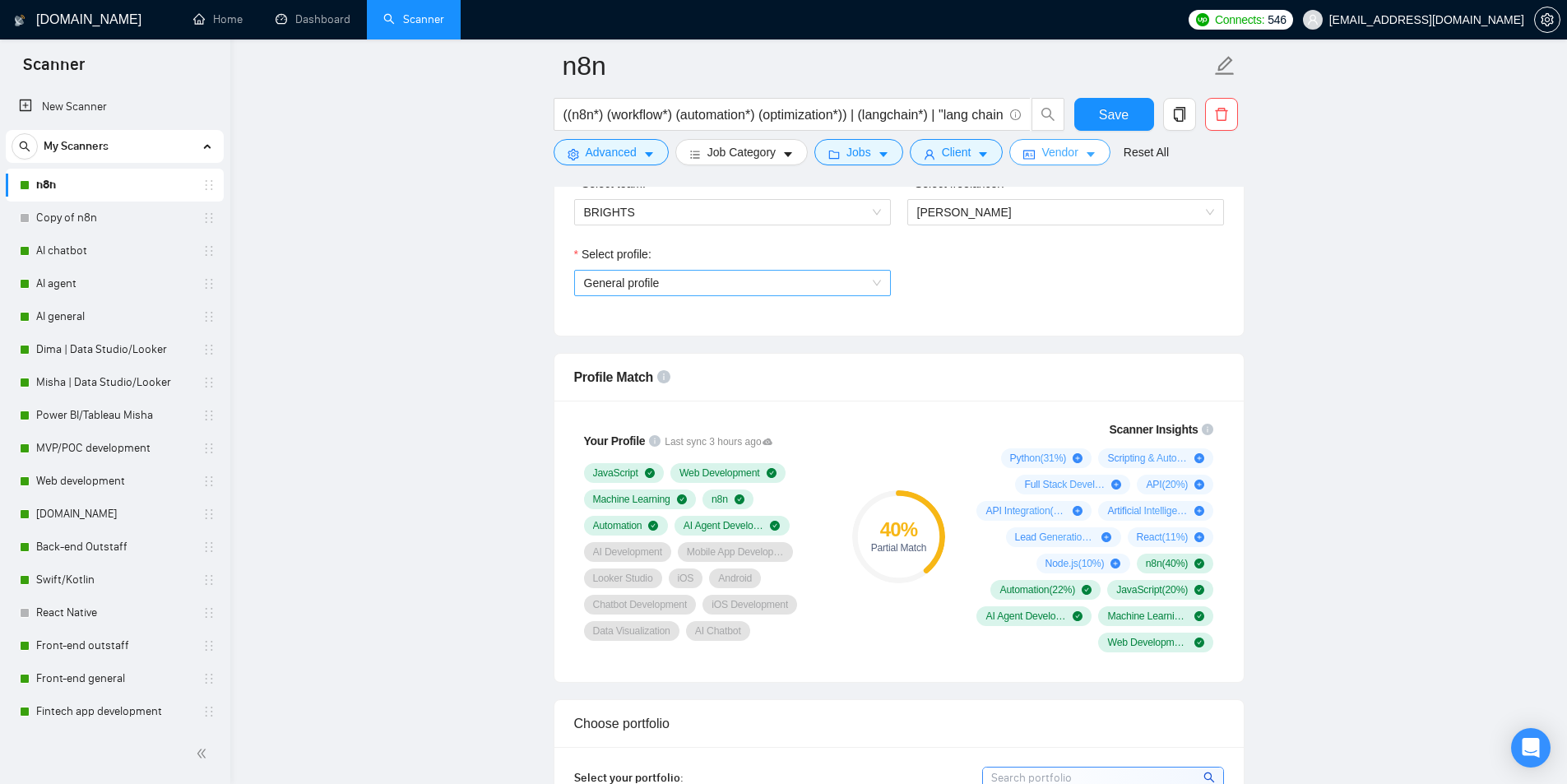
click at [738, 286] on span "General profile" at bounding box center [733, 282] width 297 height 25
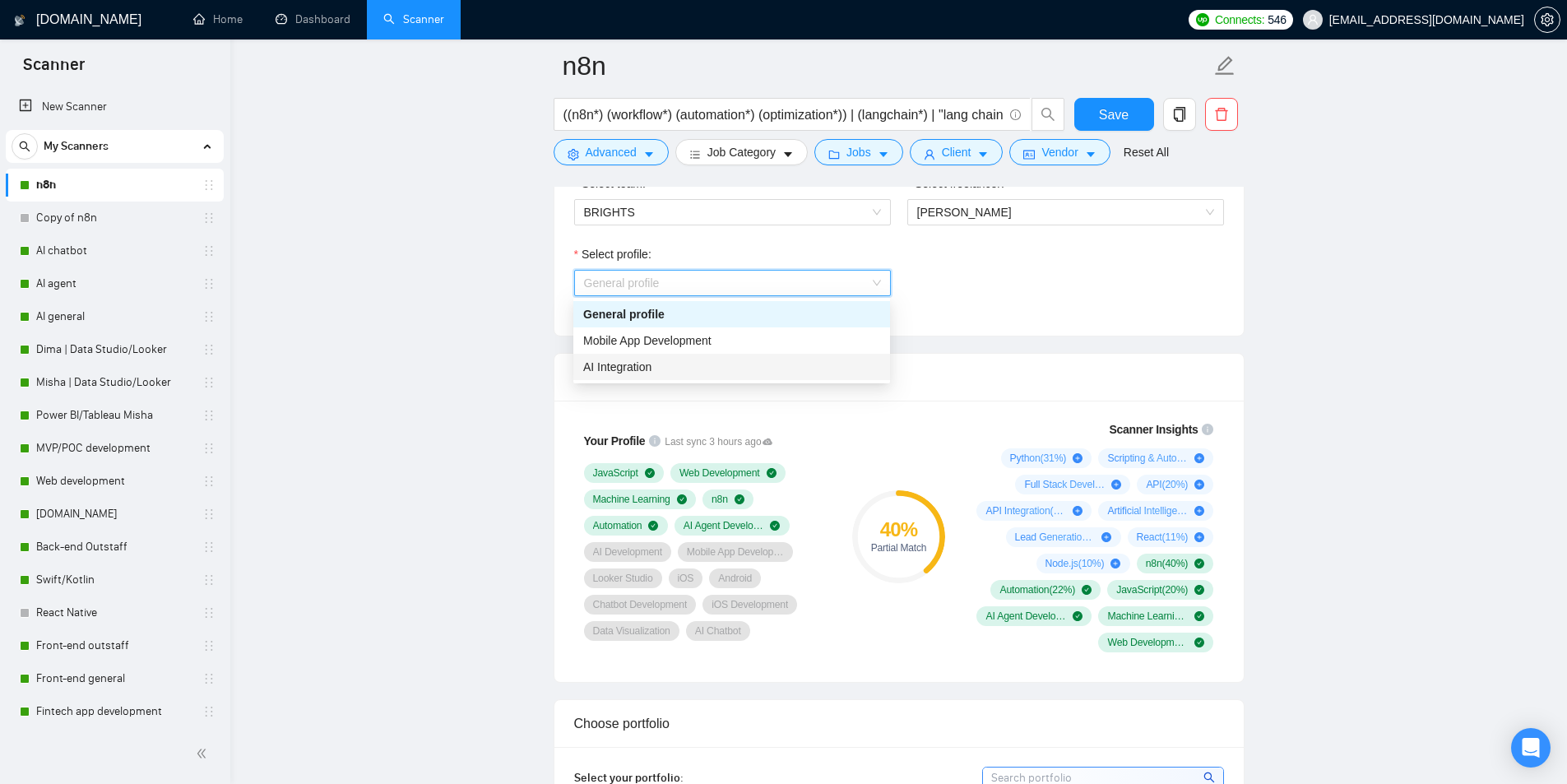
click at [673, 365] on div "AI Integration" at bounding box center [732, 367] width 297 height 18
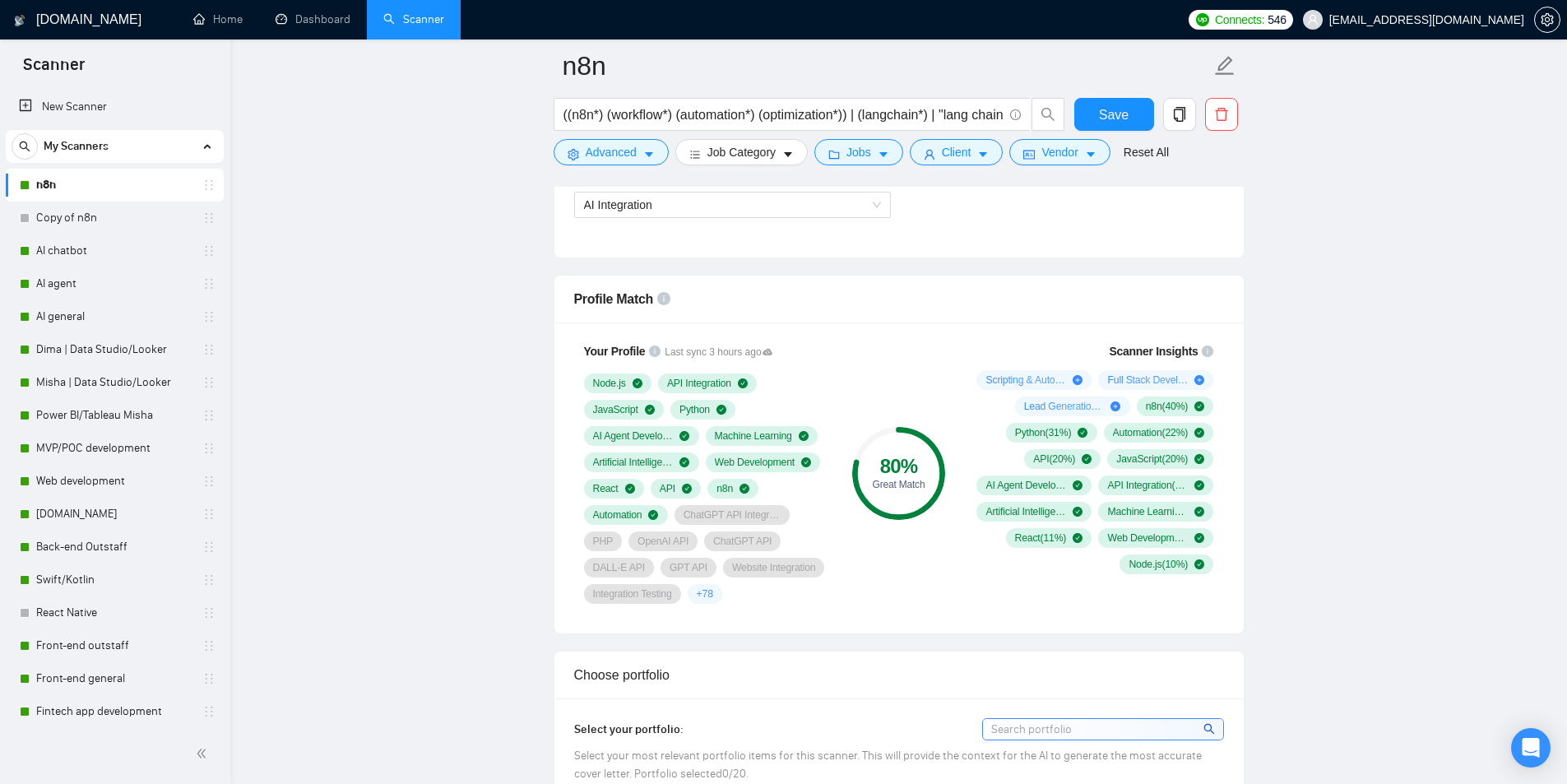
scroll to position [987, 0]
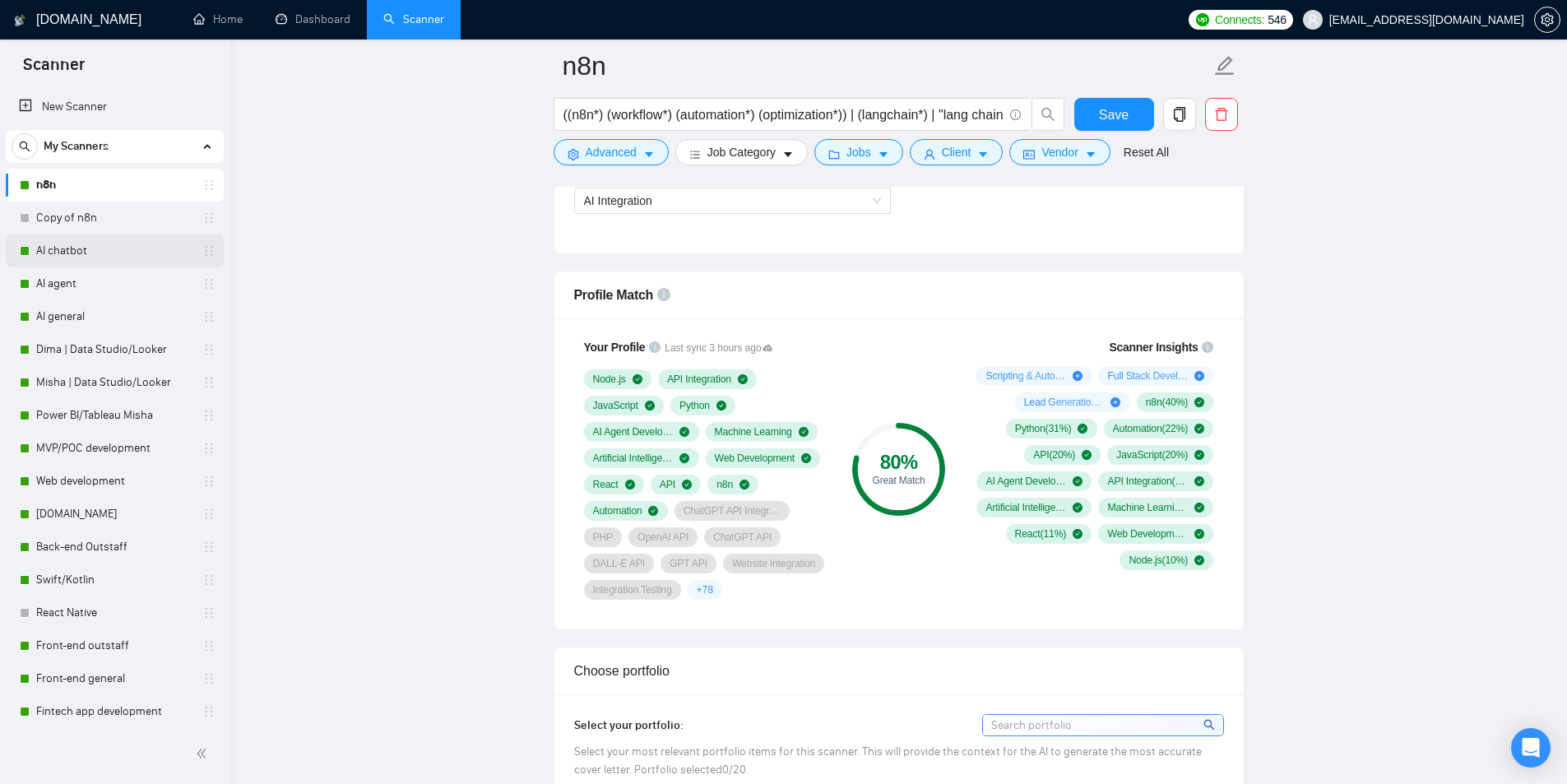
click at [100, 256] on link "AI chatbot" at bounding box center [114, 251] width 156 height 33
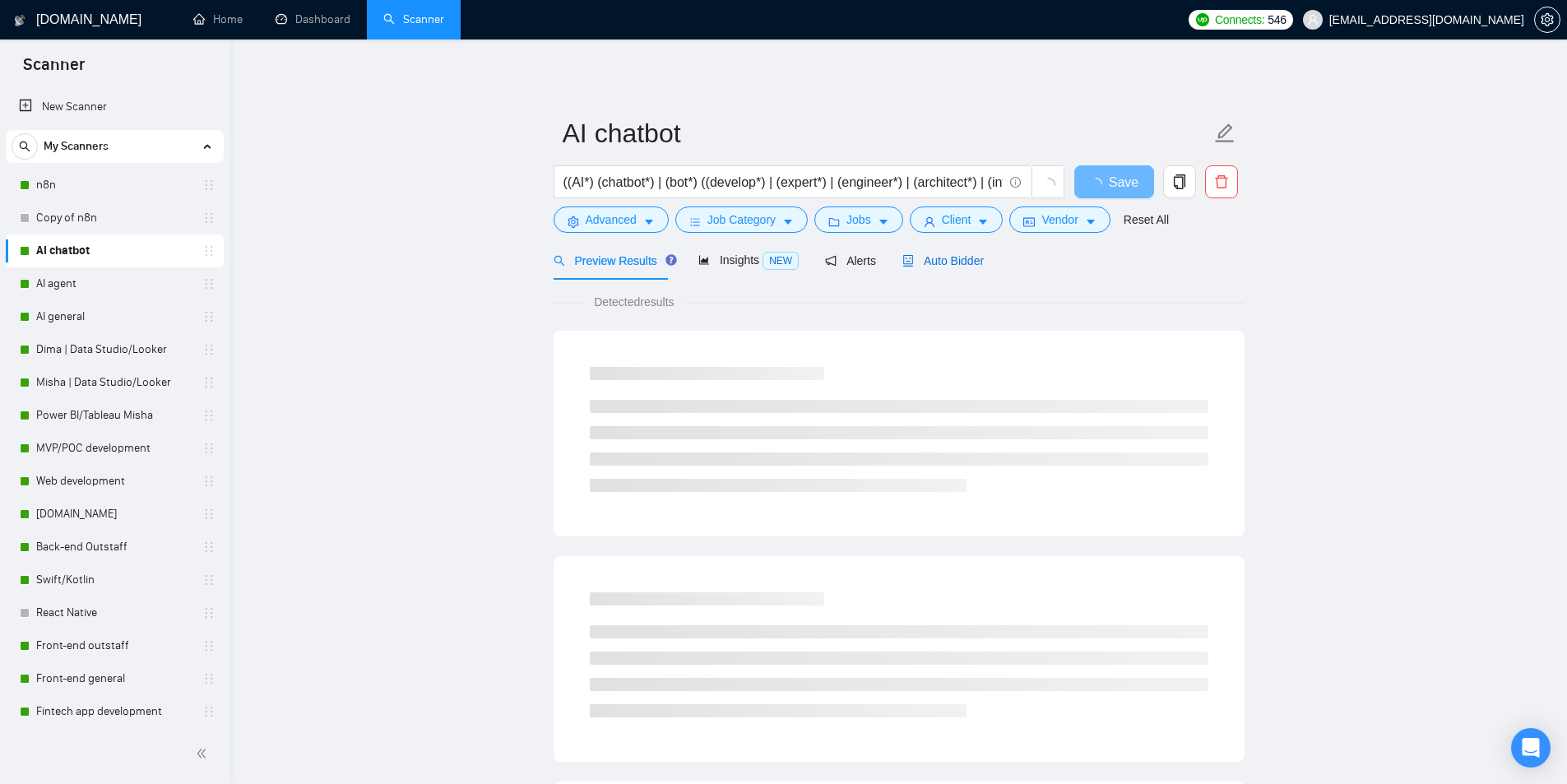
click at [917, 268] on div "Auto Bidder" at bounding box center [943, 260] width 82 height 18
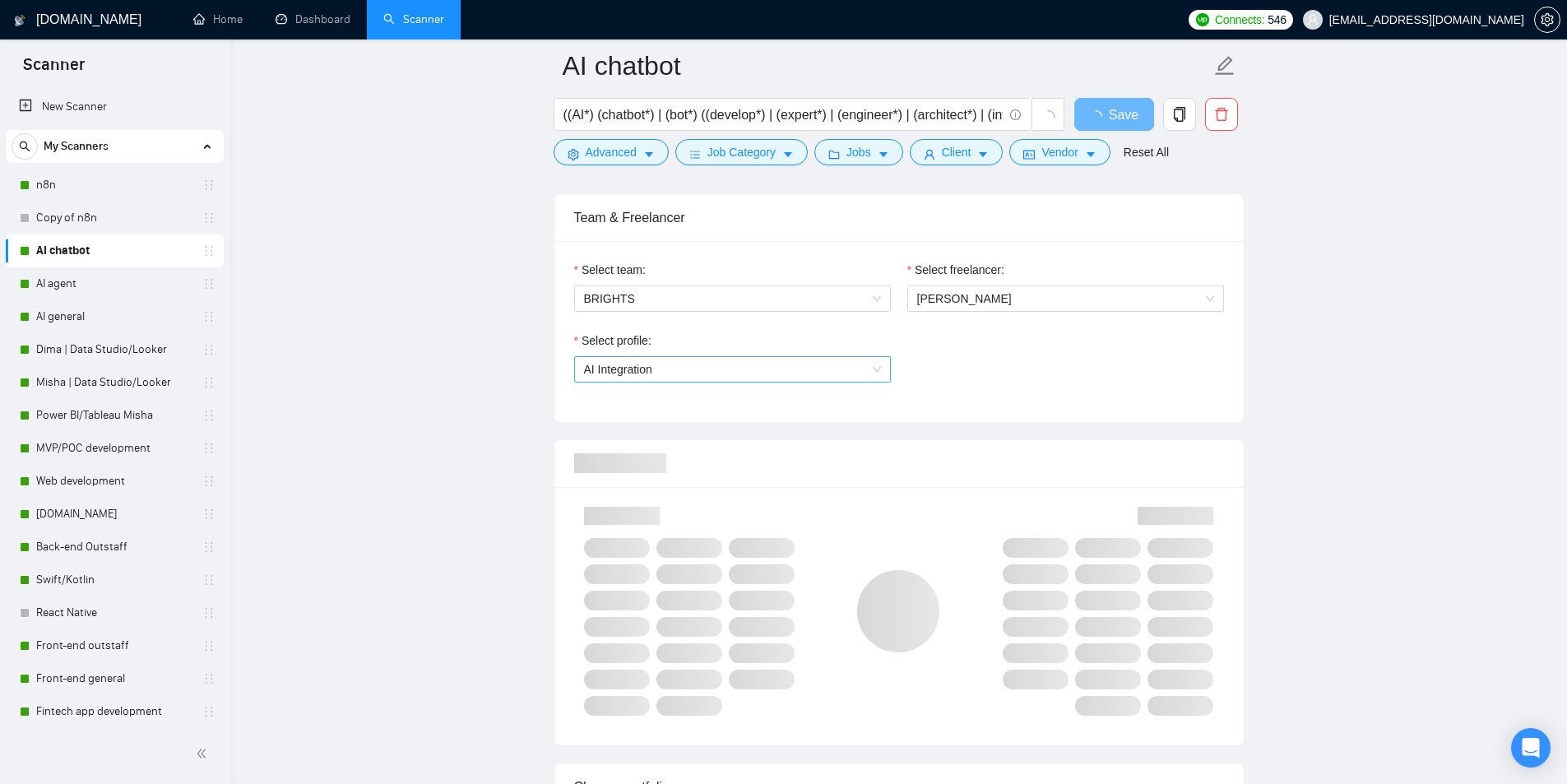
scroll to position [823, 0]
click at [706, 362] on span "AI Integration" at bounding box center [733, 365] width 297 height 25
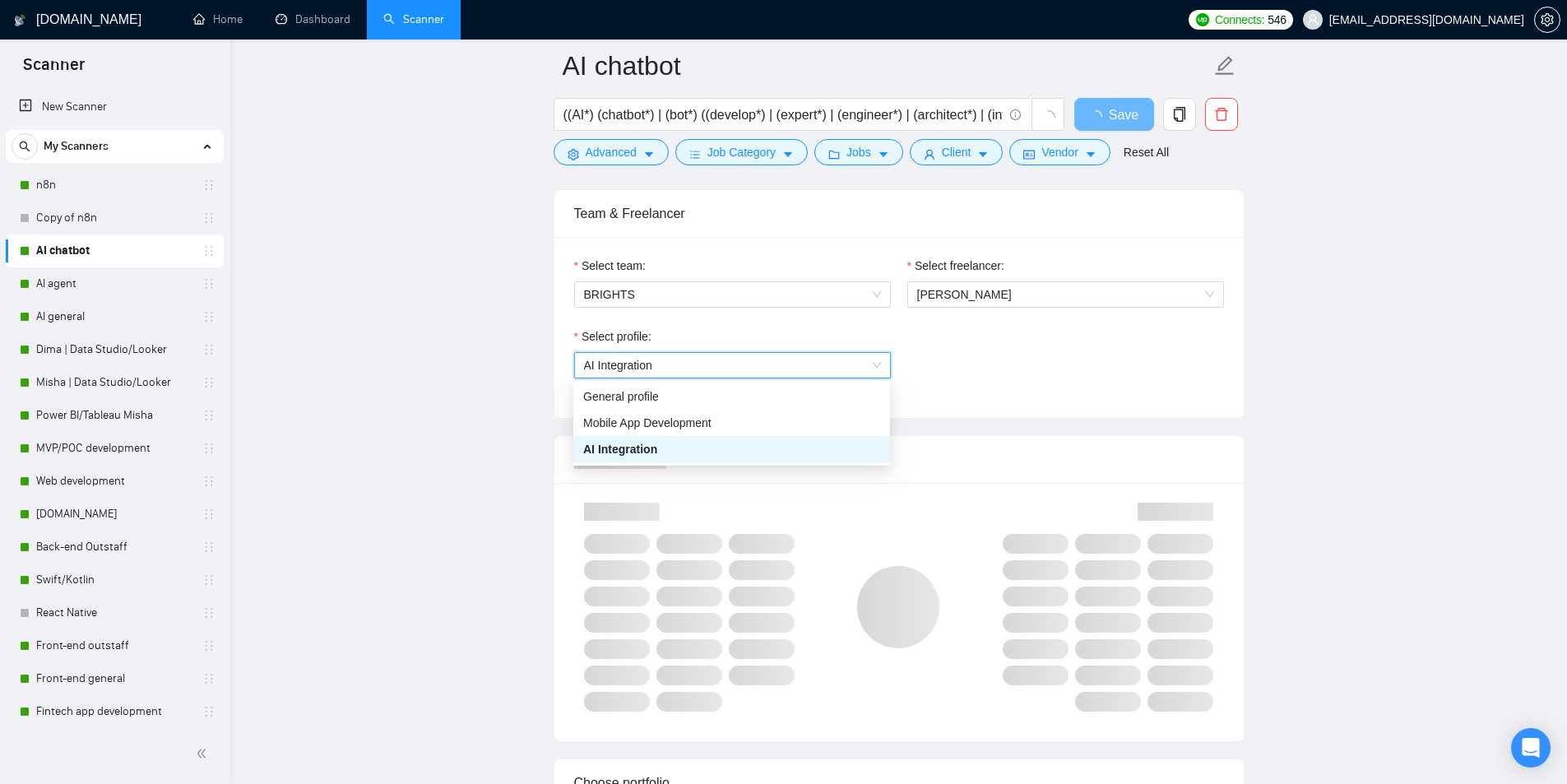
click at [718, 361] on span "AI Integration" at bounding box center [733, 365] width 297 height 25
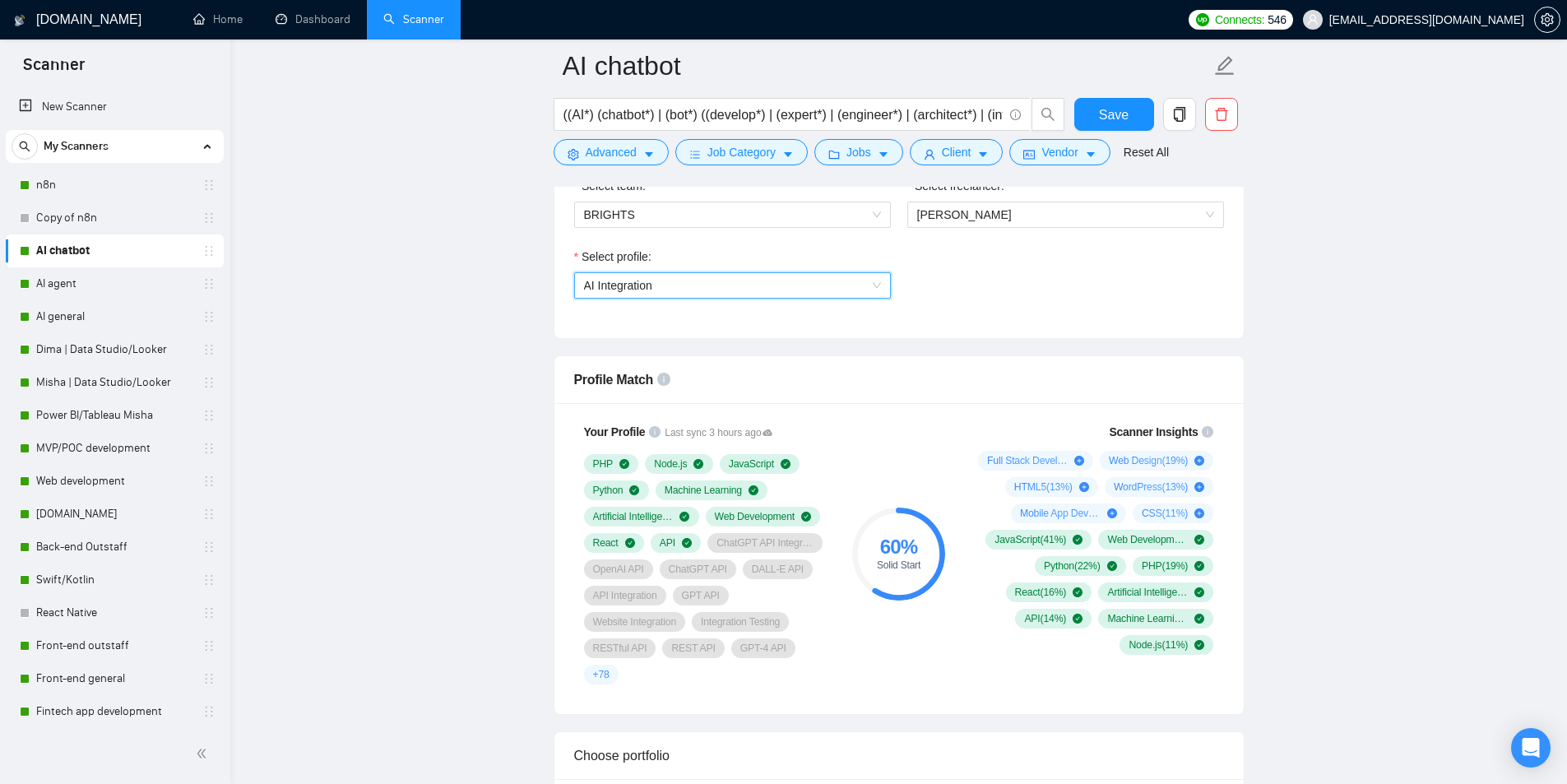
scroll to position [904, 0]
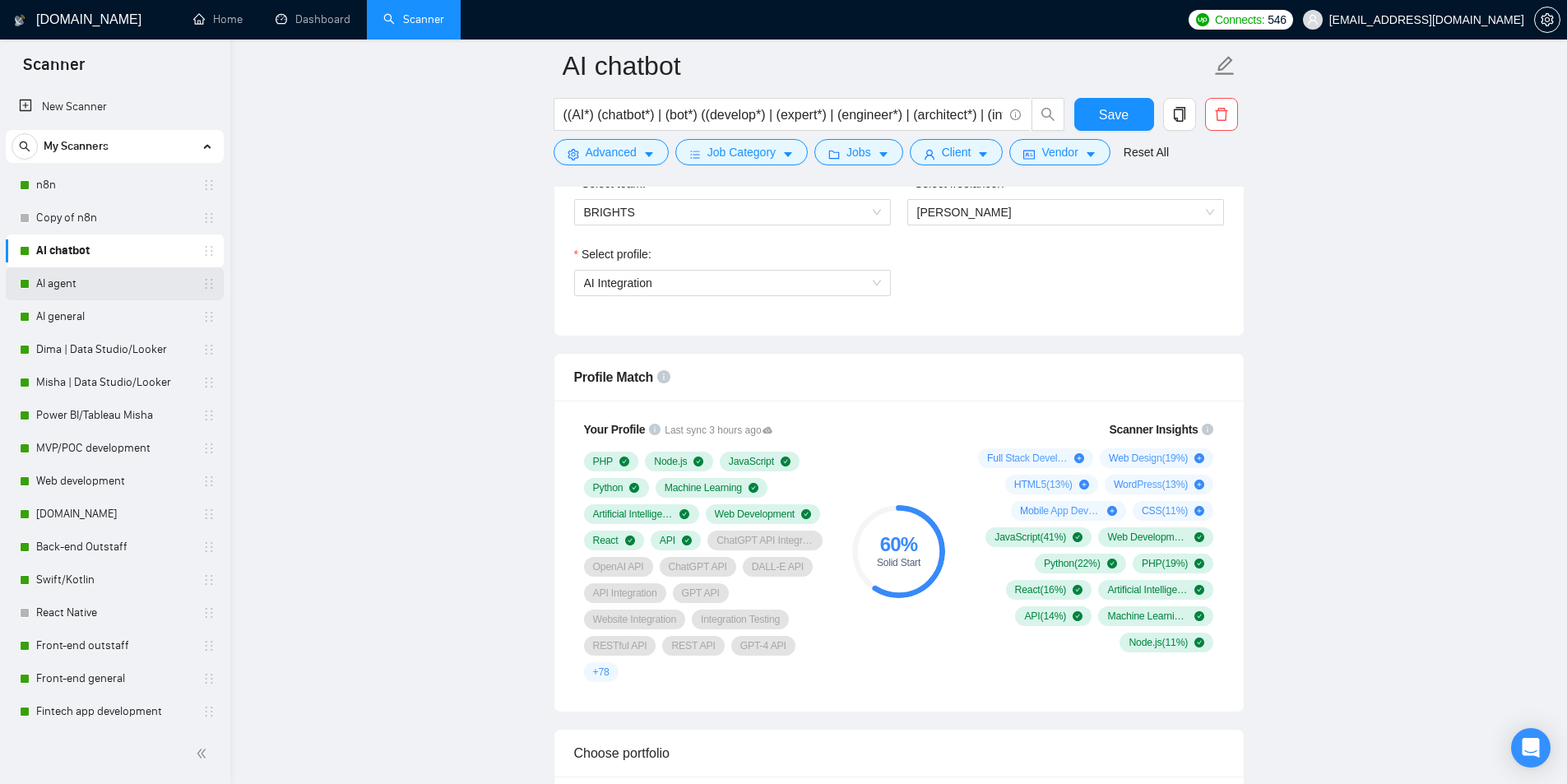
click at [148, 283] on link "AI agent" at bounding box center [114, 284] width 156 height 33
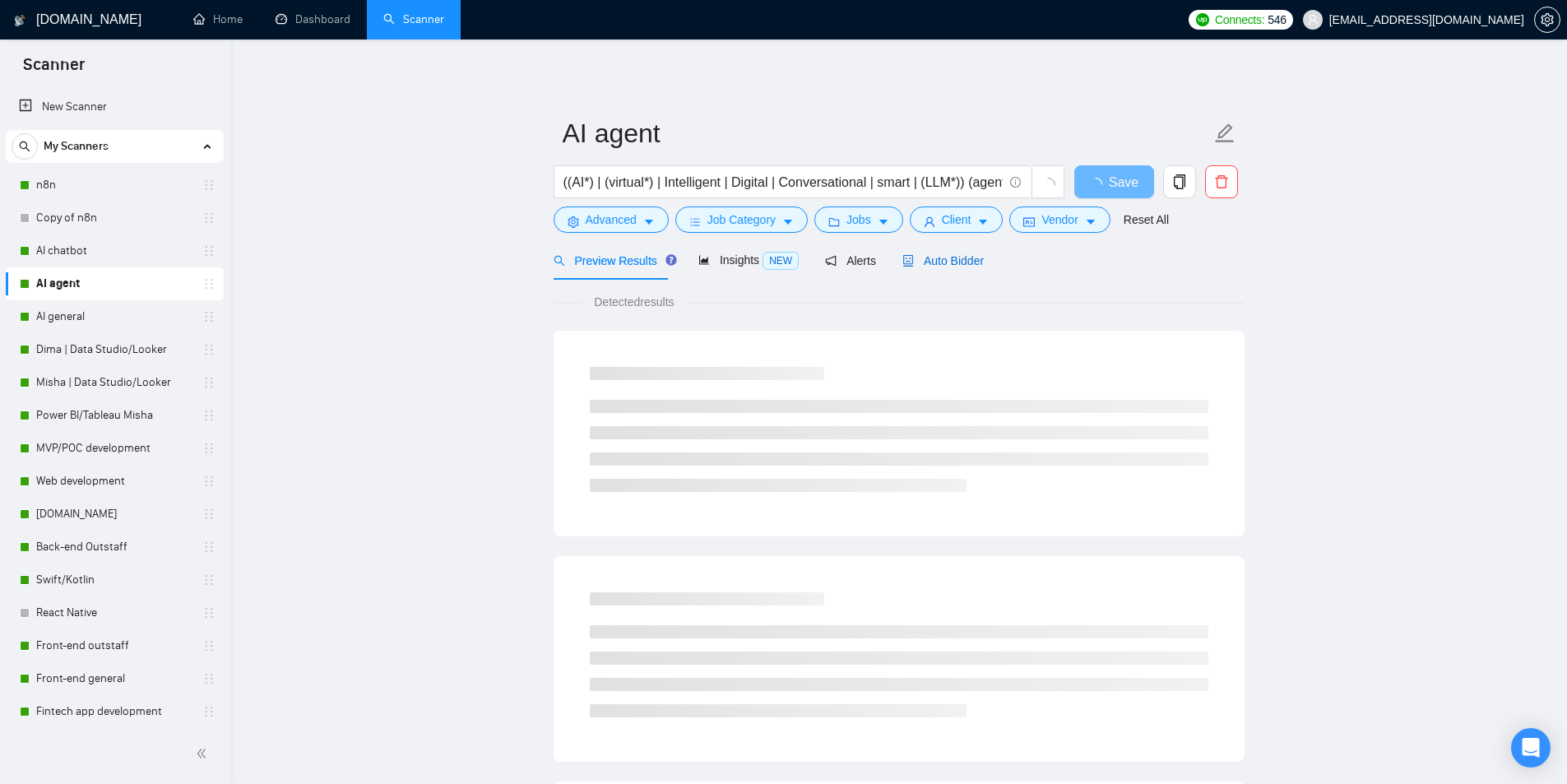
click at [931, 257] on span "Auto Bidder" at bounding box center [943, 260] width 82 height 13
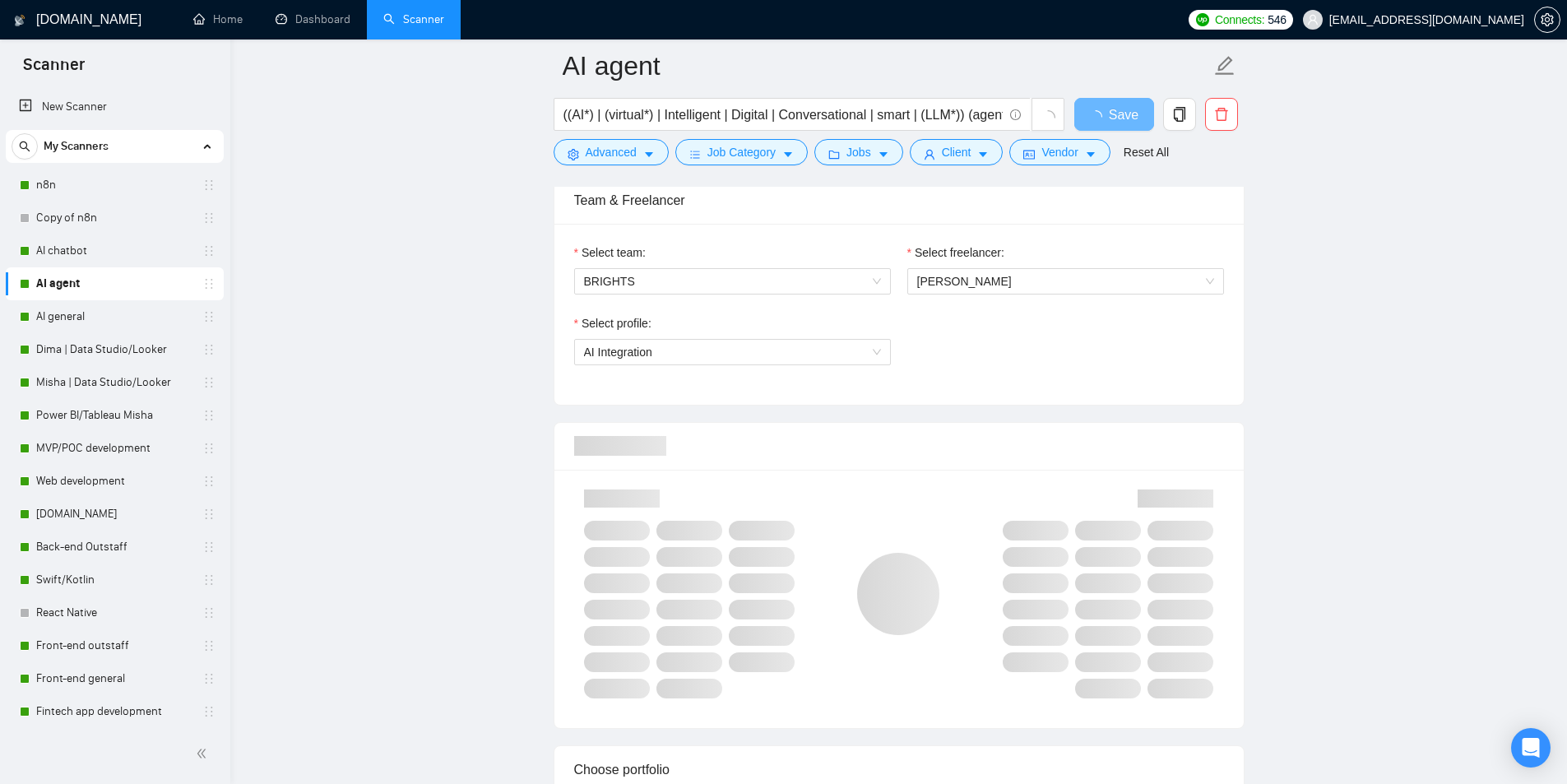
scroll to position [904, 0]
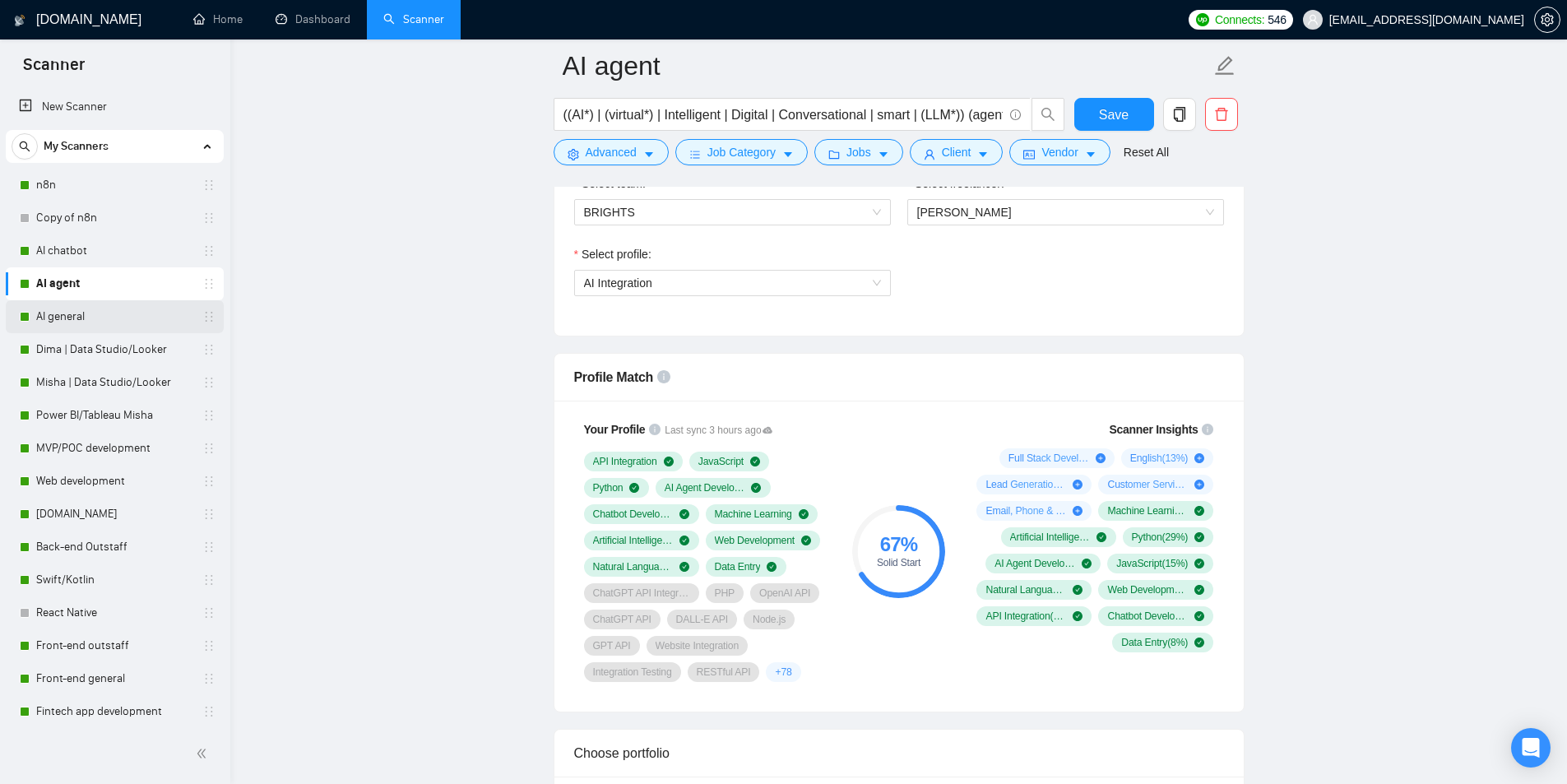
click at [46, 323] on link "AI general" at bounding box center [114, 317] width 156 height 33
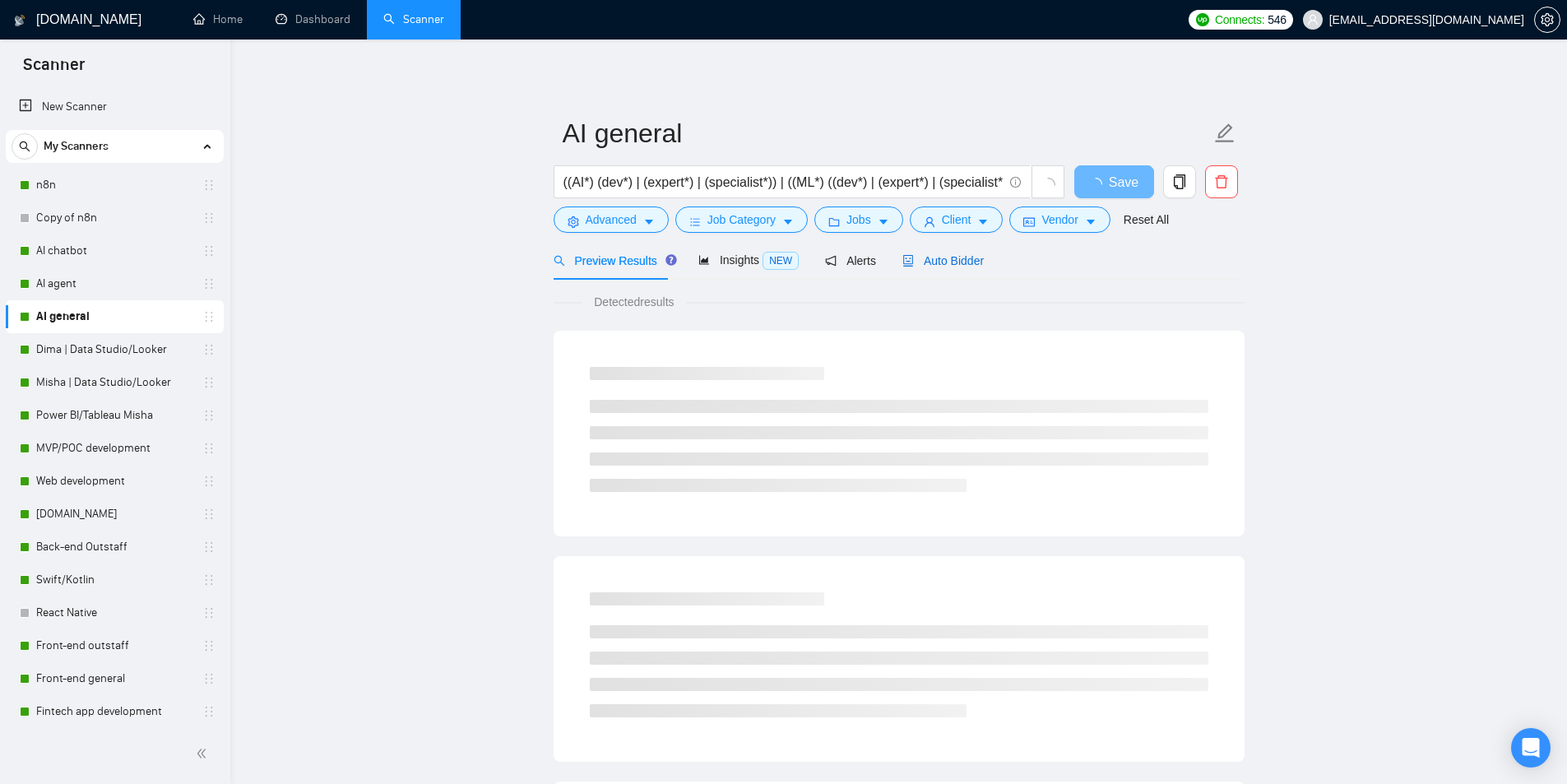
click at [911, 262] on span "Auto Bidder" at bounding box center [943, 260] width 82 height 13
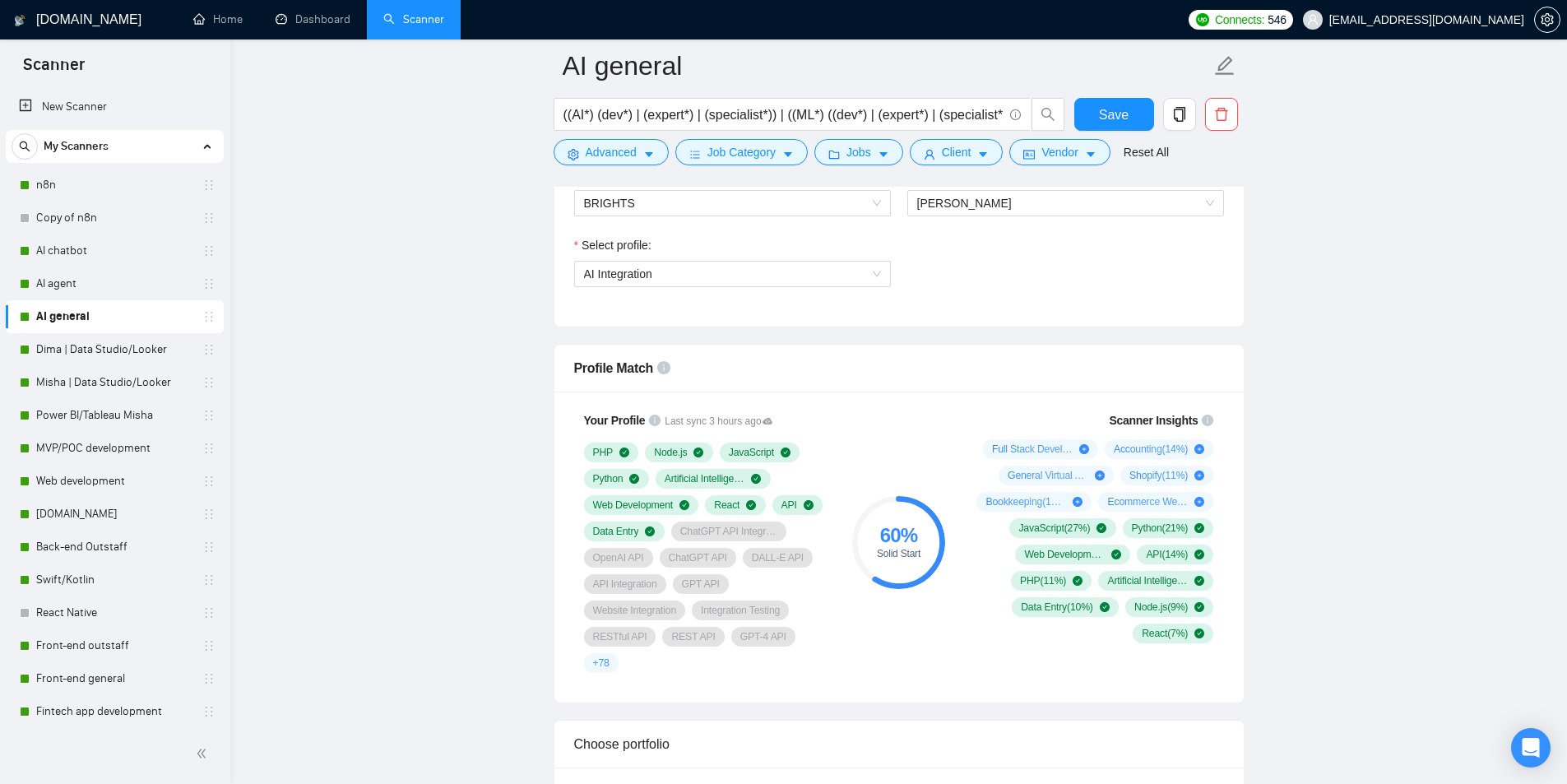
scroll to position [904, 0]
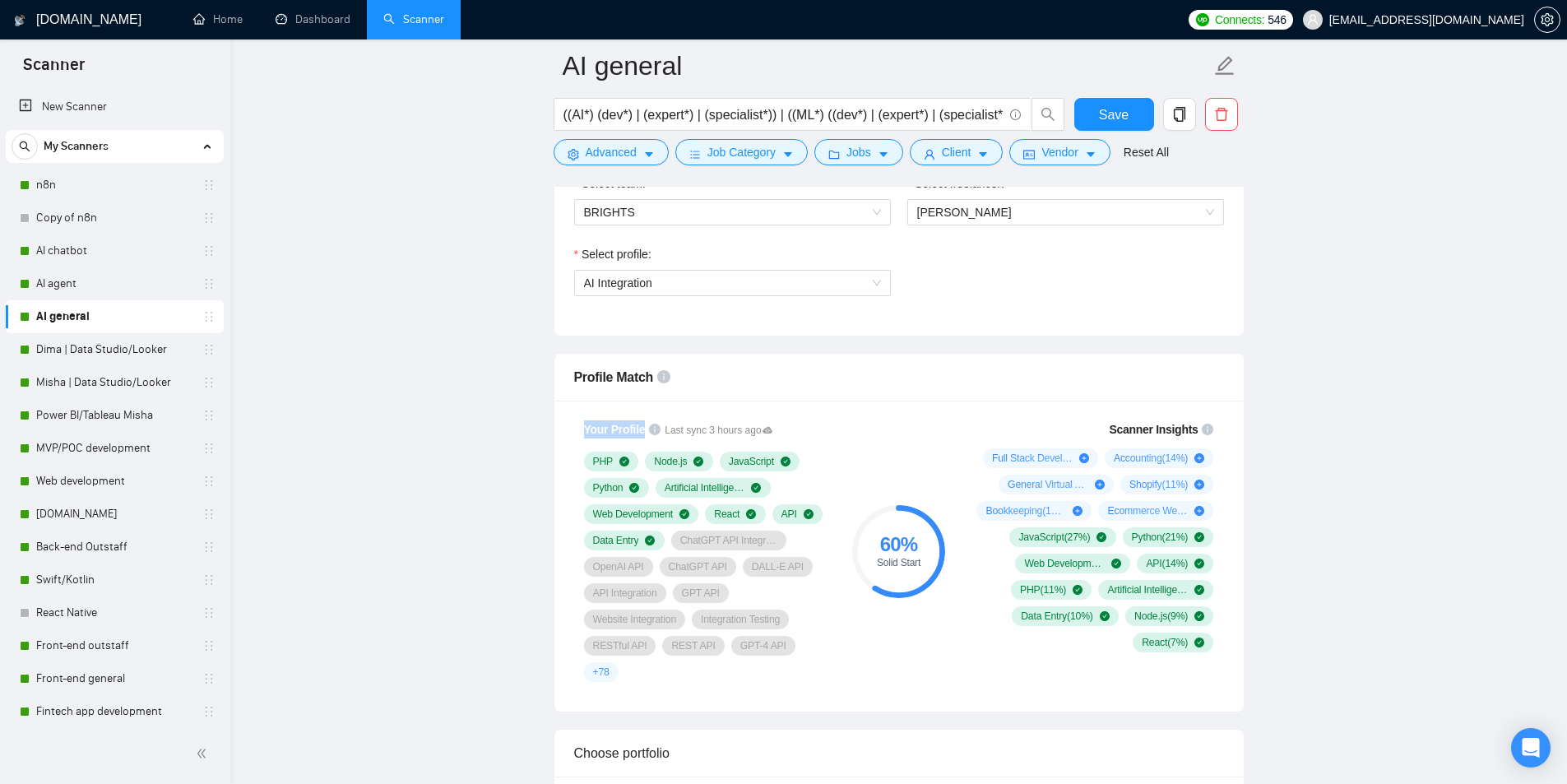
drag, startPoint x: 584, startPoint y: 427, endPoint x: 639, endPoint y: 429, distance: 55.0
click at [639, 429] on span "Your Profile" at bounding box center [615, 429] width 61 height 13
click at [630, 429] on span "Your Profile" at bounding box center [615, 429] width 61 height 13
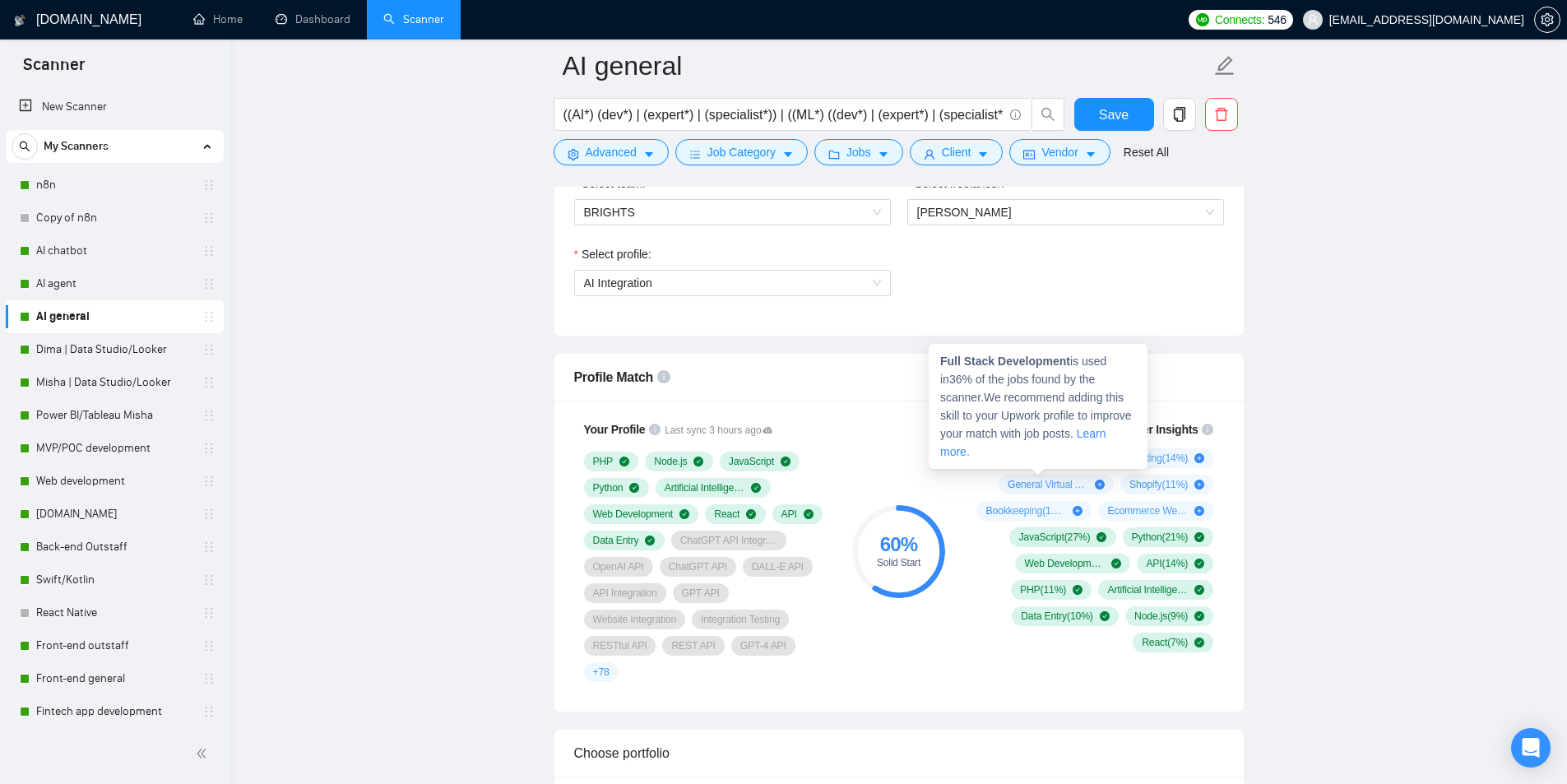
click at [1082, 453] on icon "plus-circle" at bounding box center [1084, 458] width 10 height 10
click at [1082, 455] on icon "plus-circle" at bounding box center [1084, 458] width 10 height 10
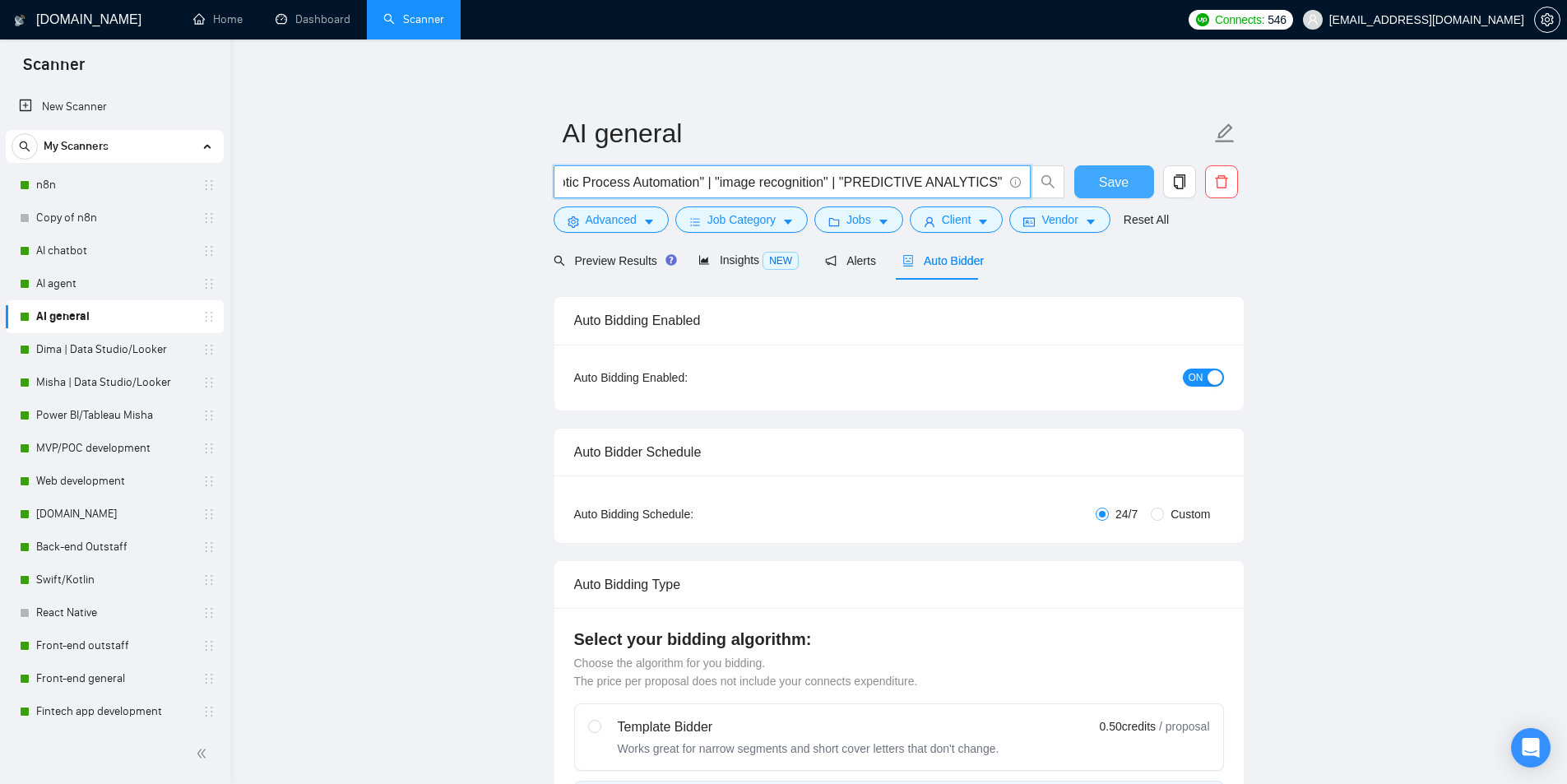
scroll to position [0, 3074]
drag, startPoint x: 811, startPoint y: 182, endPoint x: 1134, endPoint y: 189, distance: 323.1
click at [1134, 189] on div "((AI*) (dev*) | (expert*) | (specialist*)) | ((ML*) ((dev*) | (expert*) | (spec…" at bounding box center [896, 185] width 691 height 41
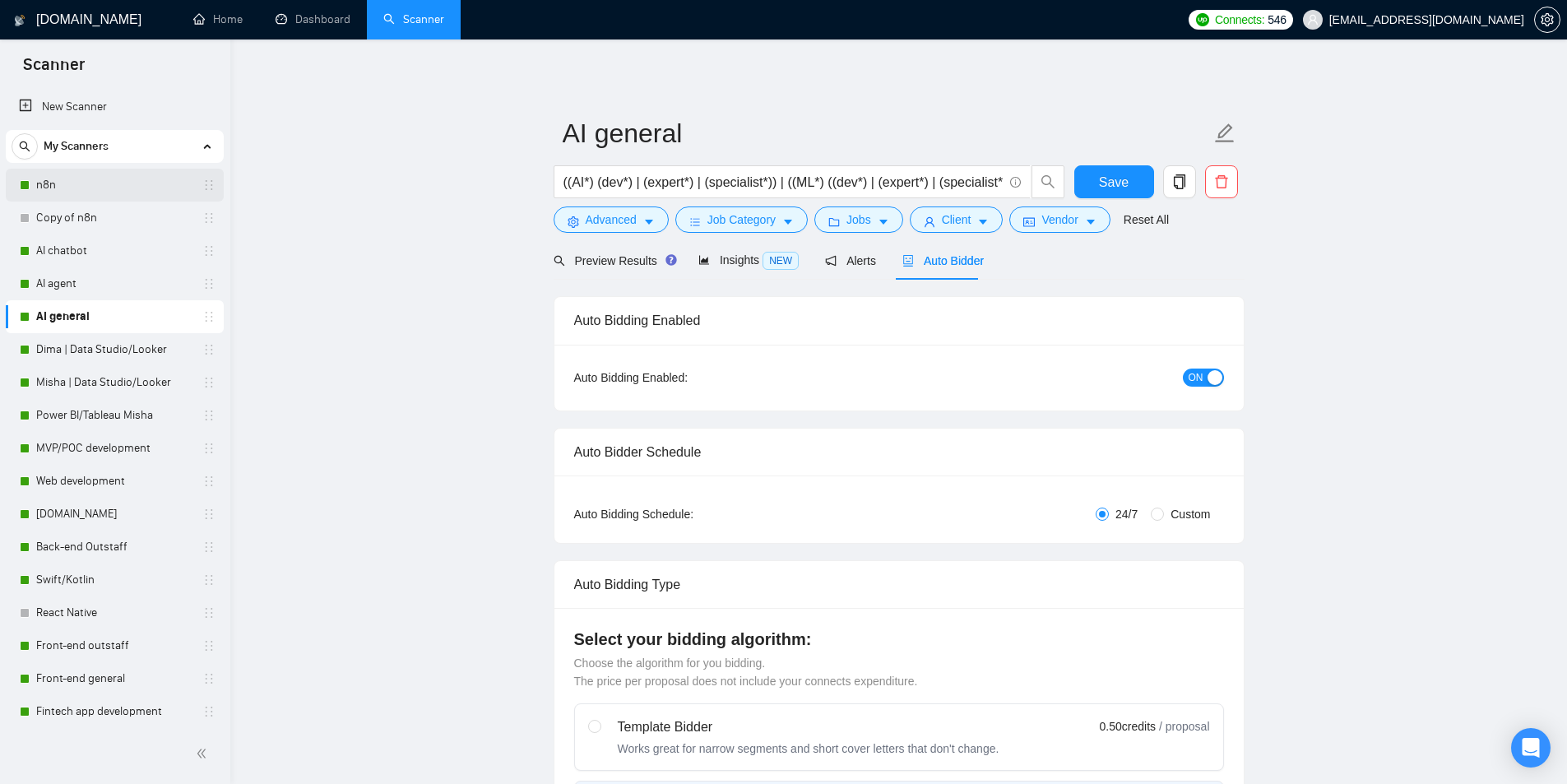
click at [67, 178] on link "n8n" at bounding box center [114, 185] width 156 height 33
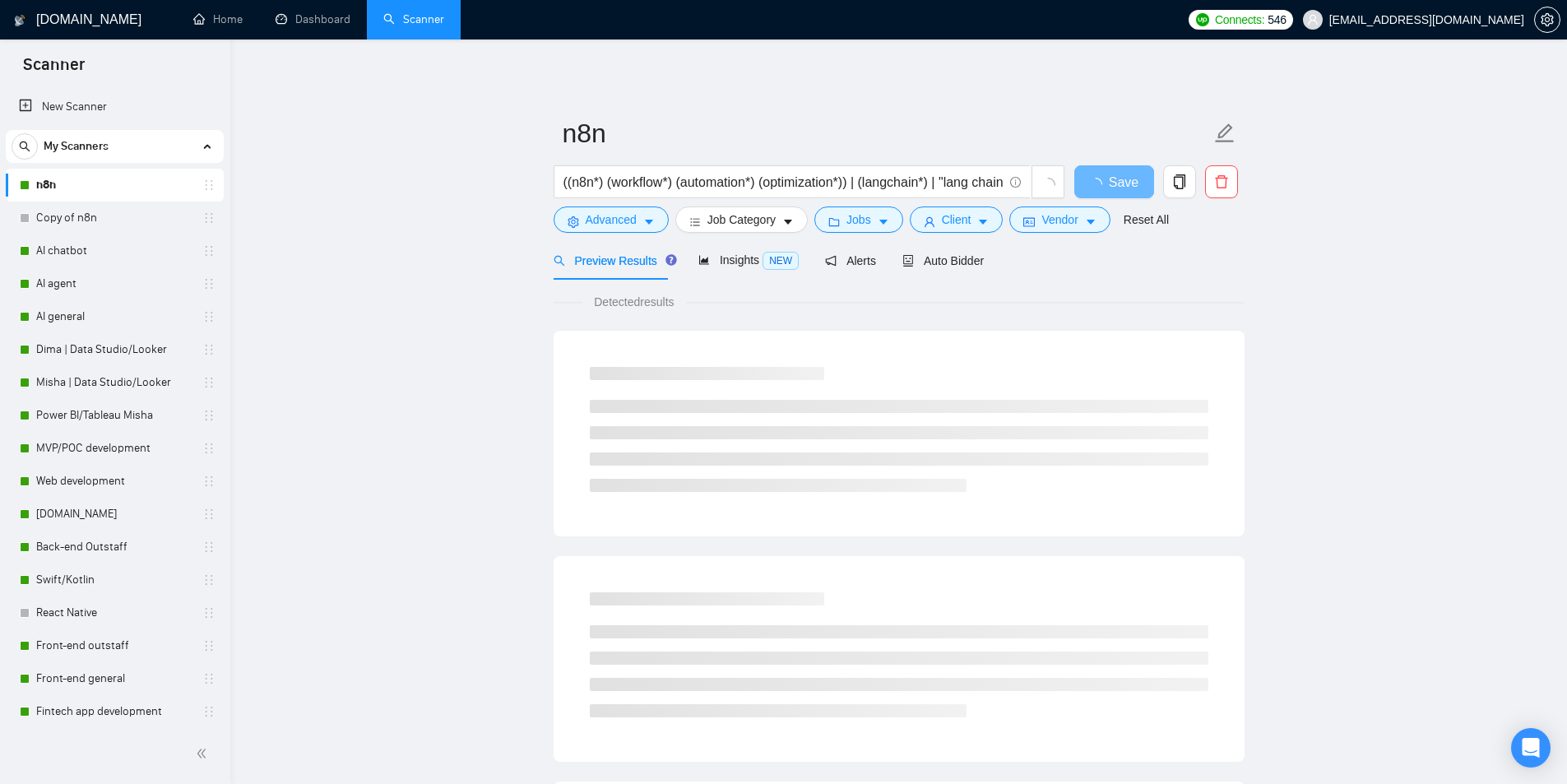
click at [402, 158] on main "n8n ((n8n*) (workflow*) (automation*) (optimization*)) | (langchain*) | "lang c…" at bounding box center [899, 752] width 1284 height 1372
